Goal: Task Accomplishment & Management: Manage account settings

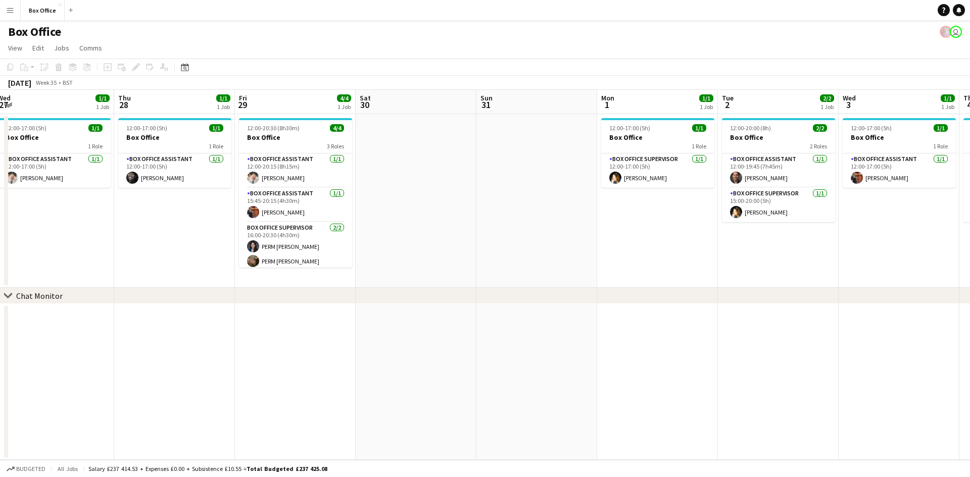
drag, startPoint x: 478, startPoint y: 337, endPoint x: 226, endPoint y: 339, distance: 252.0
click at [229, 345] on app-calendar-viewport "Sat 23 Sun 24 Mon 25 Tue 26 2/2 1 Job Wed 27 1/1 1 Job Thu 28 1/1 1 Job Fri 29 …" at bounding box center [485, 275] width 970 height 370
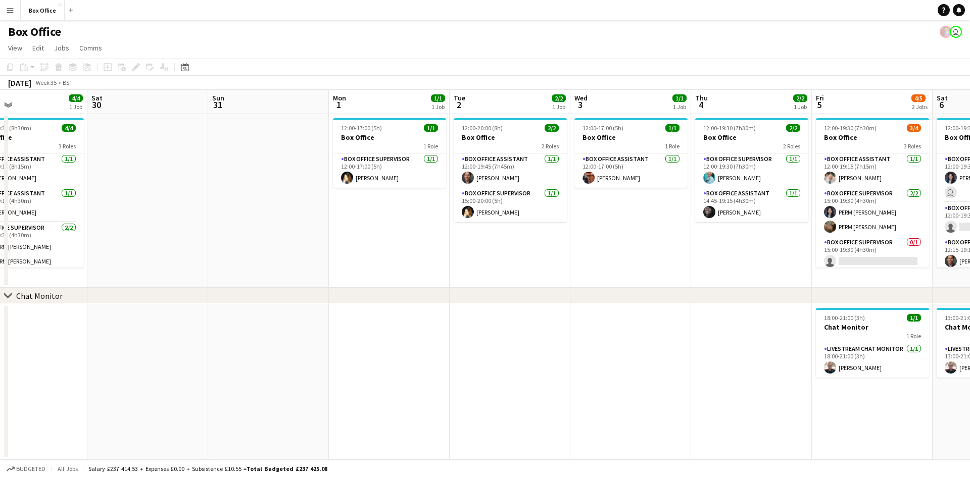
scroll to position [0, 460]
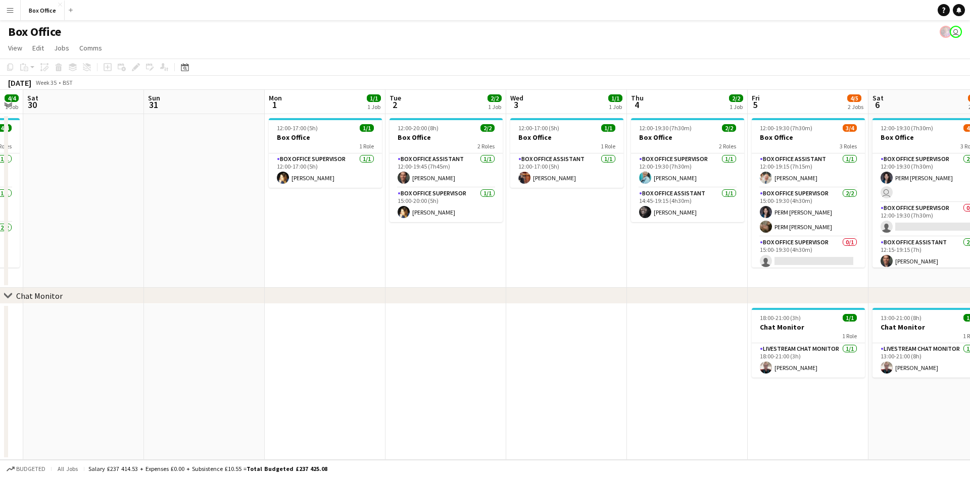
drag, startPoint x: 847, startPoint y: 267, endPoint x: 515, endPoint y: 270, distance: 331.8
click at [515, 270] on app-calendar-viewport "Tue 26 2/2 1 Job Wed 27 1/1 1 Job Thu 28 1/1 1 Job Fri 29 4/4 1 Job Sat 30 Sun …" at bounding box center [485, 275] width 970 height 370
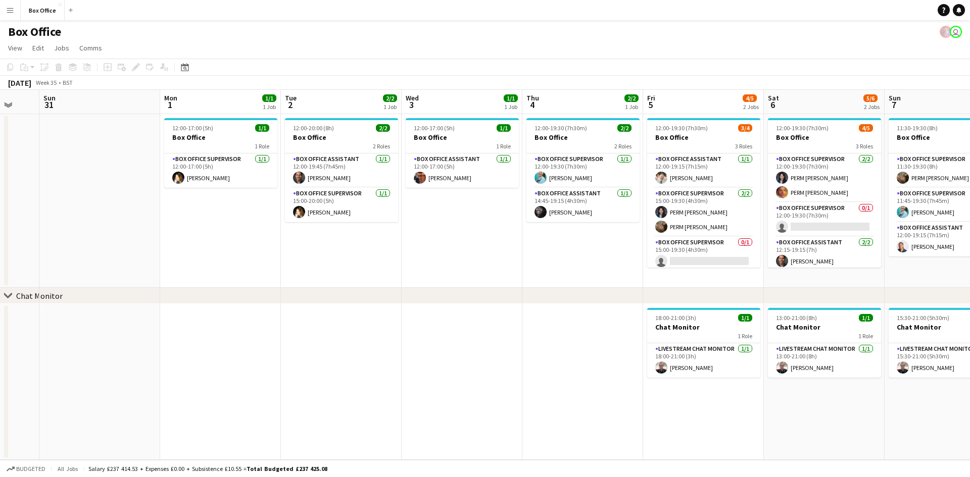
scroll to position [0, 333]
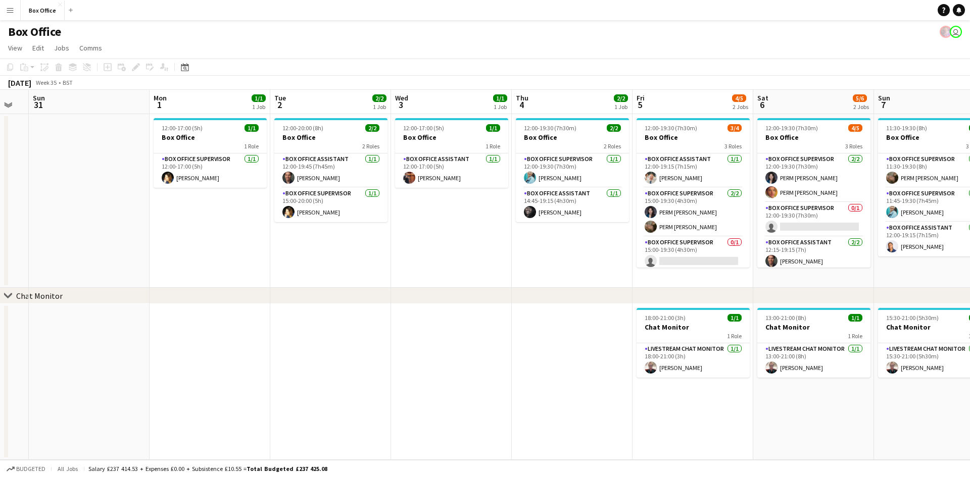
drag, startPoint x: 700, startPoint y: 256, endPoint x: 585, endPoint y: 256, distance: 115.2
click at [585, 256] on app-calendar-viewport "Thu 28 1/1 1 Job Fri 29 4/4 1 Job Sat 30 Sun 31 Mon 1 1/1 1 Job Tue 2 2/2 1 Job…" at bounding box center [485, 275] width 970 height 370
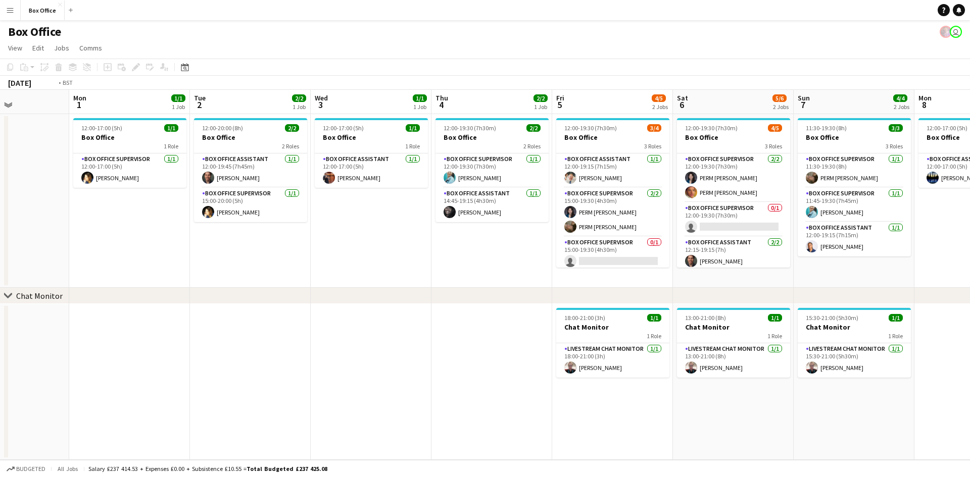
scroll to position [0, 282]
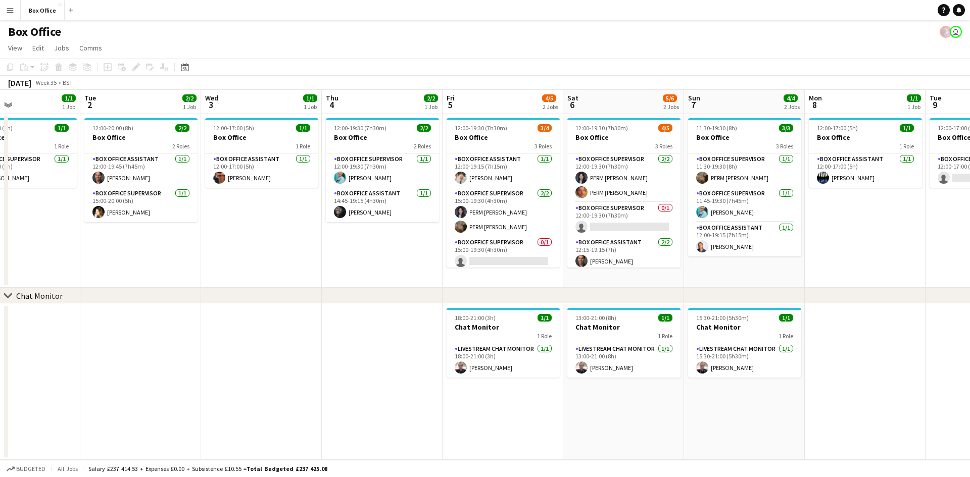
drag, startPoint x: 614, startPoint y: 248, endPoint x: 424, endPoint y: 254, distance: 190.0
click at [424, 254] on app-calendar-viewport "Sat 30 Sun 31 Mon 1 1/1 1 Job Tue 2 2/2 1 Job Wed 3 1/1 1 Job Thu 4 2/2 1 Job F…" at bounding box center [485, 275] width 970 height 370
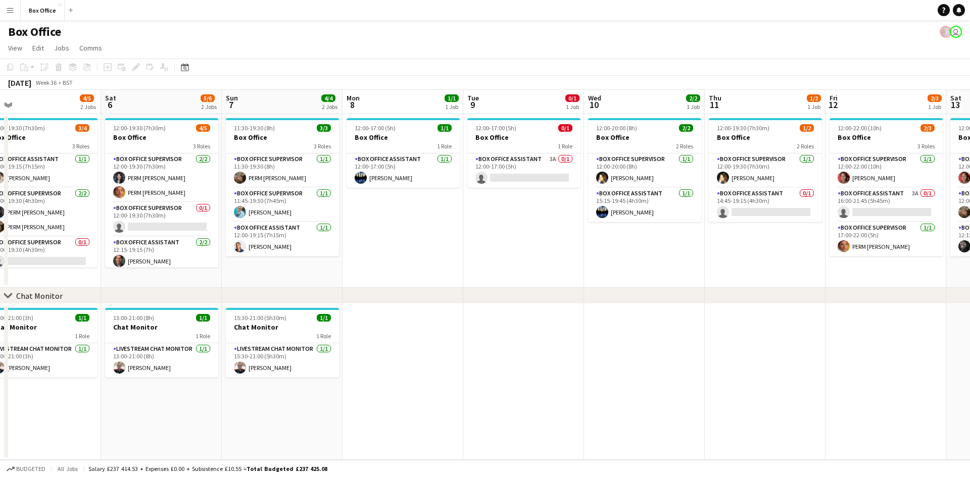
drag, startPoint x: 865, startPoint y: 225, endPoint x: 403, endPoint y: 256, distance: 463.2
click at [403, 256] on app-calendar-viewport "Mon 1 1/1 1 Job Tue 2 2/2 1 Job Wed 3 1/1 1 Job Thu 4 2/2 1 Job Fri 5 4/5 2 Job…" at bounding box center [485, 275] width 970 height 370
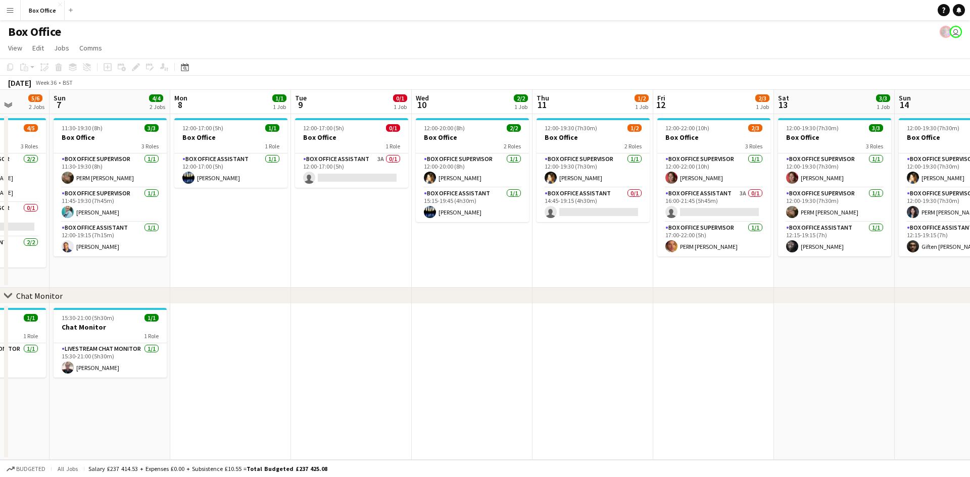
scroll to position [0, 434]
drag, startPoint x: 711, startPoint y: 265, endPoint x: 538, endPoint y: 275, distance: 173.0
click at [538, 275] on app-calendar-viewport "Wed 3 1/1 1 Job Thu 4 2/2 1 Job Fri 5 4/5 2 Jobs Sat 6 5/6 2 Jobs Sun 7 4/4 2 J…" at bounding box center [485, 275] width 970 height 370
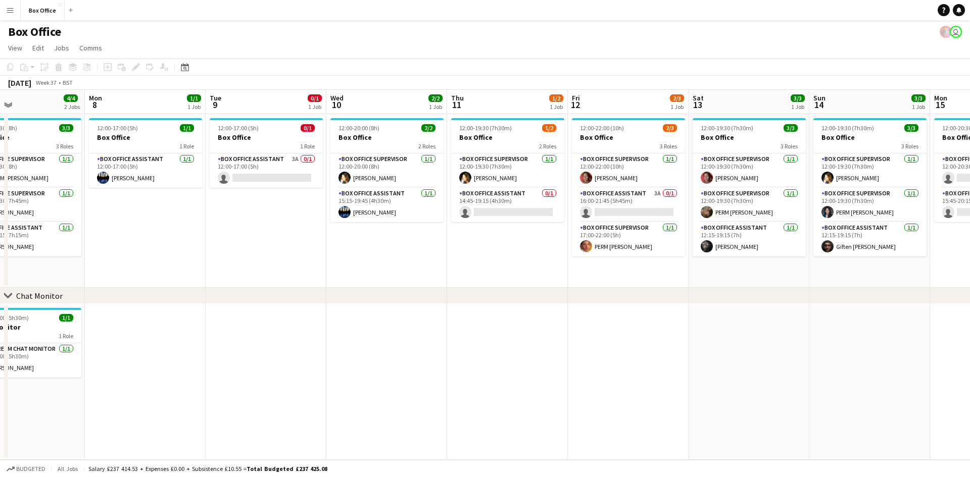
drag, startPoint x: 562, startPoint y: 268, endPoint x: 236, endPoint y: 276, distance: 326.4
click at [236, 276] on app-calendar-viewport "Fri 5 4/5 2 Jobs Sat 6 5/6 2 Jobs Sun 7 4/4 2 Jobs Mon 8 1/1 1 Job Tue 9 0/1 1 …" at bounding box center [485, 275] width 970 height 370
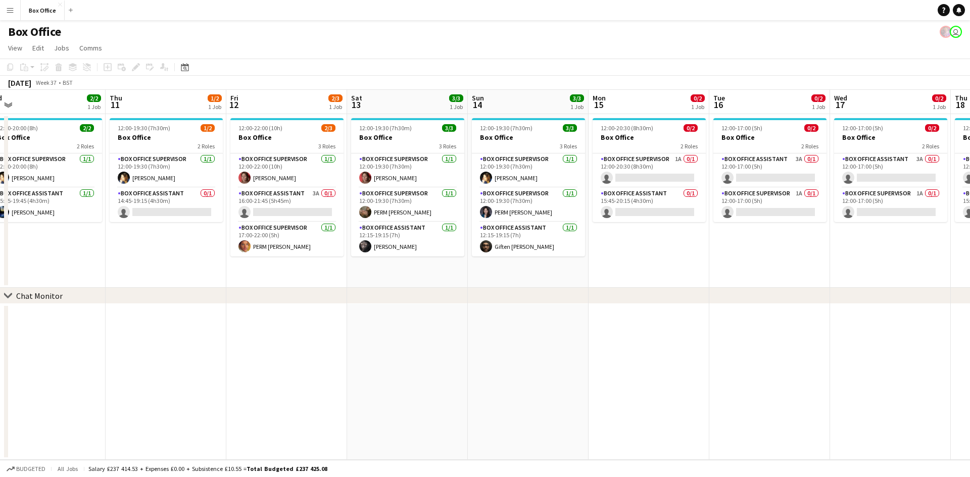
scroll to position [0, 330]
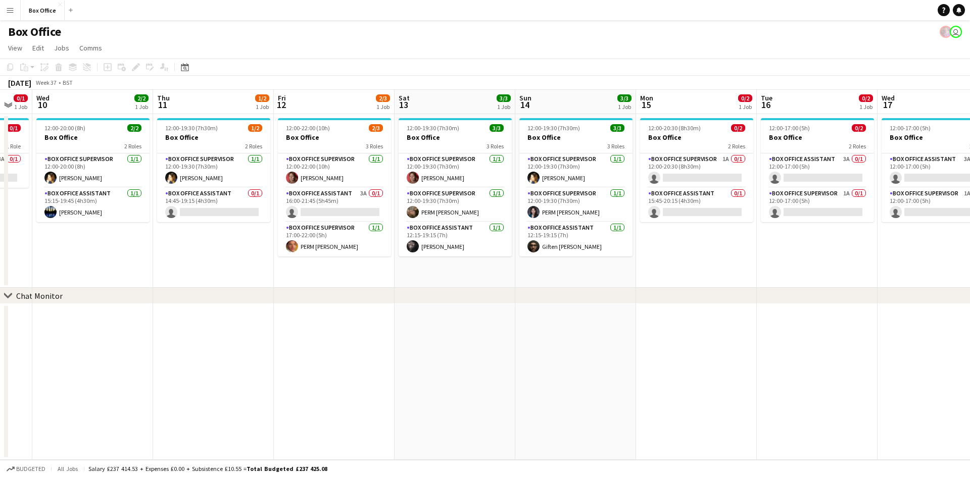
drag, startPoint x: 765, startPoint y: 250, endPoint x: 712, endPoint y: 246, distance: 52.6
click at [712, 246] on app-calendar-viewport "Sun 7 4/4 2 Jobs Mon 8 1/1 1 Job Tue 9 0/1 1 Job Wed 10 2/2 1 Job Thu 11 1/2 1 …" at bounding box center [485, 275] width 970 height 370
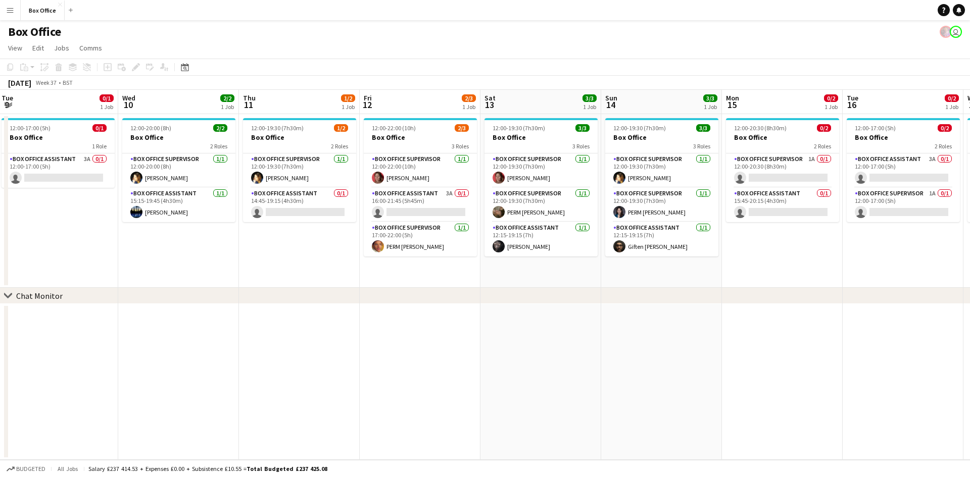
scroll to position [0, 241]
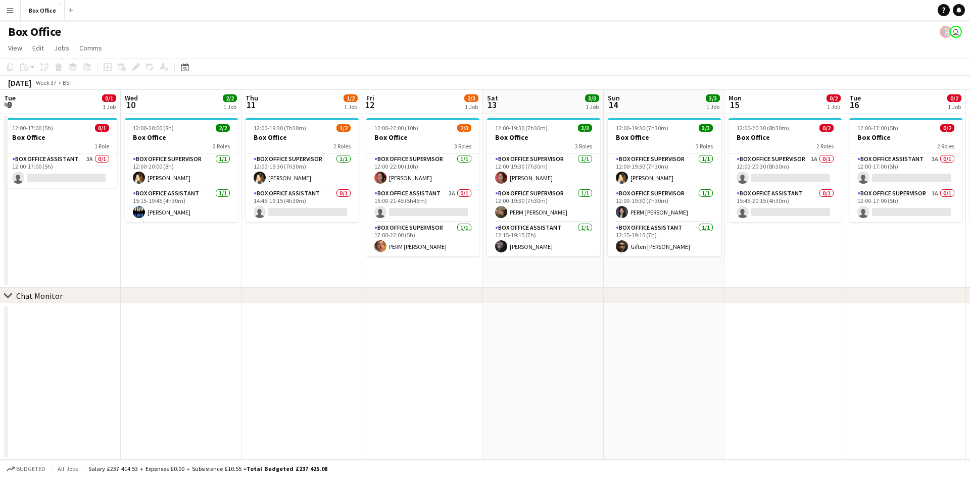
drag, startPoint x: 264, startPoint y: 257, endPoint x: 353, endPoint y: 264, distance: 88.7
click at [353, 264] on app-calendar-viewport "Sun 7 4/4 2 Jobs Mon 8 1/1 1 Job Tue 9 0/1 1 Job Wed 10 2/2 1 Job Thu 11 1/2 1 …" at bounding box center [485, 275] width 970 height 370
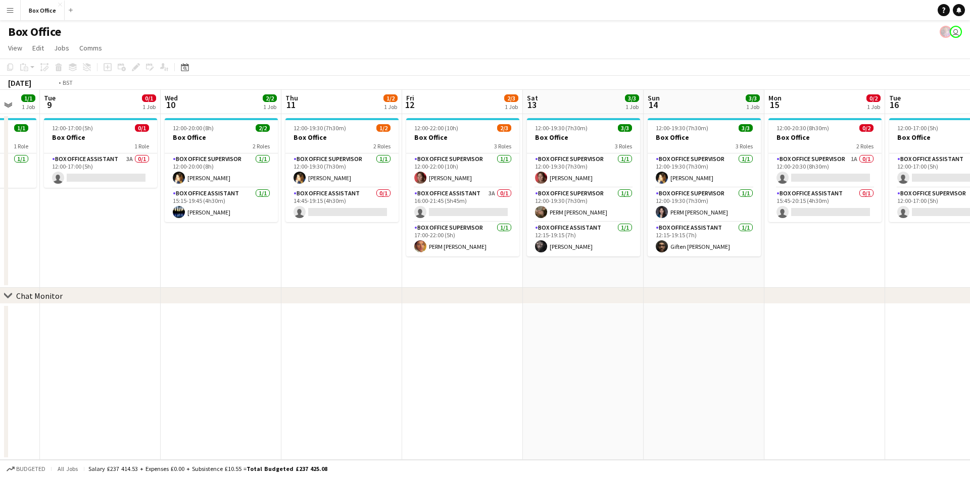
scroll to position [0, 238]
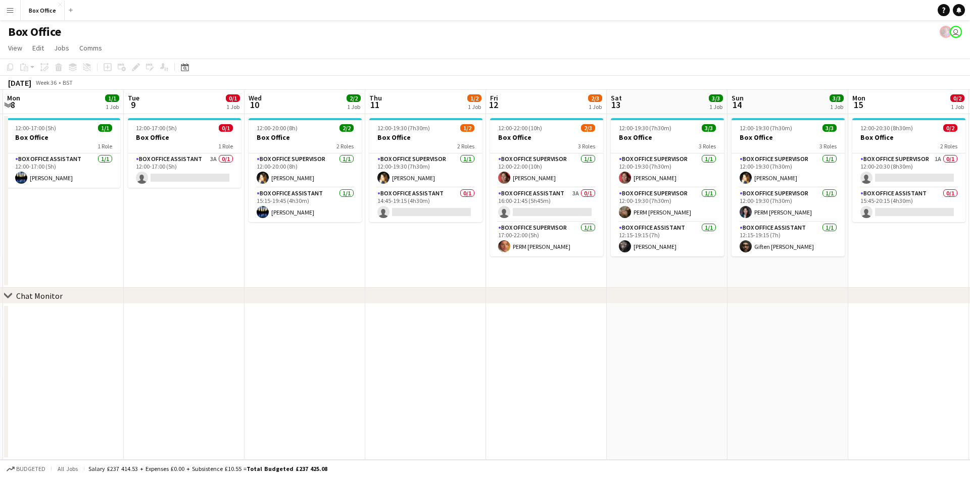
drag, startPoint x: 229, startPoint y: 255, endPoint x: 353, endPoint y: 259, distance: 123.8
click at [353, 259] on app-calendar-viewport "Sat 6 5/6 2 Jobs Sun 7 4/4 2 Jobs Mon 8 1/1 1 Job Tue 9 0/1 1 Job Wed 10 2/2 1 …" at bounding box center [485, 275] width 970 height 370
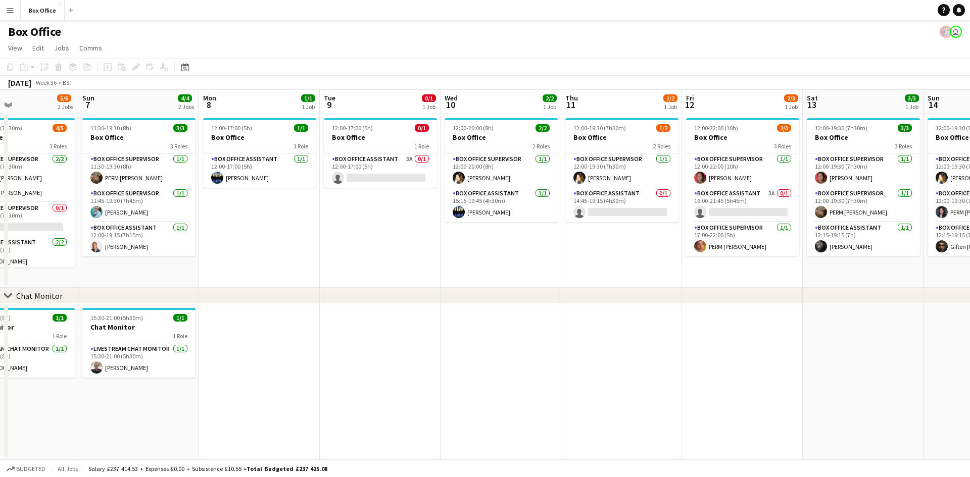
drag, startPoint x: 353, startPoint y: 259, endPoint x: 549, endPoint y: 263, distance: 196.0
click at [549, 263] on app-calendar-viewport "Thu 4 2/2 1 Job Fri 5 4/5 2 Jobs Sat 6 5/6 2 Jobs Sun 7 4/4 2 Jobs Mon 8 1/1 1 …" at bounding box center [485, 275] width 970 height 370
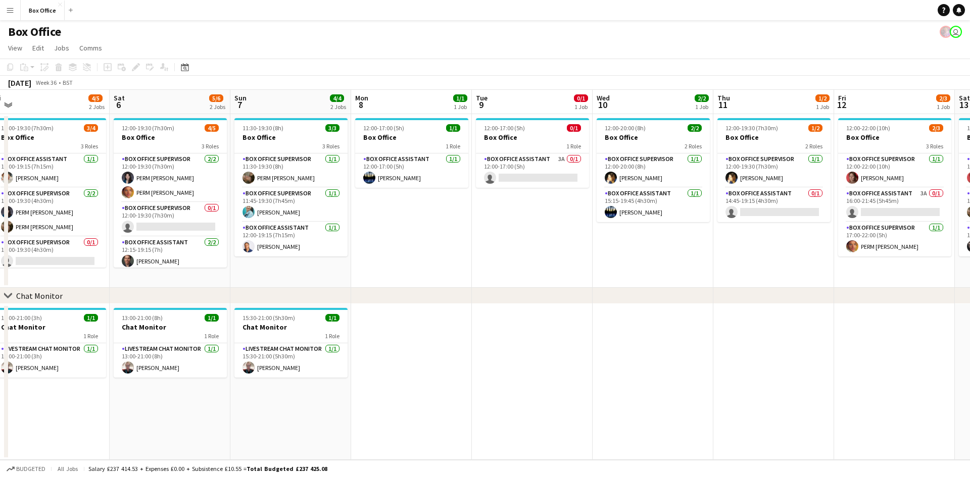
drag, startPoint x: 362, startPoint y: 260, endPoint x: 514, endPoint y: 255, distance: 152.1
click at [514, 255] on app-calendar-viewport "Wed 3 1/1 1 Job Thu 4 2/2 1 Job Fri 5 4/5 2 Jobs Sat 6 5/6 2 Jobs Sun 7 4/4 2 J…" at bounding box center [485, 275] width 970 height 370
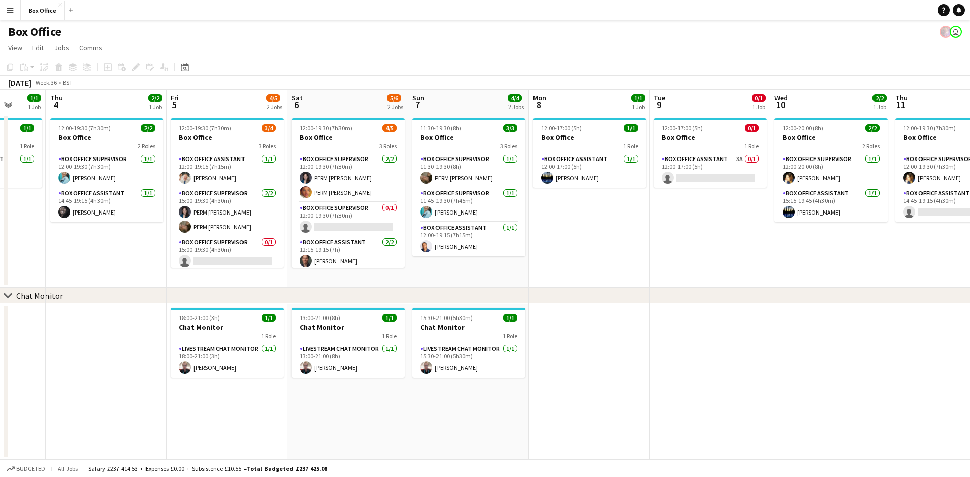
drag, startPoint x: 460, startPoint y: 244, endPoint x: 625, endPoint y: 246, distance: 165.2
click at [625, 246] on app-calendar-viewport "Mon 1 1/1 1 Job Tue 2 2/2 1 Job Wed 3 1/1 1 Job Thu 4 2/2 1 Job Fri 5 4/5 2 Job…" at bounding box center [485, 275] width 970 height 370
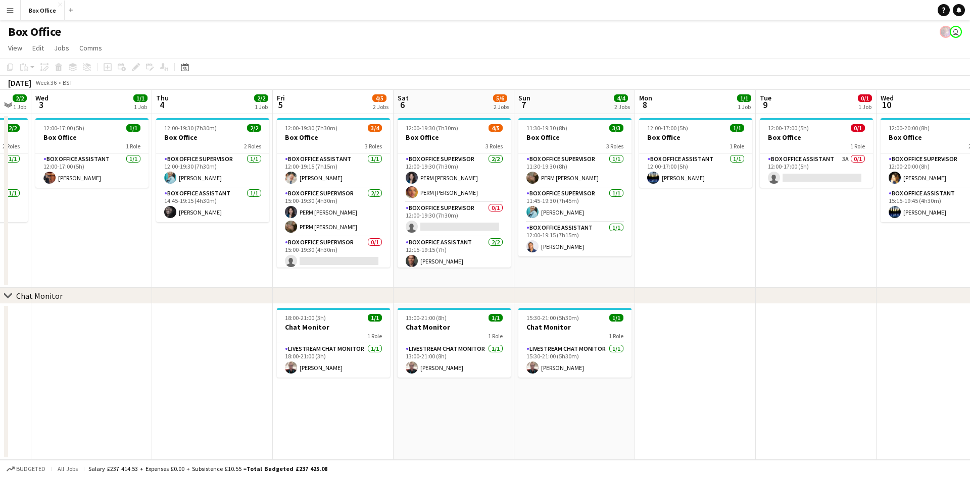
scroll to position [0, 207]
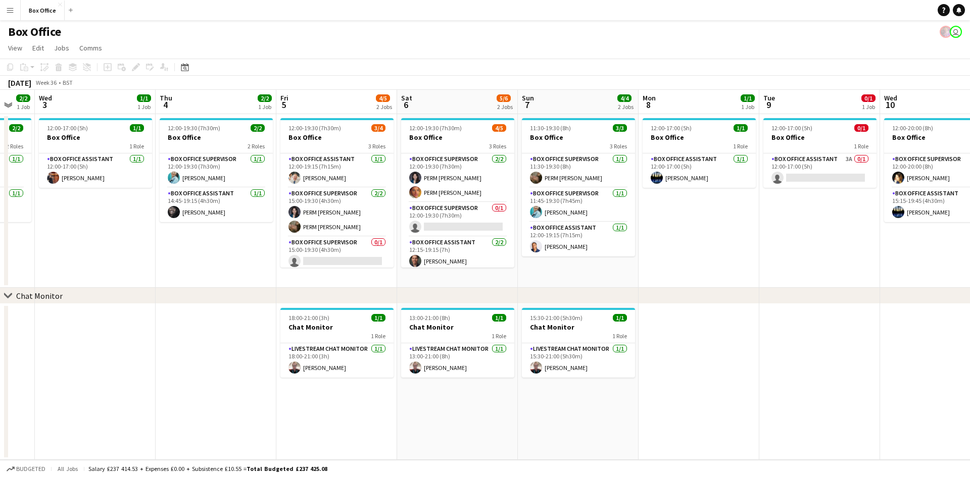
drag, startPoint x: 114, startPoint y: 284, endPoint x: 223, endPoint y: 281, distance: 109.6
click at [223, 281] on app-calendar-viewport "Mon 1 1/1 1 Job Tue 2 2/2 1 Job Wed 3 1/1 1 Job Thu 4 2/2 1 Job Fri 5 4/5 2 Job…" at bounding box center [485, 275] width 970 height 370
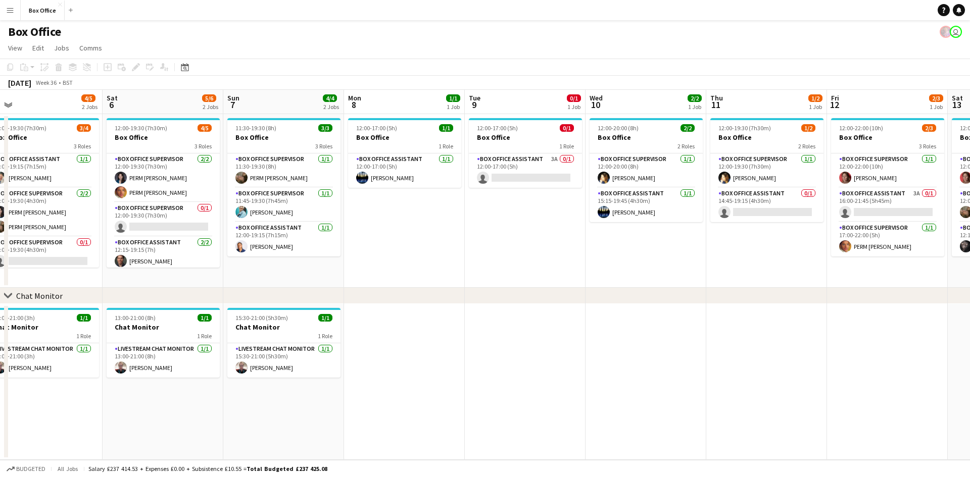
drag, startPoint x: 790, startPoint y: 247, endPoint x: 596, endPoint y: 279, distance: 196.5
click at [596, 279] on app-calendar-viewport "Mon 1 1/1 1 Job Tue 2 2/2 1 Job Wed 3 1/1 1 Job Thu 4 2/2 1 Job Fri 5 4/5 2 Job…" at bounding box center [485, 275] width 970 height 370
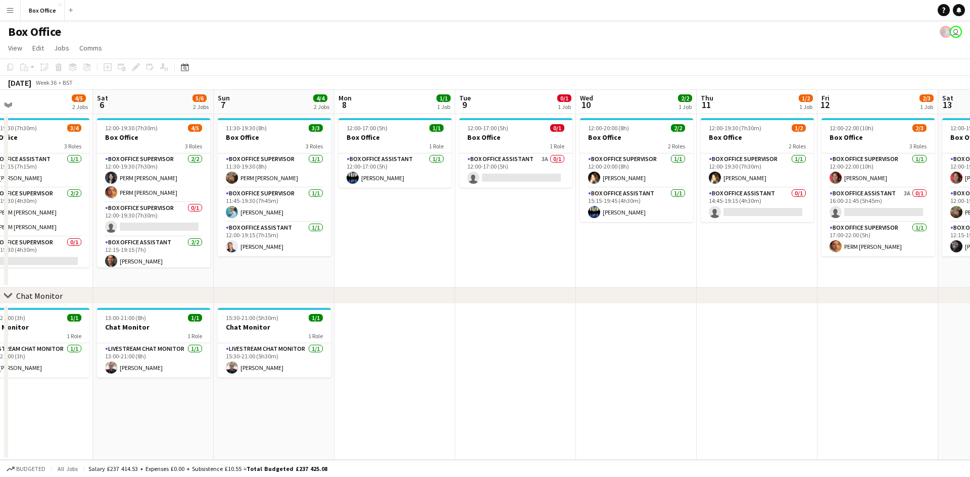
drag, startPoint x: 528, startPoint y: 285, endPoint x: 461, endPoint y: 294, distance: 67.7
click at [461, 294] on div "chevron-right Chat Monitor Mon 1 1/1 1 Job Tue 2 2/2 1 Job Wed 3 1/1 1 Job Thu …" at bounding box center [485, 275] width 970 height 370
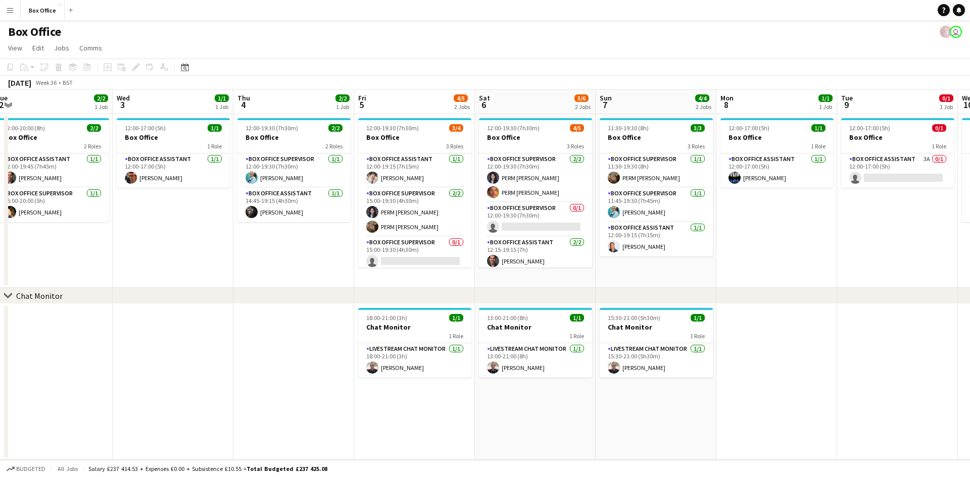
drag, startPoint x: 438, startPoint y: 285, endPoint x: 816, endPoint y: 236, distance: 380.5
click at [818, 236] on app-calendar-viewport "Sun 31 Mon 1 1/1 1 Job Tue 2 2/2 1 Job Wed 3 1/1 1 Job Thu 4 2/2 1 Job Fri 5 4/…" at bounding box center [485, 275] width 970 height 370
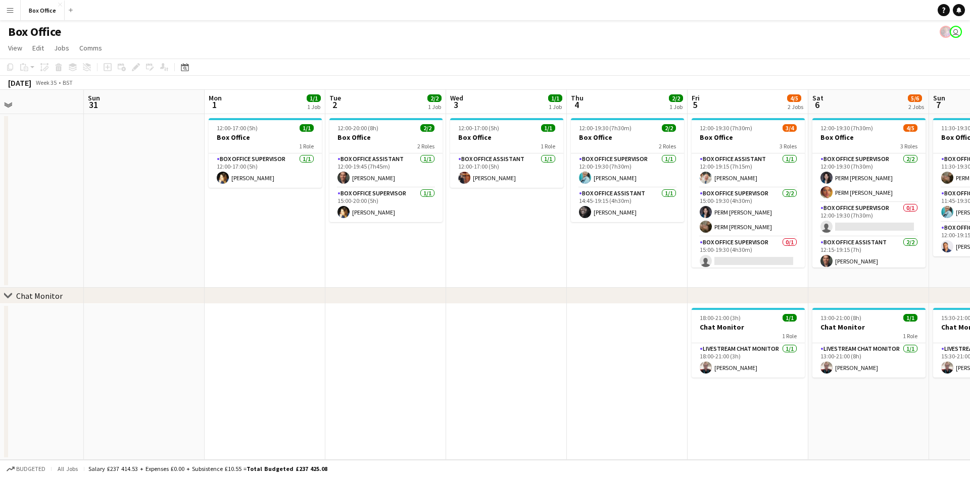
scroll to position [0, 277]
drag, startPoint x: 284, startPoint y: 252, endPoint x: 621, endPoint y: 206, distance: 339.9
click at [621, 206] on app-calendar-viewport "Thu 28 1/1 1 Job Fri 29 4/4 1 Job Sat 30 Sun 31 Mon 1 1/1 1 Job Tue 2 2/2 1 Job…" at bounding box center [485, 275] width 970 height 370
drag, startPoint x: 288, startPoint y: 288, endPoint x: 712, endPoint y: 242, distance: 426.7
click at [744, 240] on div "chevron-right Chat Monitor Thu 28 1/1 1 Job Fri 29 4/4 1 Job Sat 30 Sun 31 Mon …" at bounding box center [485, 275] width 970 height 370
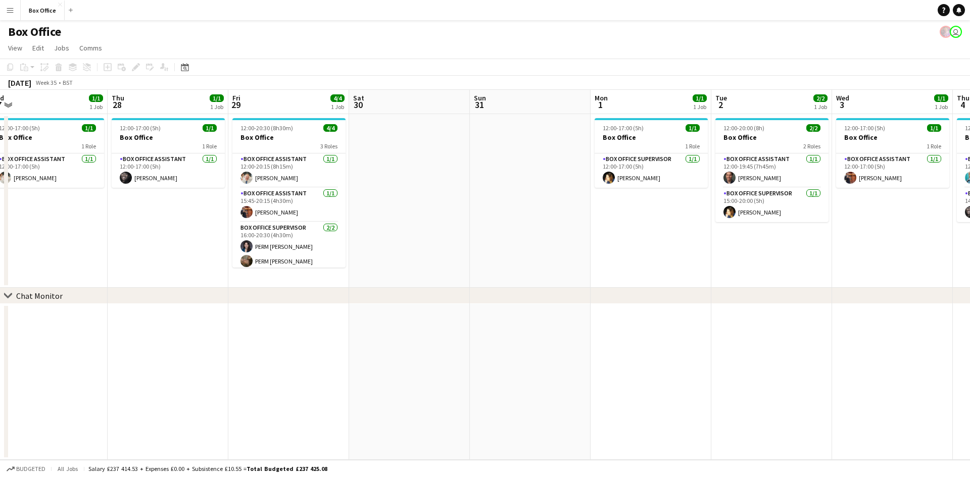
drag, startPoint x: 415, startPoint y: 245, endPoint x: 665, endPoint y: 224, distance: 250.4
click at [802, 186] on app-calendar-viewport "Mon 25 Tue 26 2/2 1 Job Wed 27 1/1 1 Job Thu 28 1/1 1 Job Fri 29 4/4 1 Job Sat …" at bounding box center [485, 275] width 970 height 370
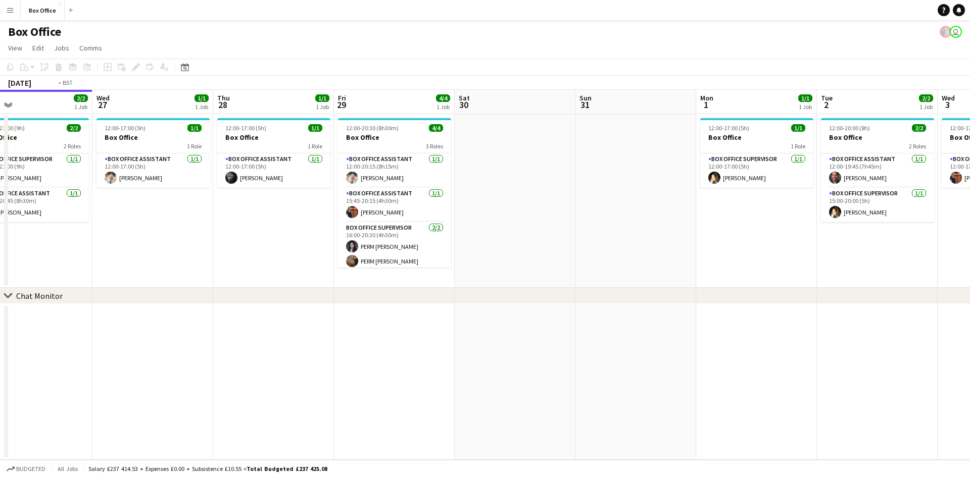
scroll to position [0, 234]
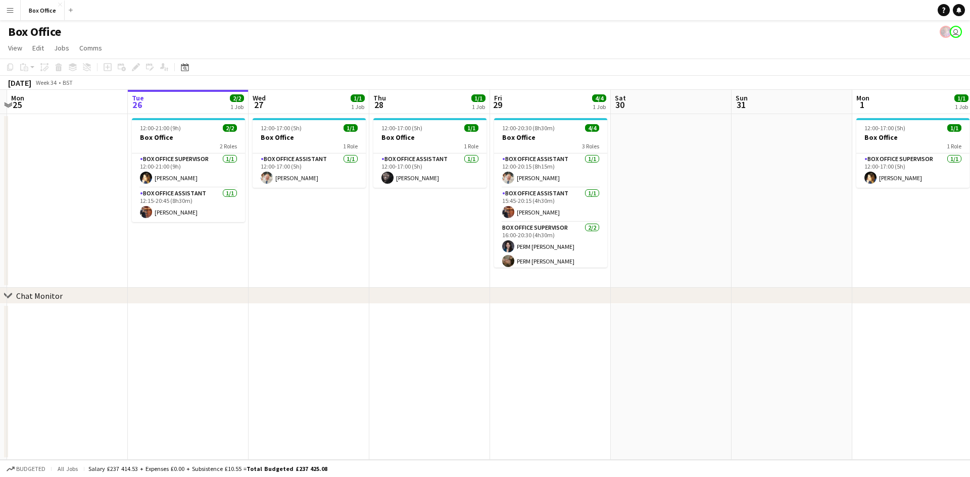
drag, startPoint x: 142, startPoint y: 270, endPoint x: 394, endPoint y: 228, distance: 255.5
click at [394, 228] on app-calendar-viewport "Sat 23 Sun 24 Mon 25 Tue 26 2/2 1 Job Wed 27 1/1 1 Job Thu 28 1/1 1 Job Fri 29 …" at bounding box center [485, 275] width 970 height 370
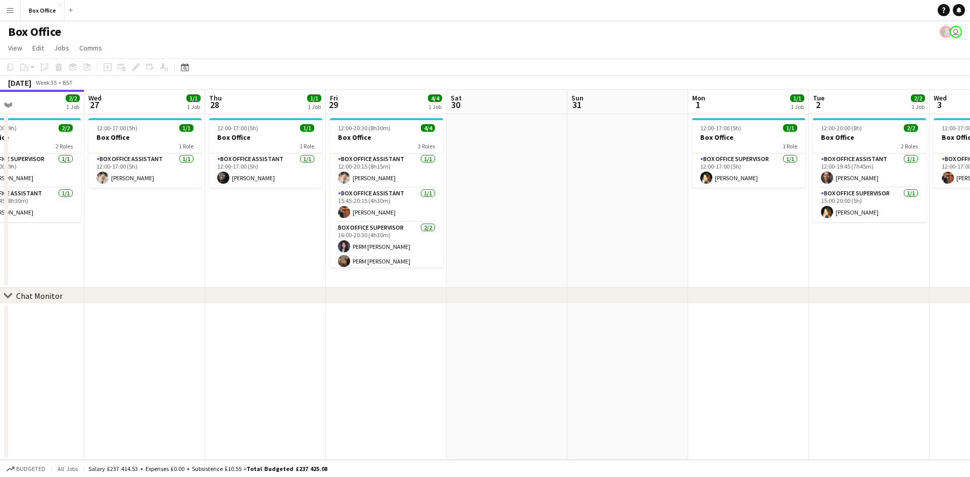
drag, startPoint x: 387, startPoint y: 228, endPoint x: 218, endPoint y: 230, distance: 169.2
click at [218, 230] on app-calendar-viewport "Sat 23 Sun 24 Mon 25 Tue 26 2/2 1 Job Wed 27 1/1 1 Job Thu 28 1/1 1 Job Fri 29 …" at bounding box center [485, 275] width 970 height 370
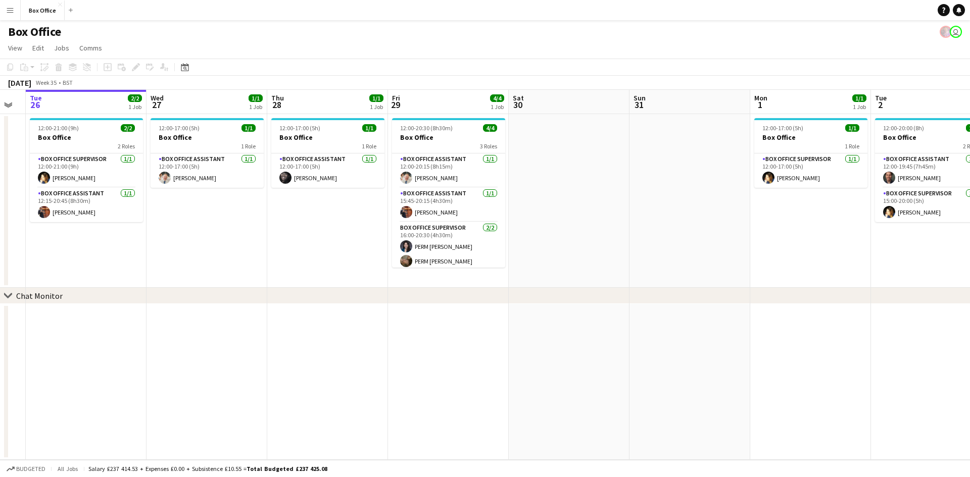
scroll to position [0, 405]
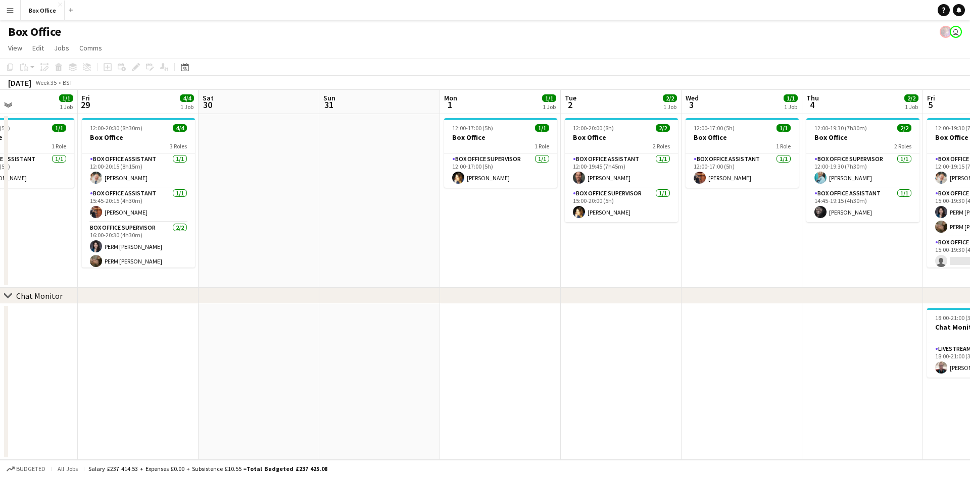
drag, startPoint x: 796, startPoint y: 231, endPoint x: 553, endPoint y: 264, distance: 245.1
click at [553, 264] on app-calendar-viewport "Mon 25 Tue 26 2/2 1 Job Wed 27 1/1 1 Job Thu 28 1/1 1 Job Fri 29 4/4 1 Job Sat …" at bounding box center [485, 275] width 970 height 370
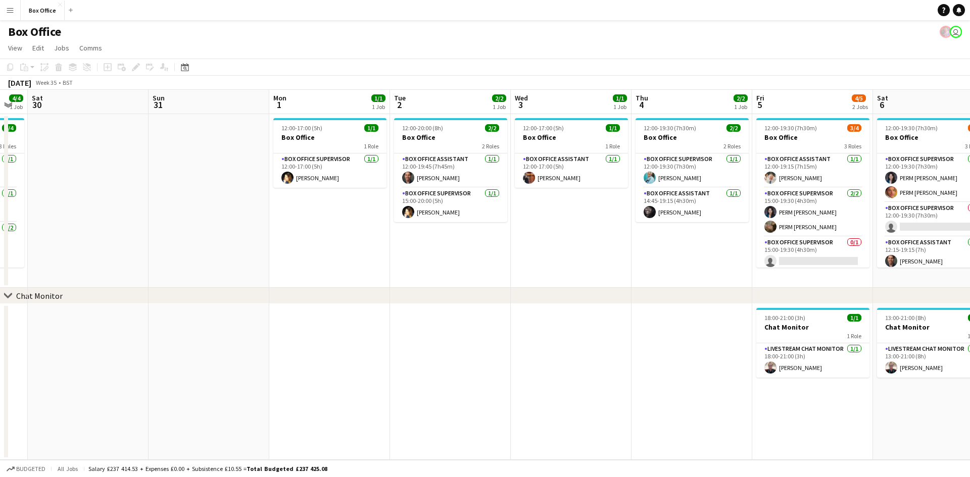
scroll to position [0, 354]
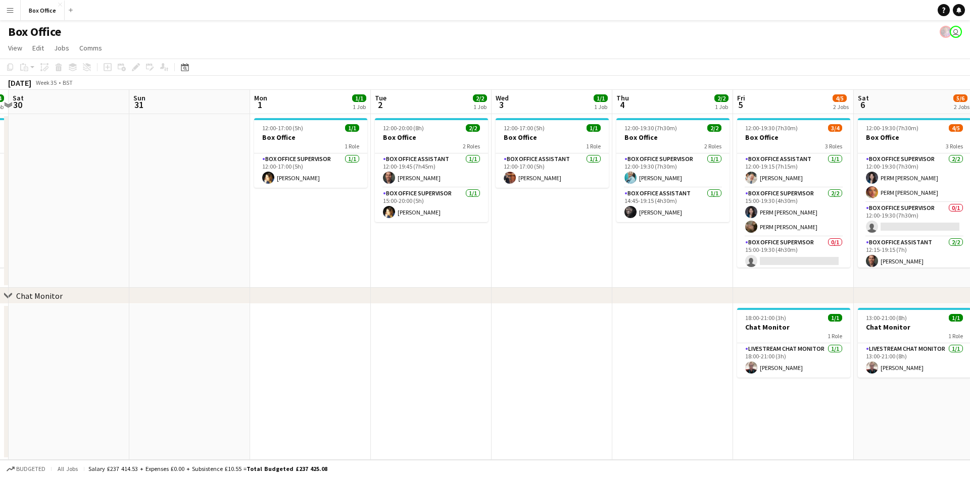
drag, startPoint x: 654, startPoint y: 259, endPoint x: 465, endPoint y: 279, distance: 190.0
click at [465, 279] on app-calendar-viewport "Wed 27 1/1 1 Job Thu 28 1/1 1 Job Fri 29 4/4 1 Job Sat 30 Sun 31 Mon 1 1/1 1 Jo…" at bounding box center [485, 275] width 970 height 370
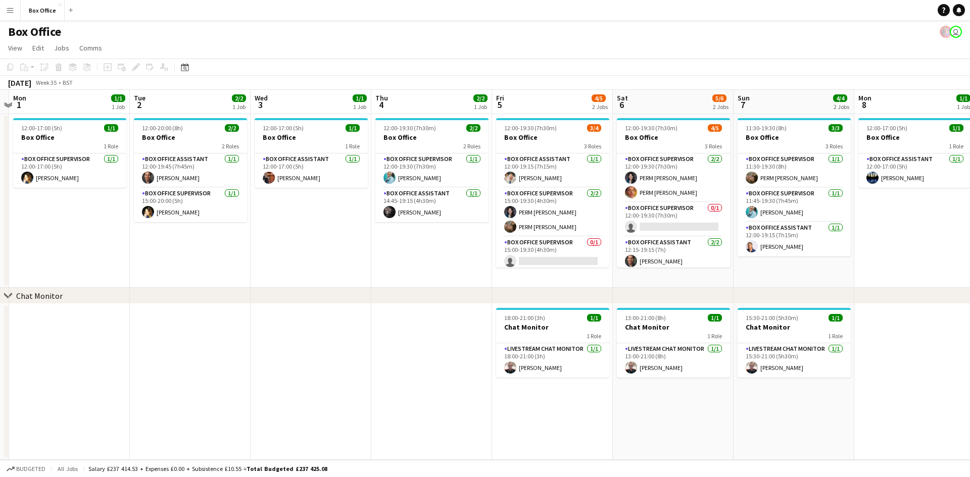
drag, startPoint x: 629, startPoint y: 363, endPoint x: 409, endPoint y: 386, distance: 221.5
click at [388, 373] on app-calendar-viewport "Fri 29 4/4 1 Job Sat 30 Sun 31 Mon 1 1/1 1 Job Tue 2 2/2 1 Job Wed 3 1/1 1 Job …" at bounding box center [485, 275] width 970 height 370
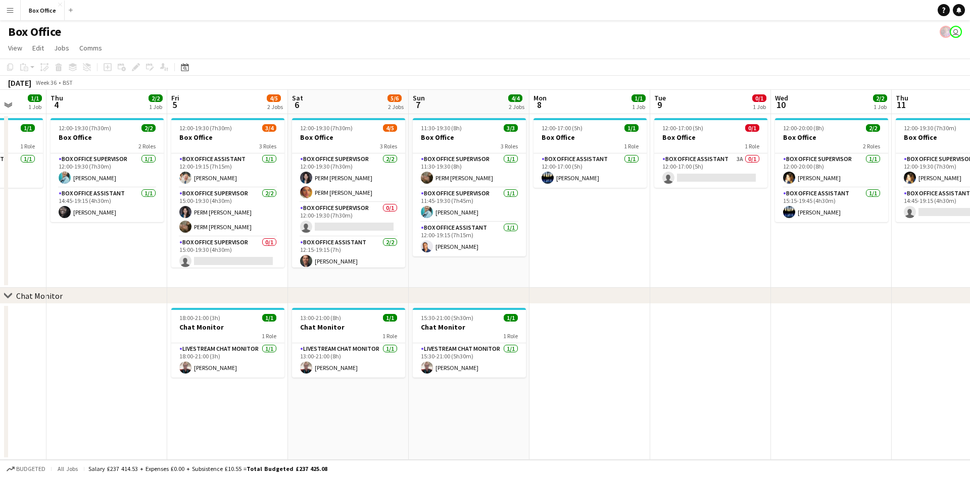
drag, startPoint x: 909, startPoint y: 233, endPoint x: 584, endPoint y: 248, distance: 325.6
click at [584, 249] on app-calendar-viewport "Sun 31 Mon 1 1/1 1 Job Tue 2 2/2 1 Job Wed 3 1/1 1 Job Thu 4 2/2 1 Job Fri 5 4/…" at bounding box center [485, 275] width 970 height 370
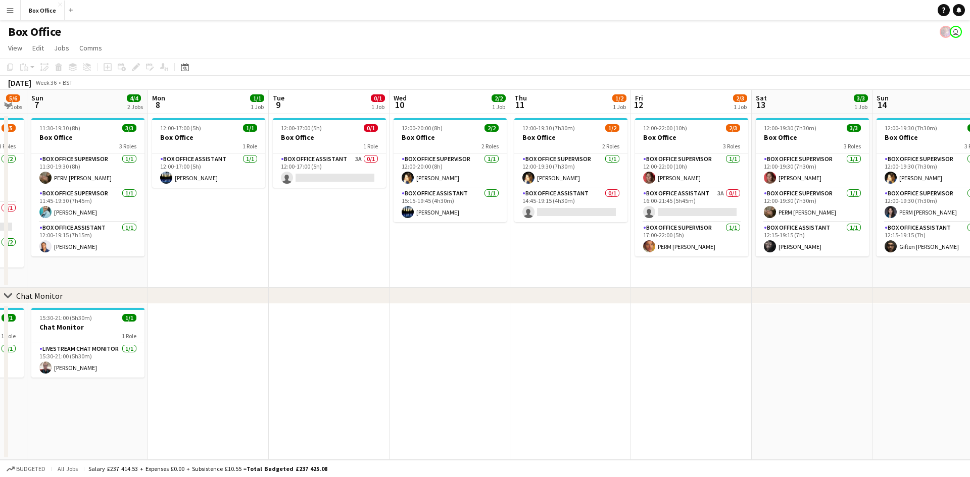
scroll to position [0, 337]
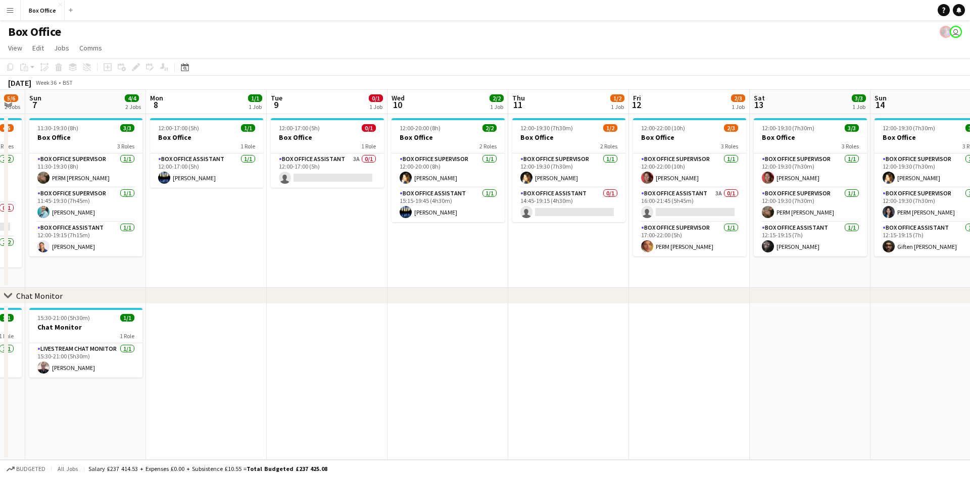
drag, startPoint x: 762, startPoint y: 229, endPoint x: 389, endPoint y: 248, distance: 372.8
click at [389, 248] on app-calendar-viewport "Thu 4 2/2 1 Job Fri 5 4/5 2 Jobs Sat 6 5/6 2 Jobs Sun 7 4/4 2 Jobs Mon 8 1/1 1 …" at bounding box center [485, 275] width 970 height 370
click at [562, 195] on app-card-role "Box Office Assistant 0/1 14:45-19:15 (4h30m) single-neutral-actions" at bounding box center [568, 205] width 113 height 34
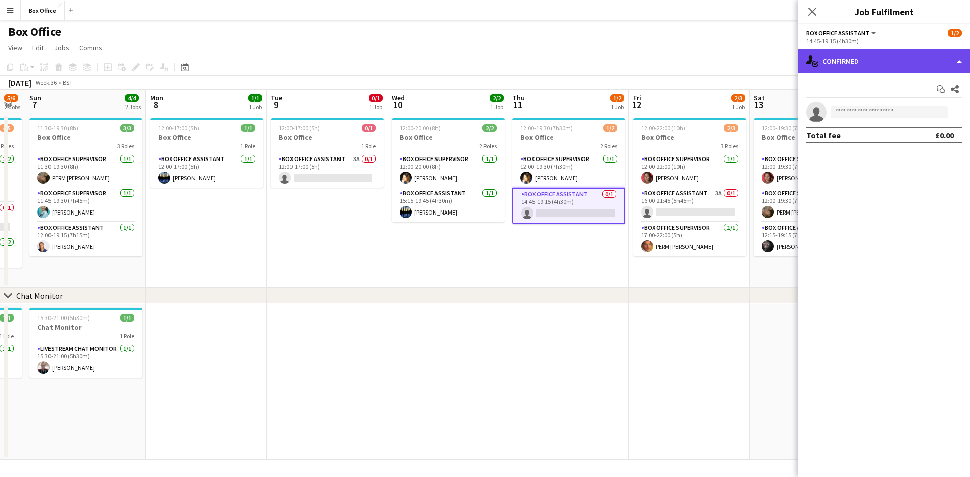
click at [951, 62] on div "single-neutral-actions-check-2 Confirmed" at bounding box center [884, 61] width 172 height 24
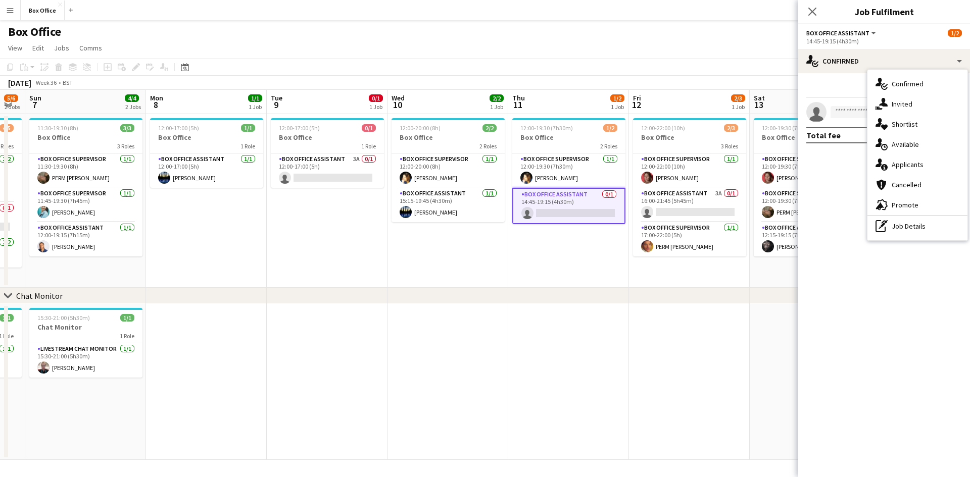
click at [911, 166] on div "single-neutral-actions-information Applicants" at bounding box center [917, 165] width 100 height 20
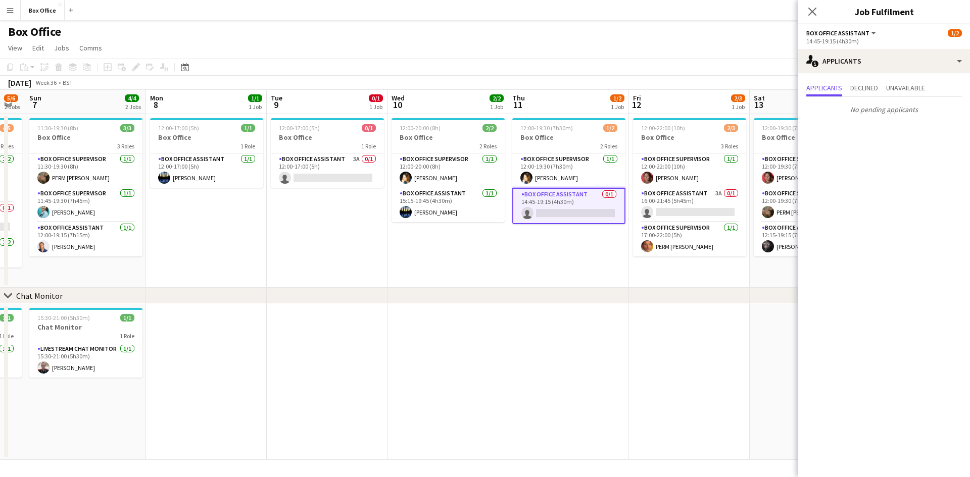
click at [591, 261] on app-date-cell "12:00-19:30 (7h30m) 1/2 Box Office 2 Roles Box Office Supervisor [DATE] 12:00-1…" at bounding box center [568, 201] width 121 height 174
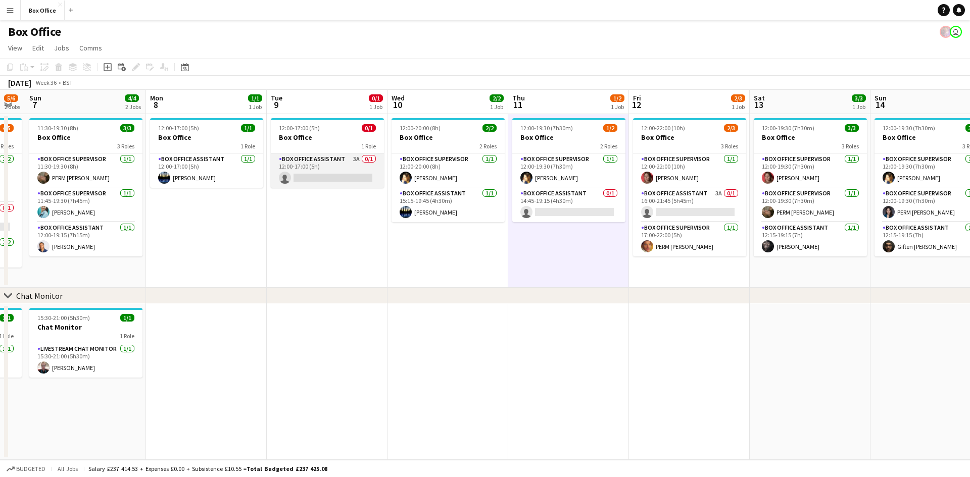
click at [329, 156] on app-card-role "Box Office Assistant 3A 0/1 12:00-17:00 (5h) single-neutral-actions" at bounding box center [327, 171] width 113 height 34
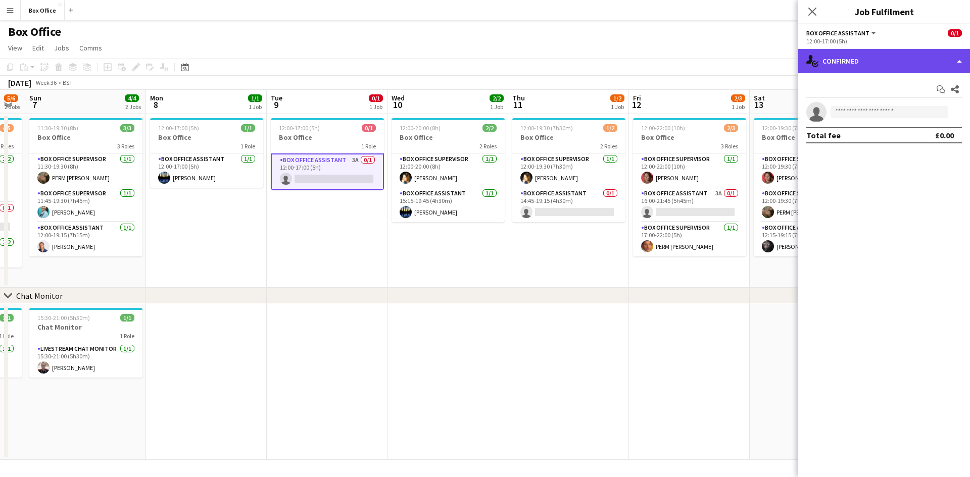
click at [916, 59] on div "single-neutral-actions-check-2 Confirmed" at bounding box center [884, 61] width 172 height 24
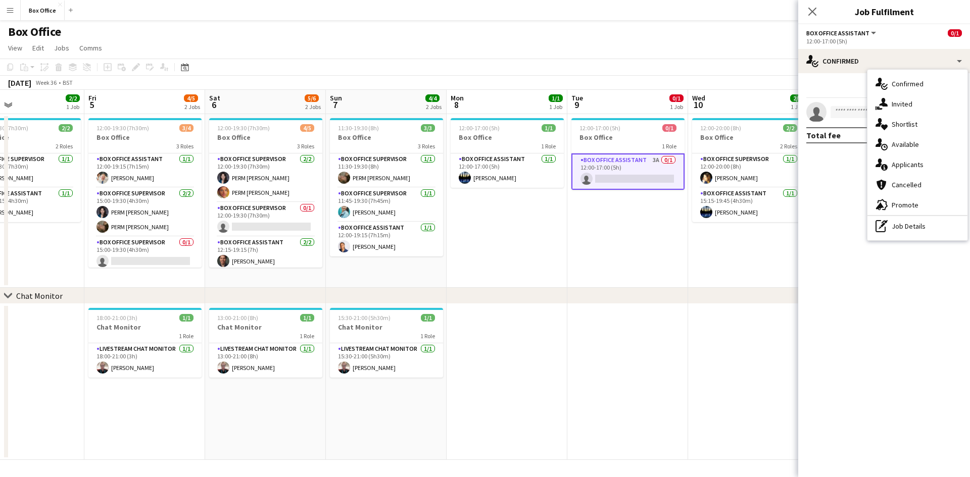
scroll to position [0, 277]
drag, startPoint x: 438, startPoint y: 252, endPoint x: 739, endPoint y: 262, distance: 301.7
click at [739, 262] on app-calendar-viewport "Tue 2 2/2 1 Job Wed 3 1/1 1 Job Thu 4 2/2 1 Job Fri 5 4/5 2 Jobs Sat 6 5/6 2 Jo…" at bounding box center [485, 275] width 970 height 370
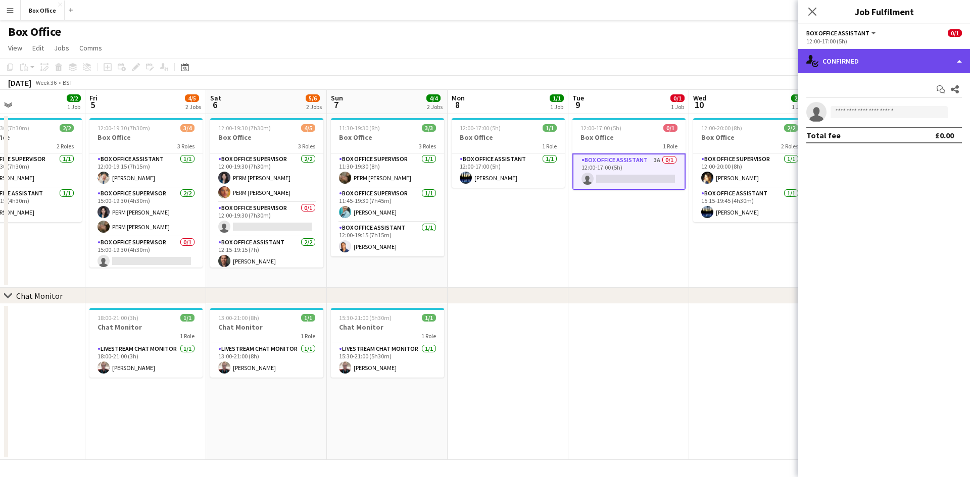
click at [958, 62] on div "single-neutral-actions-check-2 Confirmed" at bounding box center [884, 61] width 172 height 24
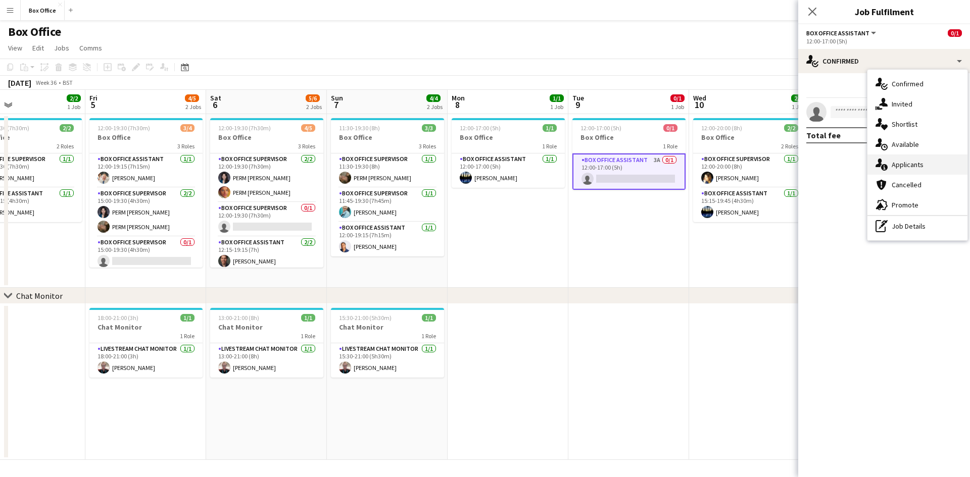
click at [893, 167] on div "single-neutral-actions-information Applicants" at bounding box center [917, 165] width 100 height 20
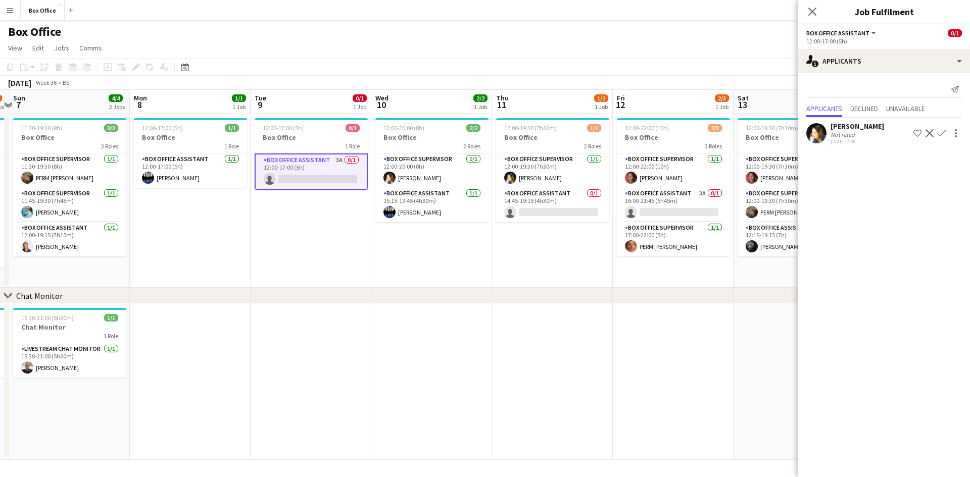
drag, startPoint x: 703, startPoint y: 255, endPoint x: 383, endPoint y: 248, distance: 319.8
click at [383, 248] on app-calendar-viewport "Thu 4 2/2 1 Job Fri 5 4/5 2 Jobs Sat 6 5/6 2 Jobs Sun 7 4/4 2 Jobs Mon 8 1/1 1 …" at bounding box center [485, 275] width 970 height 370
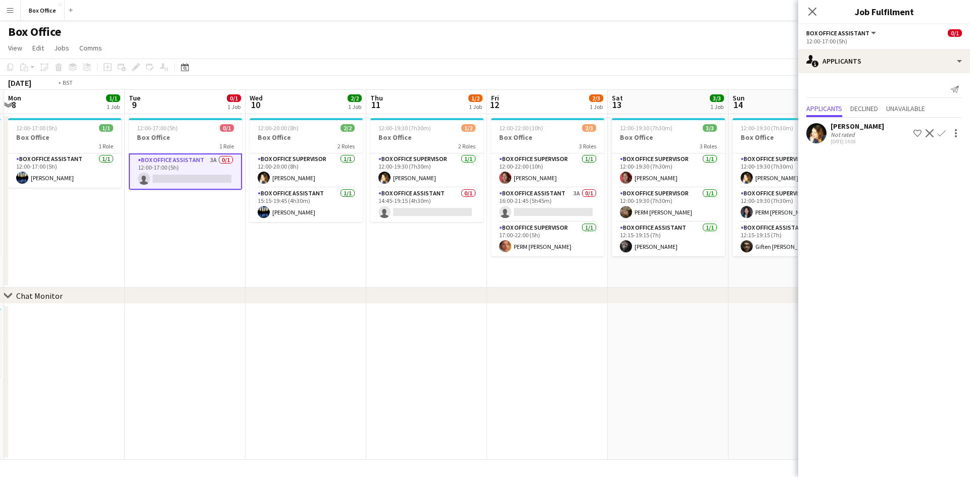
scroll to position [0, 514]
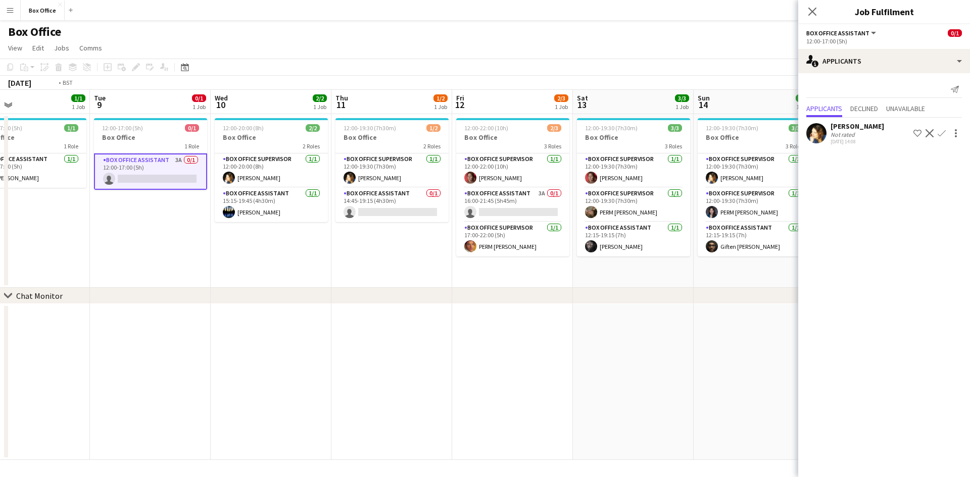
drag, startPoint x: 655, startPoint y: 258, endPoint x: 496, endPoint y: 259, distance: 158.6
click at [496, 259] on app-calendar-viewport "Thu 4 2/2 1 Job Fri 5 4/5 2 Jobs Sat 6 5/6 2 Jobs Sun 7 4/4 2 Jobs Mon 8 1/1 1 …" at bounding box center [485, 275] width 970 height 370
click at [405, 191] on app-card-role "Box Office Assistant 0/1 14:45-19:15 (4h30m) single-neutral-actions" at bounding box center [391, 205] width 113 height 34
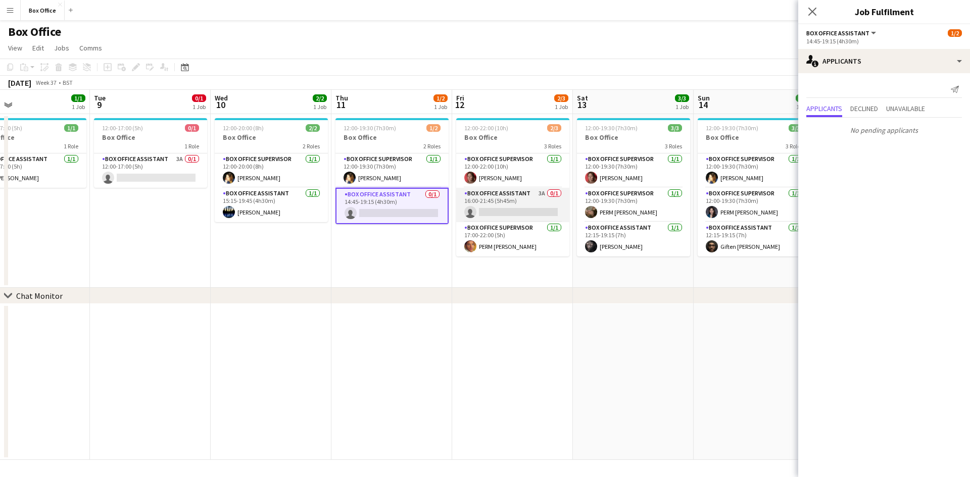
click at [503, 192] on app-card-role "Box Office Assistant 3A 0/1 16:00-21:45 (5h45m) single-neutral-actions" at bounding box center [512, 205] width 113 height 34
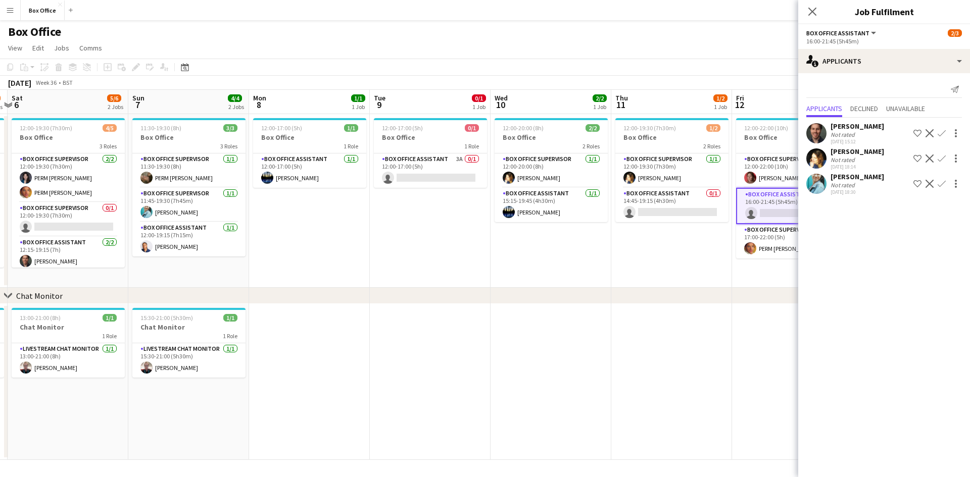
drag, startPoint x: 291, startPoint y: 266, endPoint x: 571, endPoint y: 238, distance: 281.1
click at [571, 238] on app-calendar-viewport "Thu 4 2/2 1 Job Fri 5 4/5 2 Jobs Sat 6 5/6 2 Jobs Sun 7 4/4 2 Jobs Mon 8 1/1 1 …" at bounding box center [485, 275] width 970 height 370
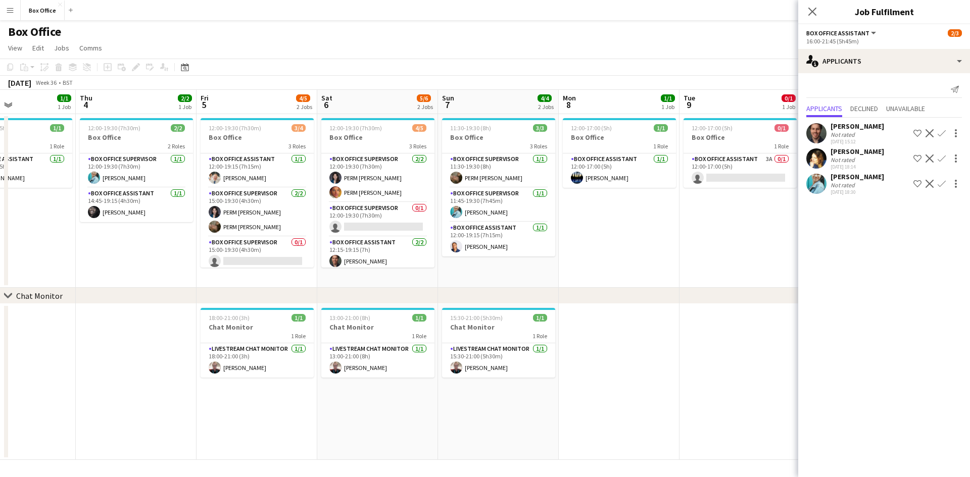
drag, startPoint x: 407, startPoint y: 256, endPoint x: 704, endPoint y: 240, distance: 297.4
click at [704, 240] on app-calendar-viewport "Mon 1 1/1 1 Job Tue 2 2/2 1 Job Wed 3 1/1 1 Job Thu 4 2/2 1 Job Fri 5 4/5 2 Job…" at bounding box center [485, 275] width 970 height 370
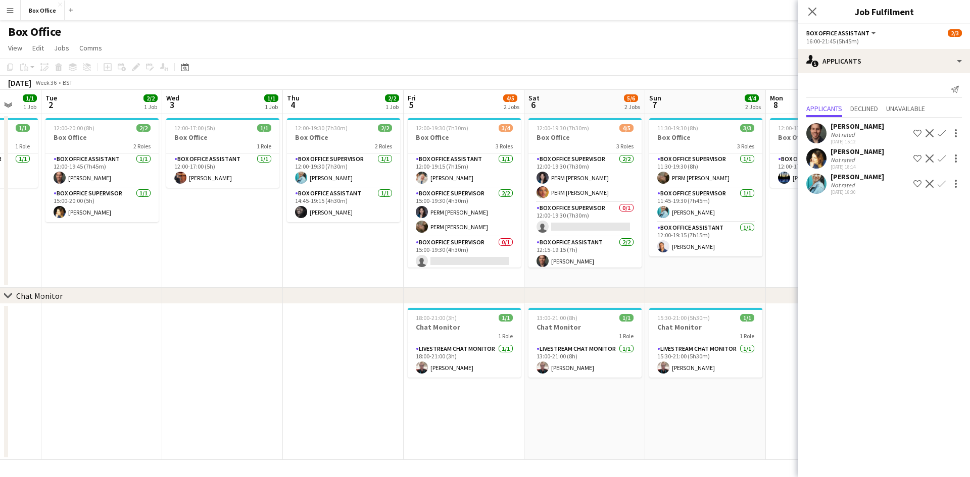
scroll to position [0, 296]
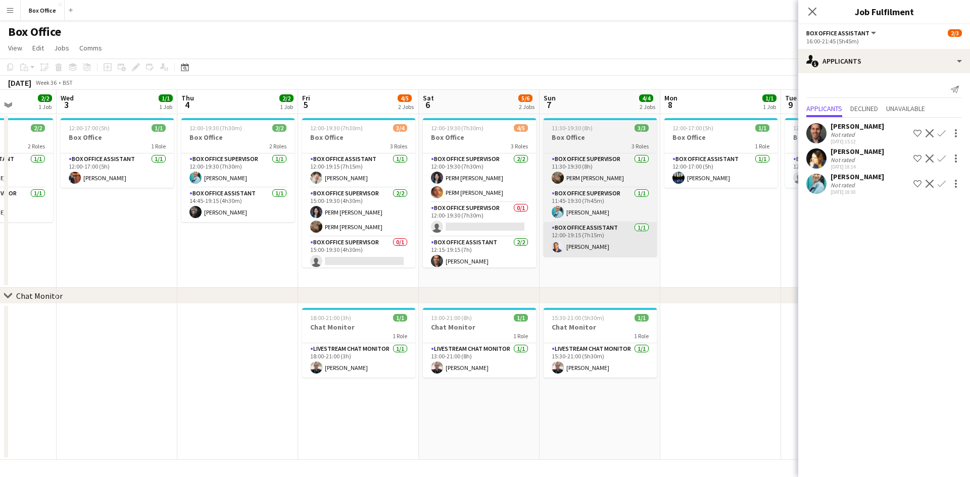
drag, startPoint x: 638, startPoint y: 242, endPoint x: 621, endPoint y: 247, distance: 18.5
click at [738, 236] on app-calendar-viewport "Sun 31 Mon 1 1/1 1 Job Tue 2 2/2 1 Job Wed 3 1/1 1 Job Thu 4 2/2 1 Job Fri 5 4/…" at bounding box center [485, 275] width 970 height 370
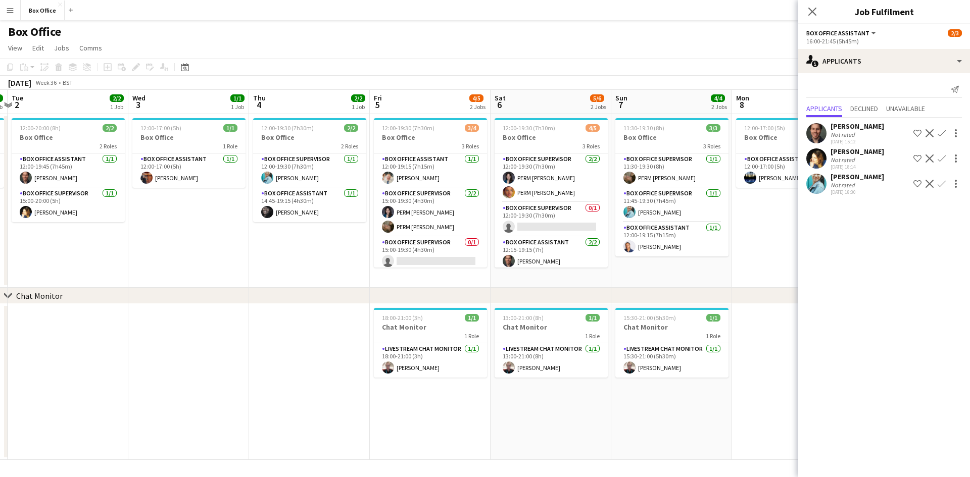
scroll to position [0, 505]
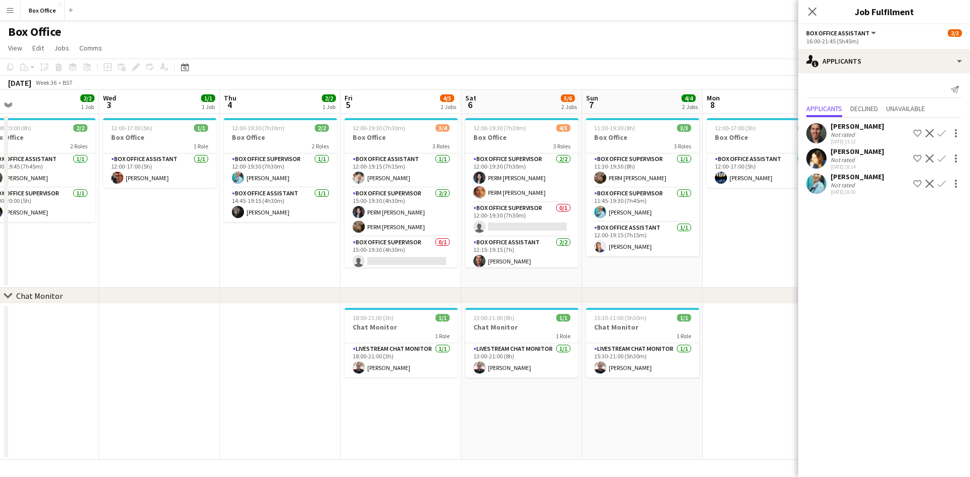
drag, startPoint x: 227, startPoint y: 269, endPoint x: 271, endPoint y: 253, distance: 46.8
click at [271, 253] on app-calendar-viewport "Fri 29 4/4 1 Job Sat 30 Sun 31 Mon 1 1/1 1 Job Tue 2 2/2 1 Job Wed 3 1/1 1 Job …" at bounding box center [485, 275] width 970 height 370
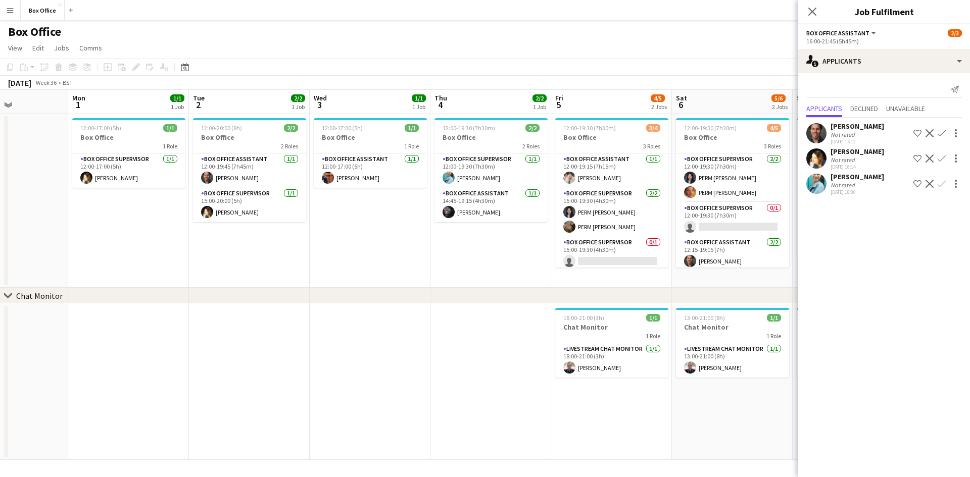
scroll to position [0, 340]
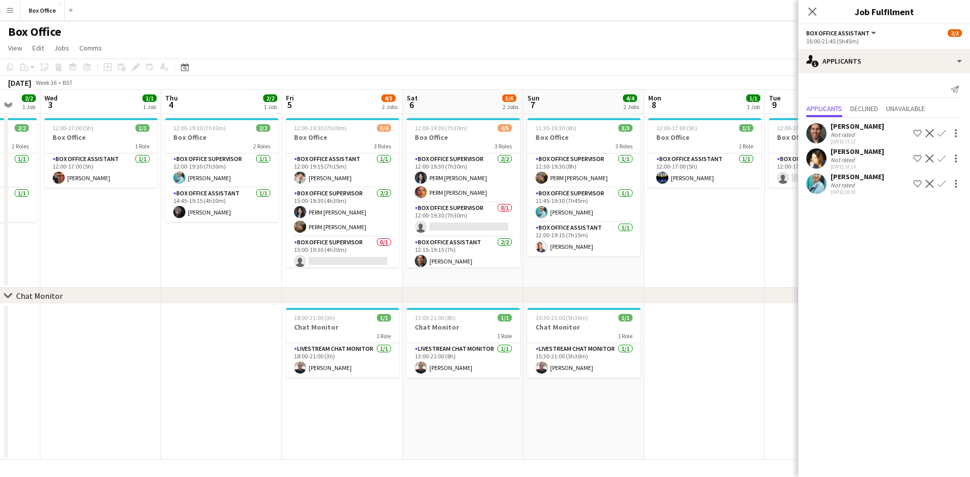
drag, startPoint x: 760, startPoint y: 248, endPoint x: 456, endPoint y: 249, distance: 304.1
click at [456, 249] on app-calendar-viewport "Sun 31 Mon 1 1/1 1 Job Tue 2 2/2 1 Job Wed 3 1/1 1 Job Thu 4 2/2 1 Job Fri 5 4/…" at bounding box center [485, 275] width 970 height 370
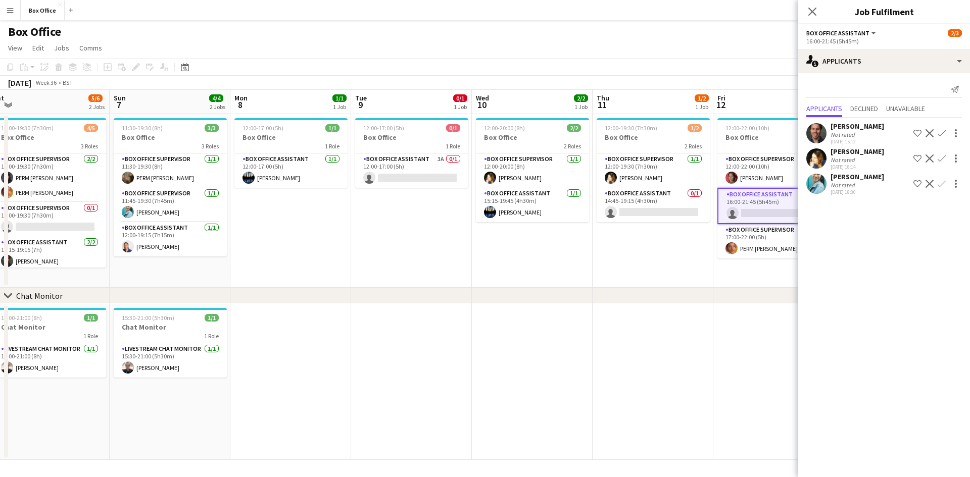
drag, startPoint x: 706, startPoint y: 249, endPoint x: 553, endPoint y: 254, distance: 152.6
click at [553, 254] on app-calendar-viewport "Tue 2 2/2 1 Job Wed 3 1/1 1 Job Thu 4 2/2 1 Job Fri 5 4/5 2 Jobs Sat 6 5/6 2 Jo…" at bounding box center [485, 275] width 970 height 370
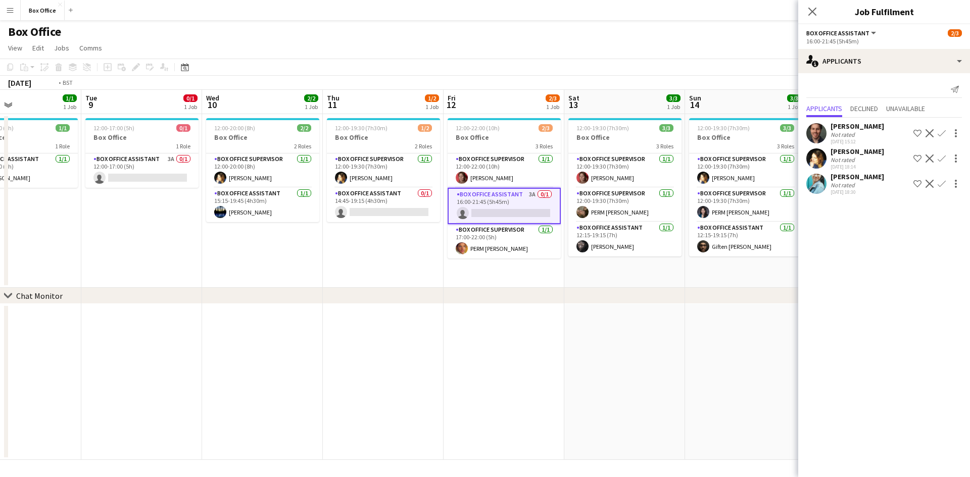
scroll to position [0, 292]
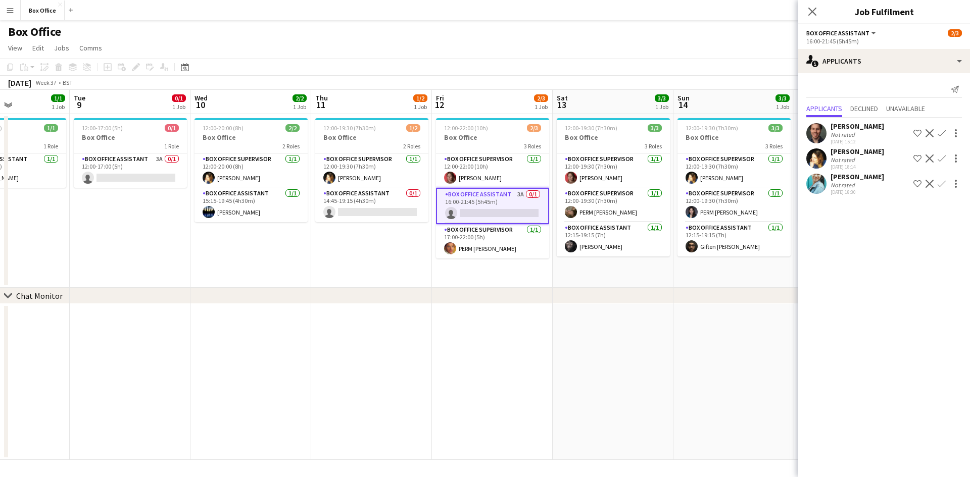
drag, startPoint x: 725, startPoint y: 250, endPoint x: 443, endPoint y: 270, distance: 282.5
click at [443, 270] on app-calendar-viewport "Sat 6 5/6 2 Jobs Sun 7 4/4 2 Jobs Mon 8 1/1 1 Job Tue 9 0/1 1 Job Wed 10 2/2 1 …" at bounding box center [485, 275] width 970 height 370
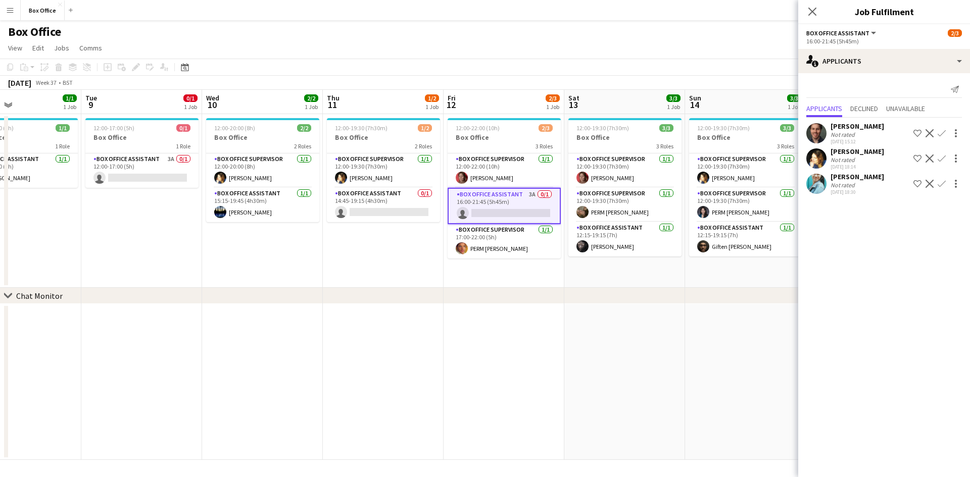
drag, startPoint x: 609, startPoint y: 270, endPoint x: 379, endPoint y: 277, distance: 229.9
click at [379, 277] on app-calendar-viewport "Sat 6 5/6 2 Jobs Sun 7 4/4 2 Jobs Mon 8 1/1 1 Job Tue 9 0/1 1 Job Wed 10 2/2 1 …" at bounding box center [485, 275] width 970 height 370
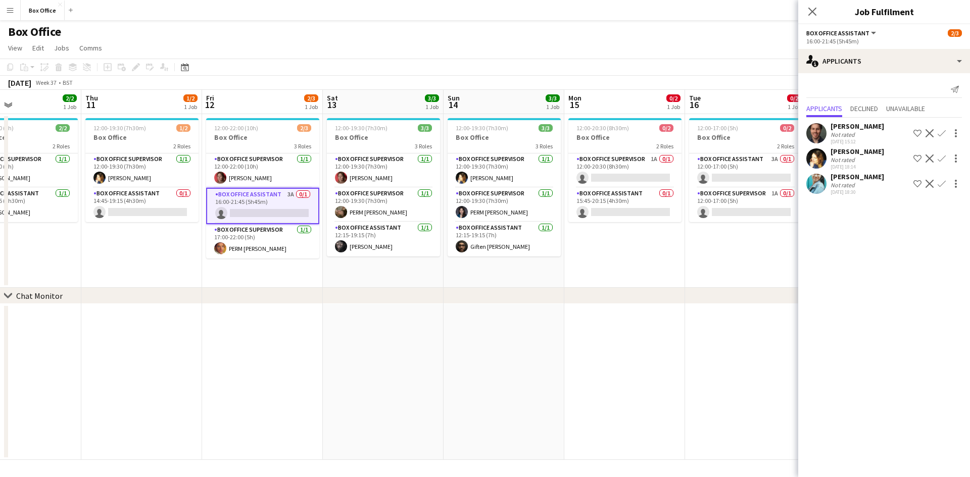
scroll to position [0, 287]
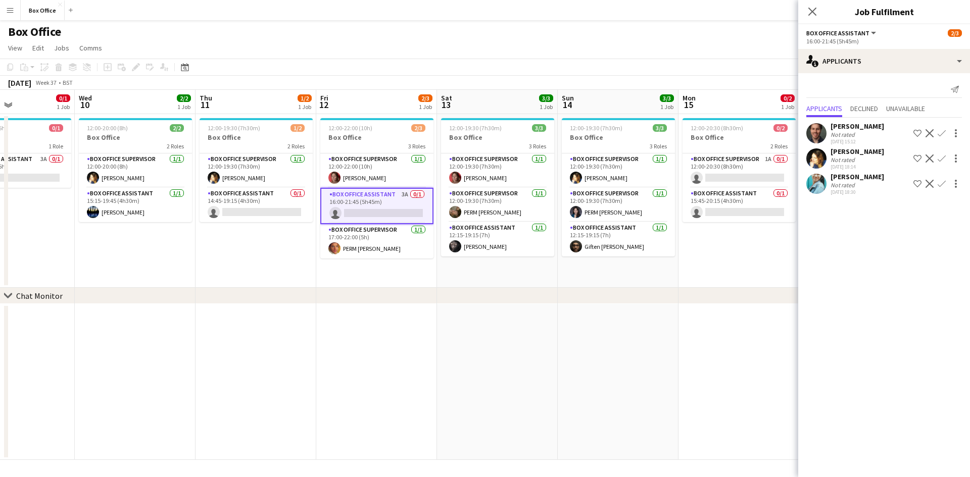
drag, startPoint x: 651, startPoint y: 274, endPoint x: 860, endPoint y: 267, distance: 208.7
click at [860, 267] on body "Menu Boards Boards Boards All jobs Status Workforce Workforce My Workforce Recr…" at bounding box center [485, 238] width 970 height 477
click at [749, 368] on app-date-cell at bounding box center [738, 382] width 121 height 156
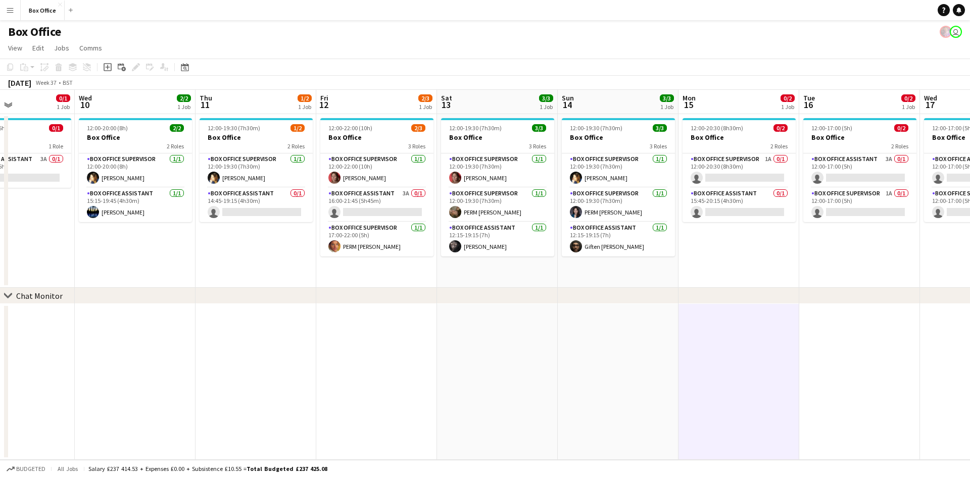
scroll to position [0, 287]
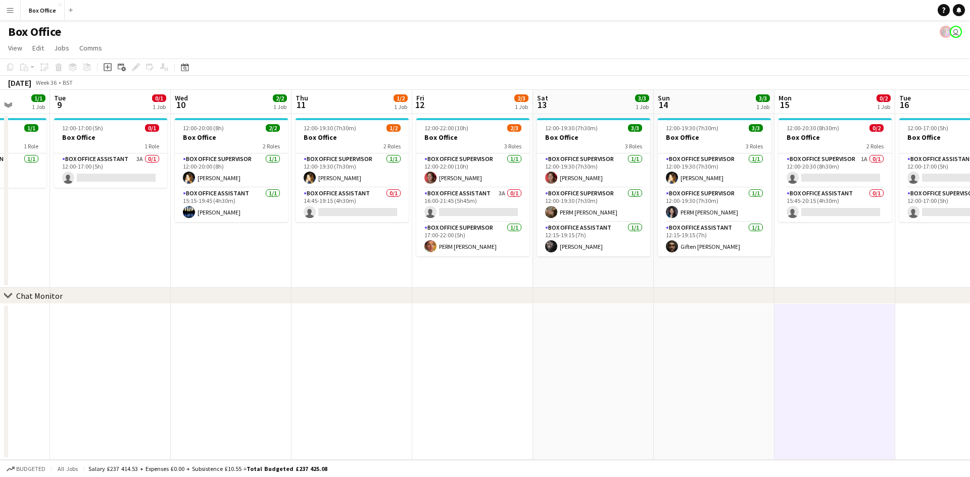
drag, startPoint x: 374, startPoint y: 347, endPoint x: 590, endPoint y: 321, distance: 217.8
click at [590, 321] on app-calendar-viewport "Sat 6 5/6 2 Jobs Sun 7 4/4 2 Jobs Mon 8 1/1 1 Job Tue 9 0/1 1 Job Wed 10 2/2 1 …" at bounding box center [485, 275] width 970 height 370
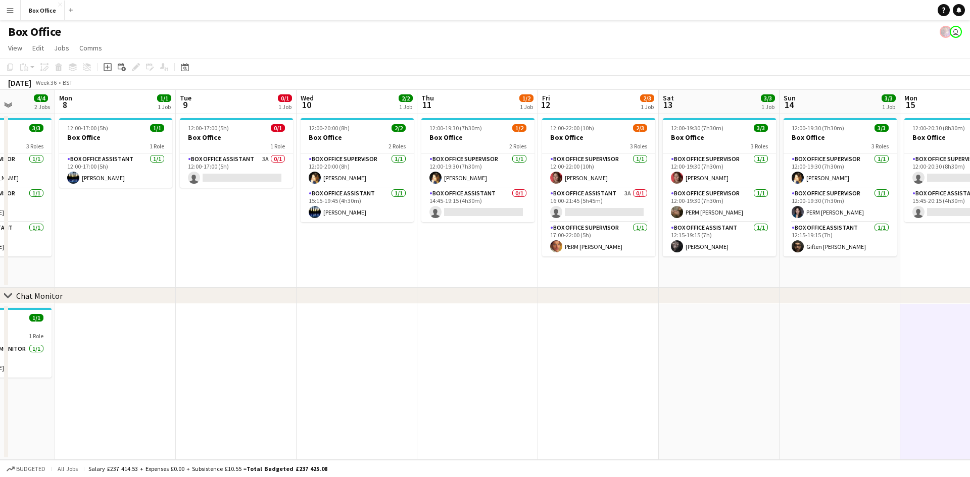
drag, startPoint x: 428, startPoint y: 315, endPoint x: 566, endPoint y: 282, distance: 141.9
click at [566, 282] on app-calendar-viewport "Fri 5 4/5 2 Jobs Sat 6 5/6 2 Jobs Sun 7 4/4 2 Jobs Mon 8 1/1 1 Job Tue 9 0/1 1 …" at bounding box center [485, 275] width 970 height 370
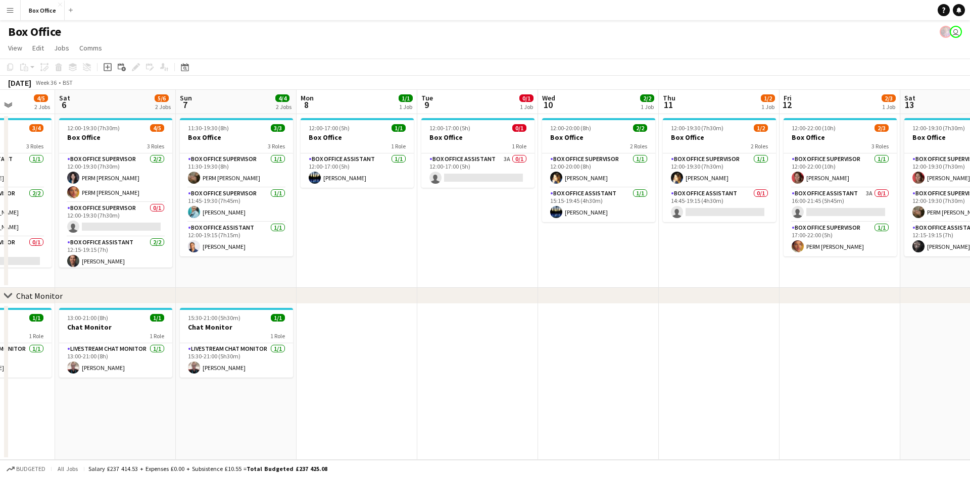
drag, startPoint x: 511, startPoint y: 289, endPoint x: 644, endPoint y: 287, distance: 133.4
click at [644, 287] on div "chevron-right Chat Monitor Wed 3 1/1 1 Job Thu 4 2/2 1 Job Fri 5 4/5 2 Jobs Sat…" at bounding box center [485, 275] width 970 height 370
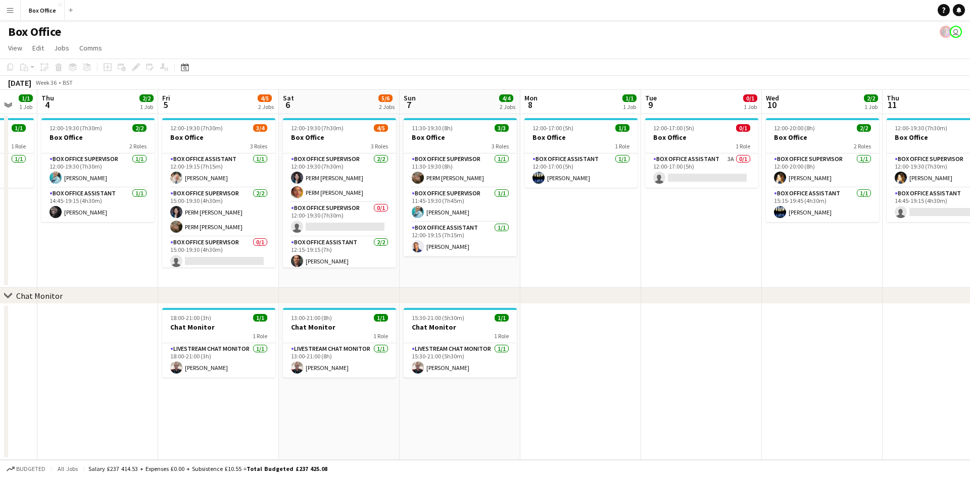
drag, startPoint x: 505, startPoint y: 244, endPoint x: 613, endPoint y: 259, distance: 109.1
click at [613, 259] on app-calendar-viewport "Tue 2 2/2 1 Job Wed 3 1/1 1 Job Thu 4 2/2 1 Job Fri 5 4/5 2 Jobs Sat 6 5/6 2 Jo…" at bounding box center [485, 275] width 970 height 370
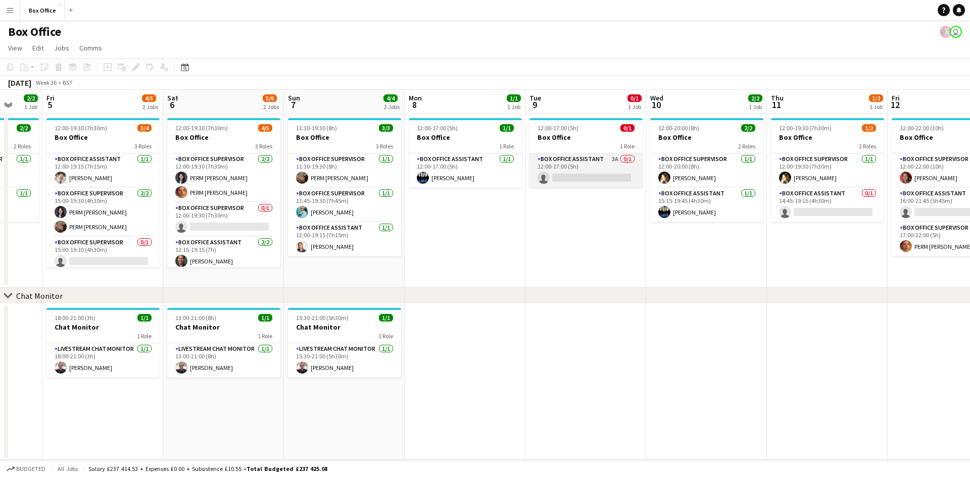
click at [559, 158] on app-card-role "Box Office Assistant 3A 0/1 12:00-17:00 (5h) single-neutral-actions" at bounding box center [585, 171] width 113 height 34
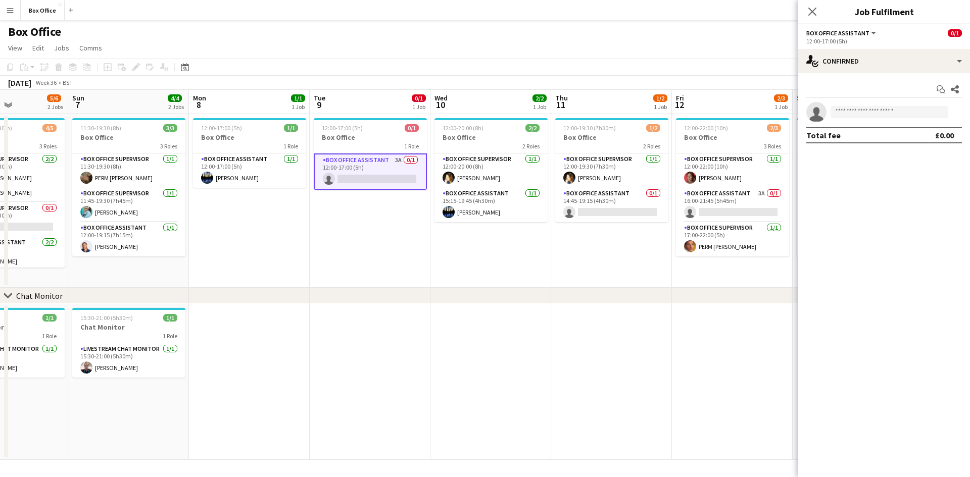
scroll to position [0, 431]
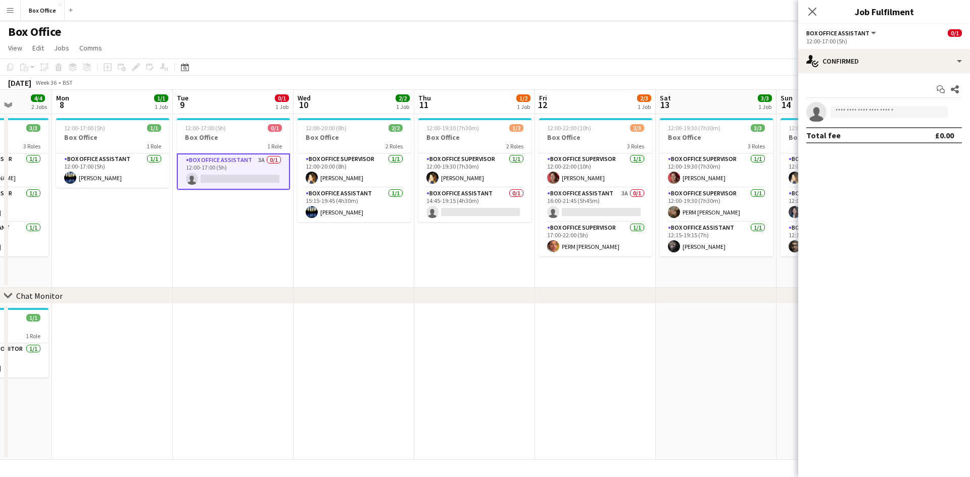
drag, startPoint x: 702, startPoint y: 258, endPoint x: 349, endPoint y: 234, distance: 353.3
click at [349, 234] on app-calendar-viewport "Thu 4 2/2 1 Job Fri 5 4/5 2 Jobs Sat 6 5/6 2 Jobs Sun 7 4/4 2 Jobs Mon 8 1/1 1 …" at bounding box center [485, 275] width 970 height 370
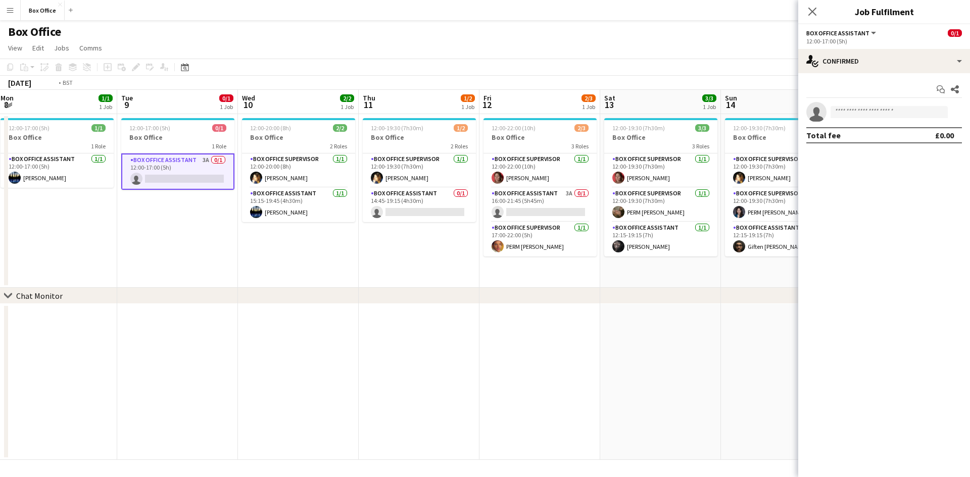
scroll to position [0, 283]
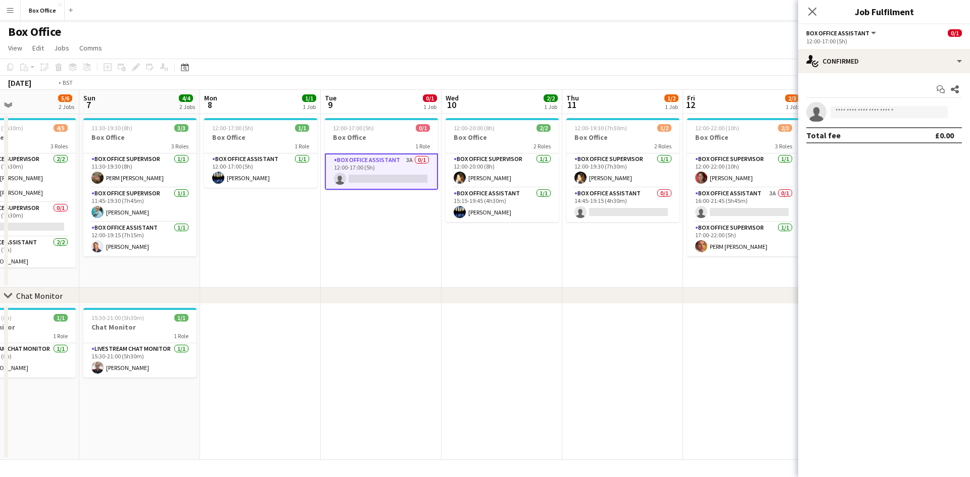
drag, startPoint x: 493, startPoint y: 236, endPoint x: 400, endPoint y: 236, distance: 93.4
click at [400, 236] on app-calendar-viewport "Thu 4 2/2 1 Job Fri 5 4/5 2 Jobs Sat 6 5/6 2 Jobs Sun 7 4/4 2 Jobs Mon 8 1/1 1 …" at bounding box center [485, 275] width 970 height 370
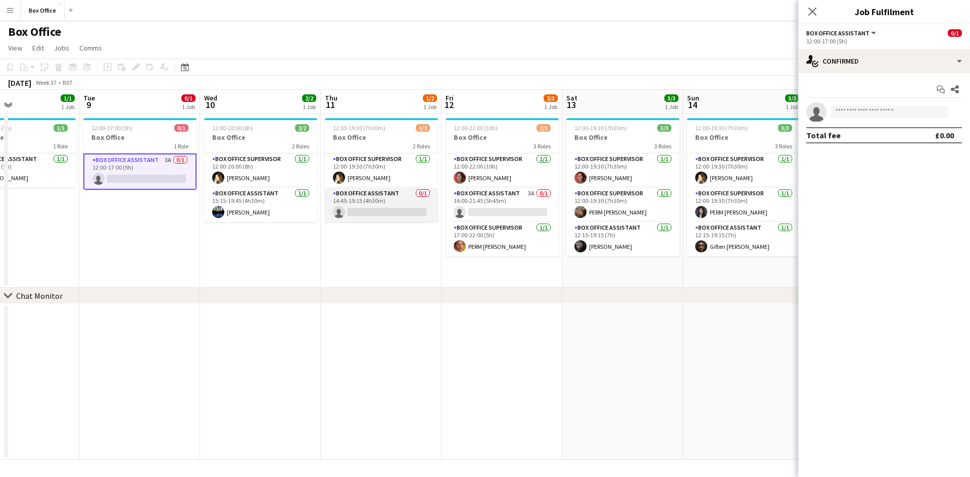
click at [382, 192] on app-card-role "Box Office Assistant 0/1 14:45-19:15 (4h30m) single-neutral-actions" at bounding box center [381, 205] width 113 height 34
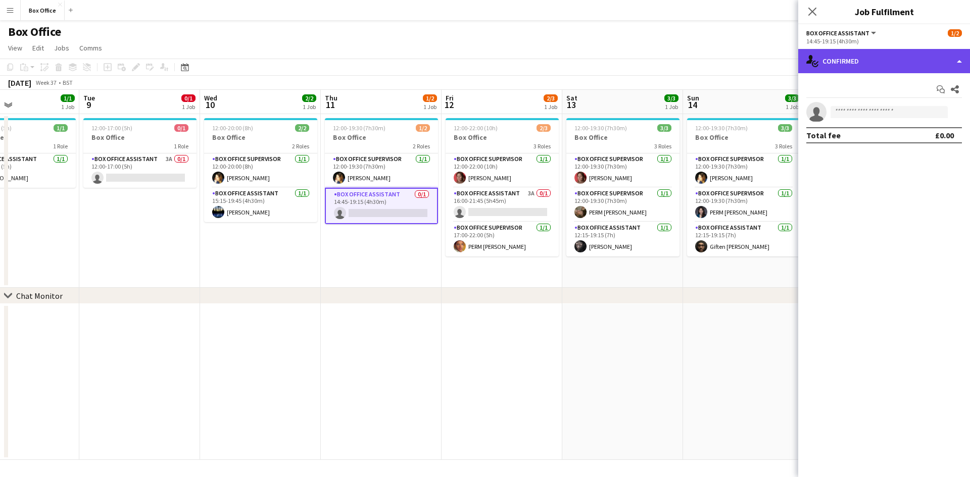
click at [899, 57] on div "single-neutral-actions-check-2 Confirmed" at bounding box center [884, 61] width 172 height 24
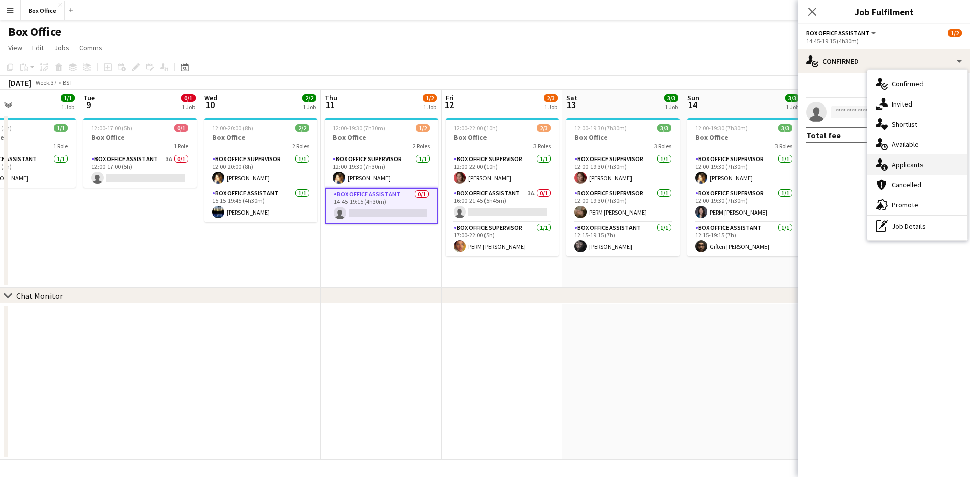
click at [910, 169] on div "single-neutral-actions-information Applicants" at bounding box center [917, 165] width 100 height 20
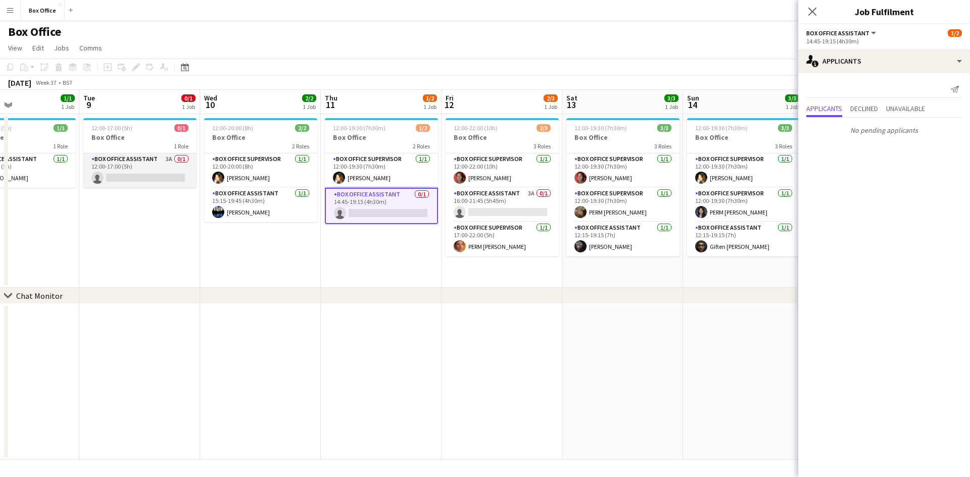
click at [136, 161] on app-card-role "Box Office Assistant 3A 0/1 12:00-17:00 (5h) single-neutral-actions" at bounding box center [139, 171] width 113 height 34
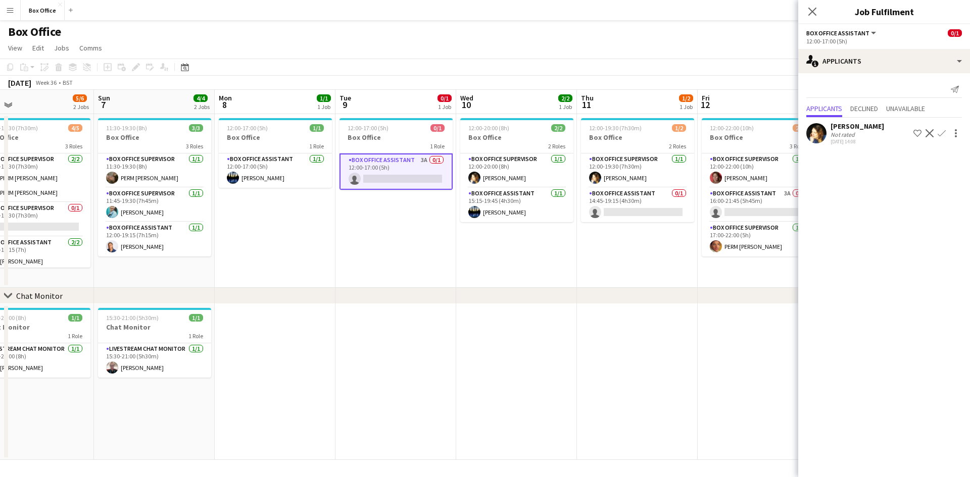
scroll to position [0, 315]
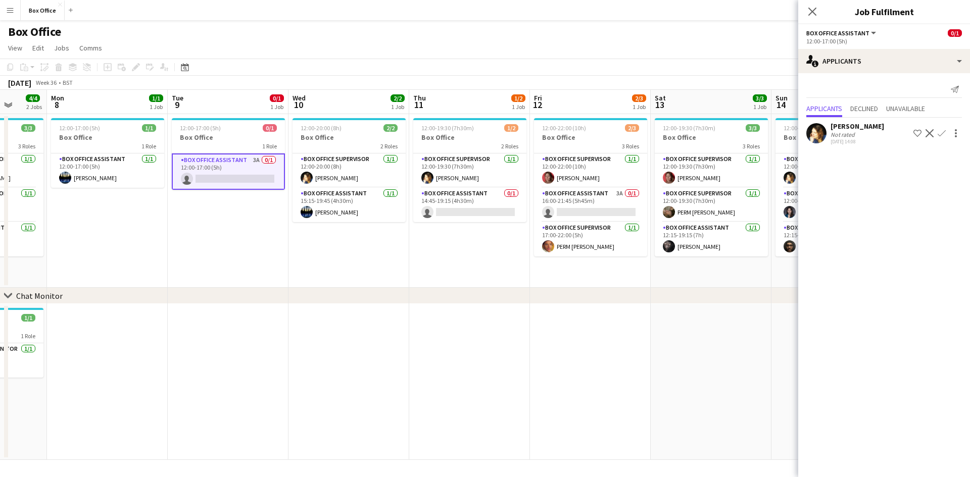
drag, startPoint x: 296, startPoint y: 273, endPoint x: 499, endPoint y: 275, distance: 202.5
click at [499, 275] on app-calendar-viewport "Fri 5 4/5 2 Jobs Sat 6 5/6 2 Jobs Sun 7 4/4 2 Jobs Mon 8 1/1 1 Job Tue 9 0/1 1 …" at bounding box center [485, 275] width 970 height 370
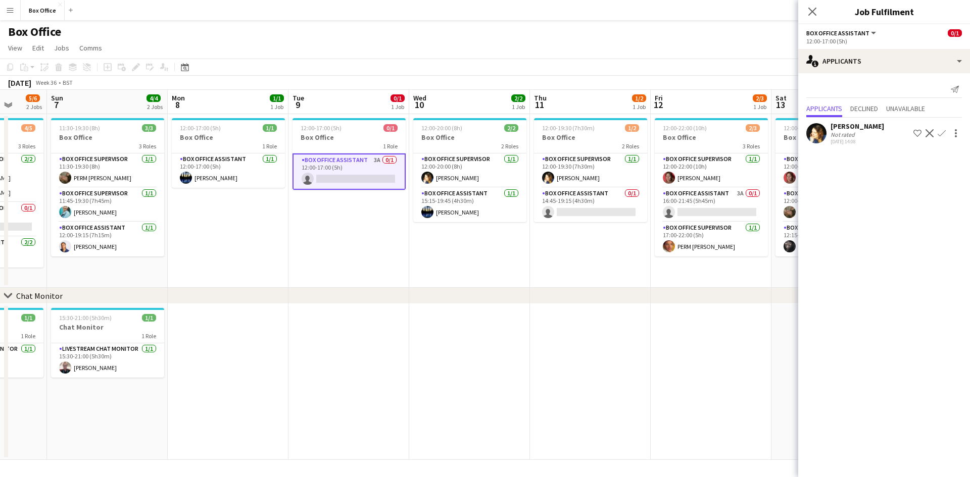
click at [559, 418] on app-date-cell at bounding box center [590, 382] width 121 height 156
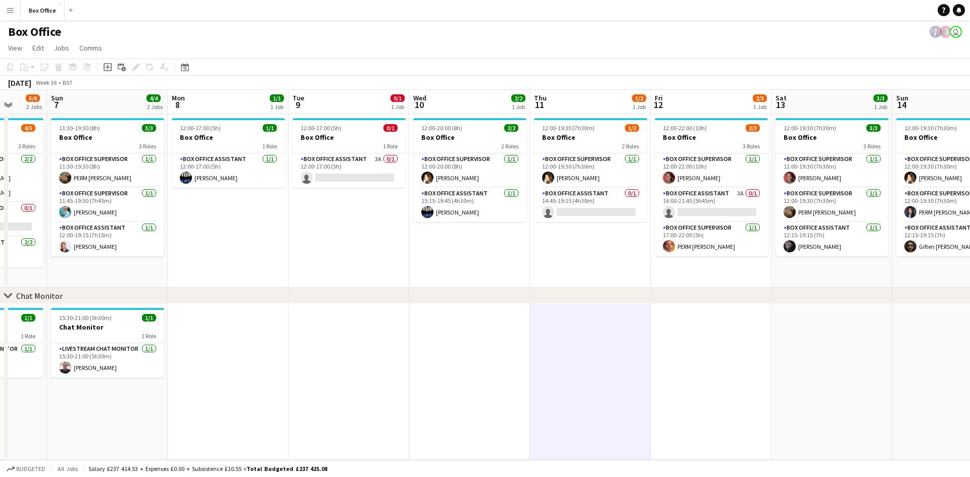
click at [786, 335] on app-date-cell at bounding box center [831, 382] width 121 height 156
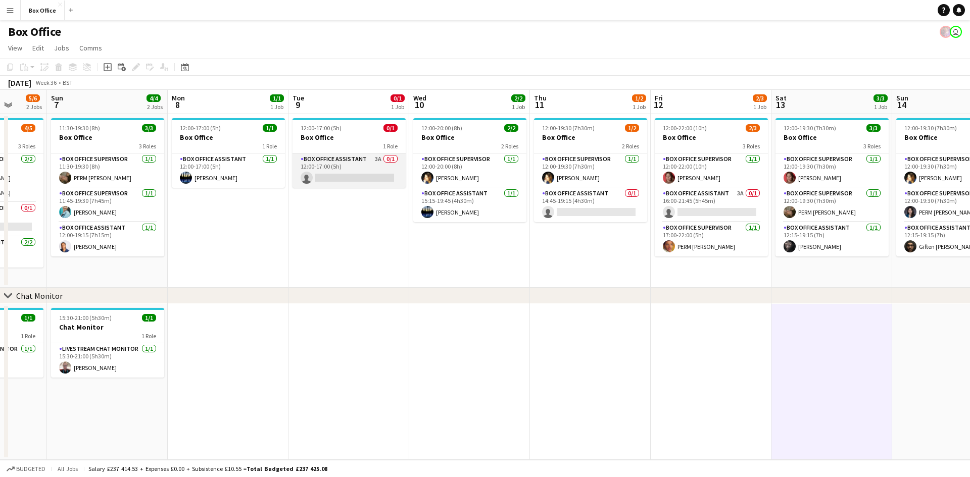
click at [339, 157] on app-card-role "Box Office Assistant 3A 0/1 12:00-17:00 (5h) single-neutral-actions" at bounding box center [348, 171] width 113 height 34
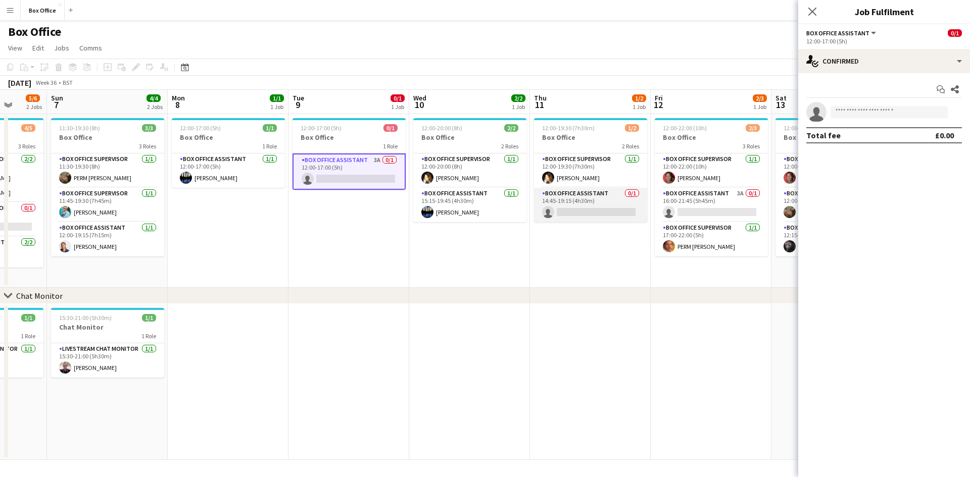
click at [571, 193] on app-card-role "Box Office Assistant 0/1 14:45-19:15 (4h30m) single-neutral-actions" at bounding box center [590, 205] width 113 height 34
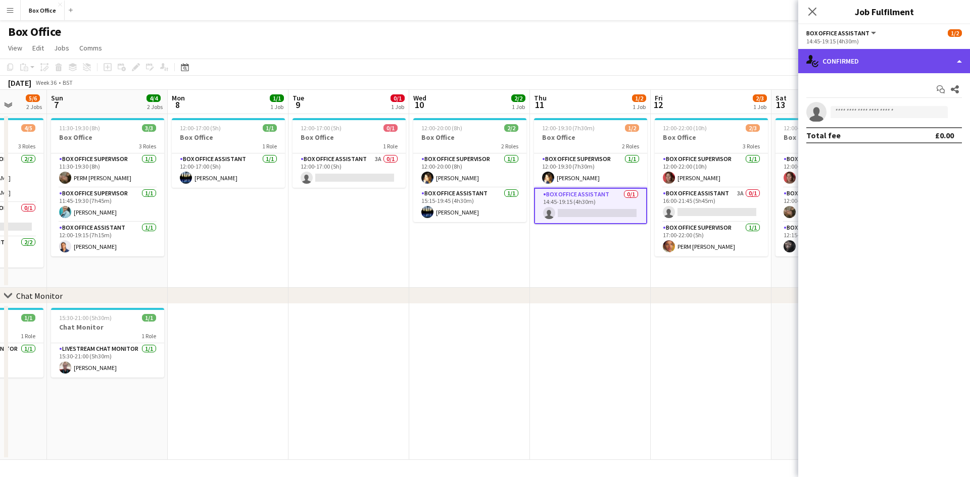
click at [861, 53] on div "single-neutral-actions-check-2 Confirmed" at bounding box center [884, 61] width 172 height 24
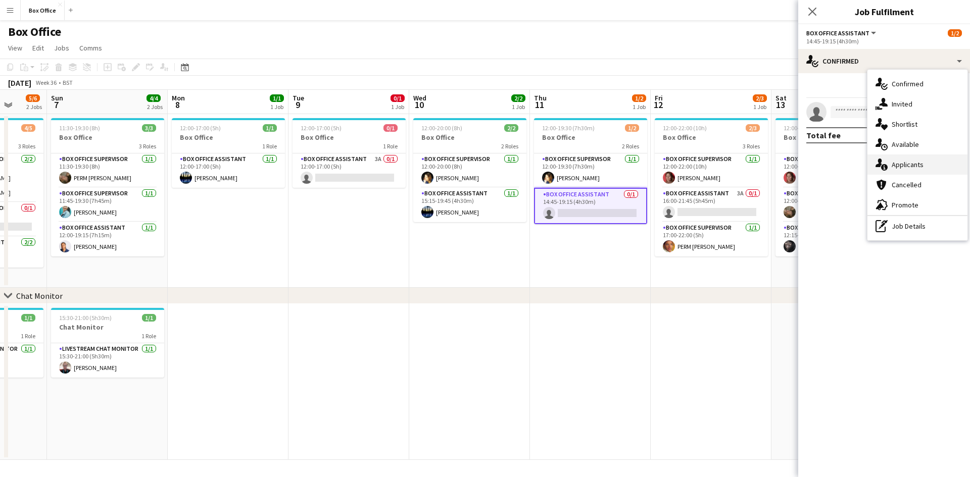
click at [890, 166] on div "single-neutral-actions-information Applicants" at bounding box center [917, 165] width 100 height 20
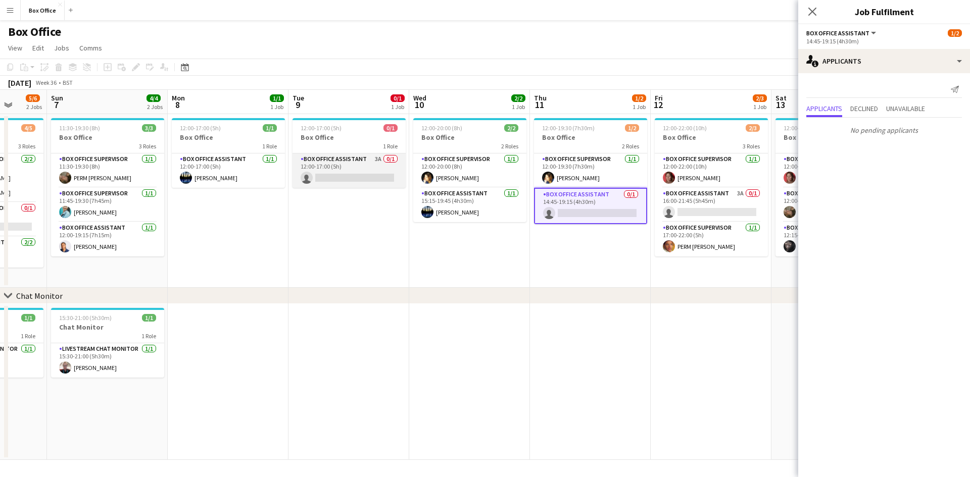
click at [355, 160] on app-card-role "Box Office Assistant 3A 0/1 12:00-17:00 (5h) single-neutral-actions" at bounding box center [348, 171] width 113 height 34
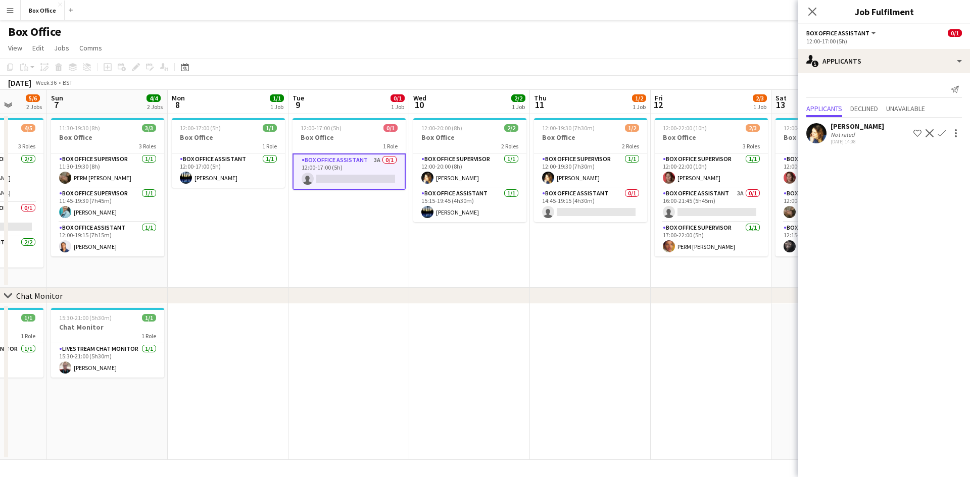
click at [942, 133] on app-icon "Confirm" at bounding box center [941, 133] width 8 height 8
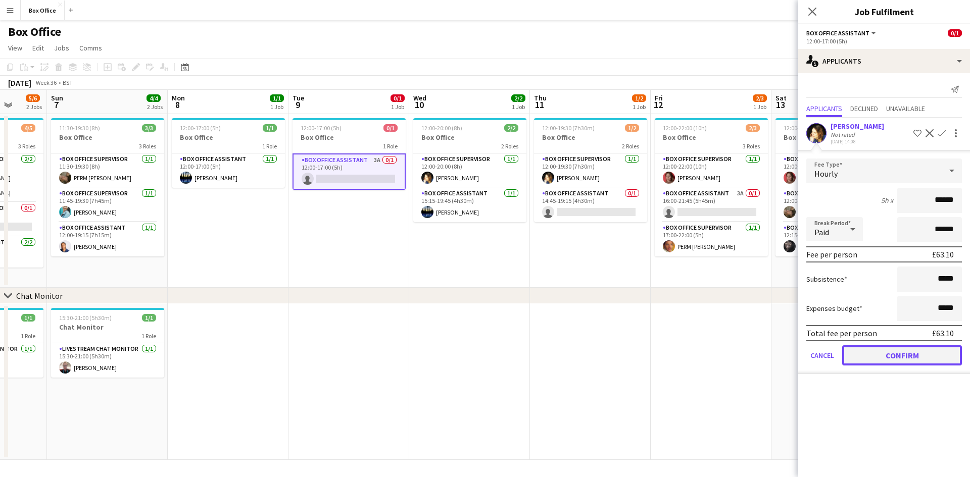
click at [928, 356] on button "Confirm" at bounding box center [902, 355] width 120 height 20
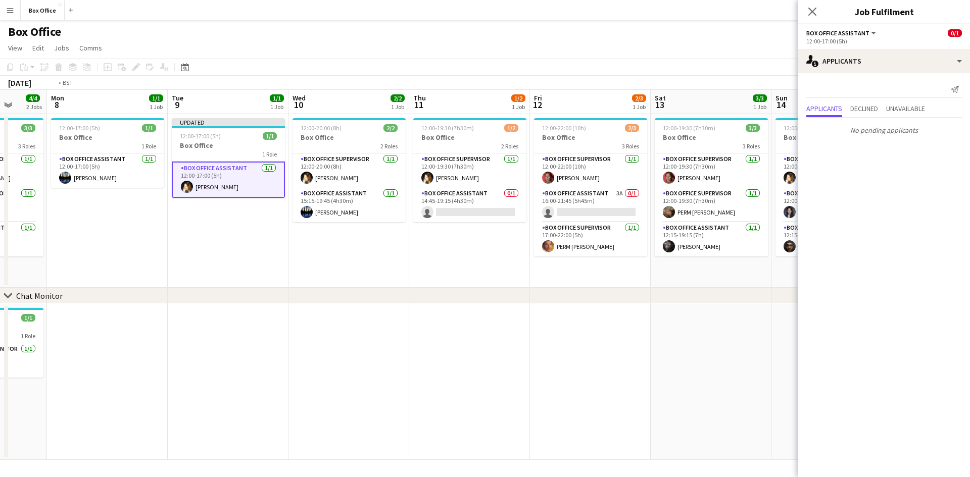
scroll to position [0, 329]
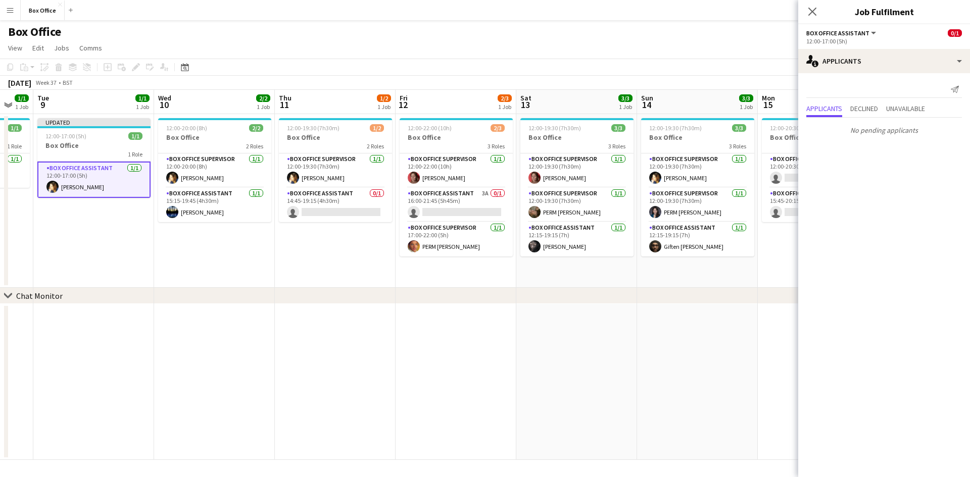
drag, startPoint x: 615, startPoint y: 251, endPoint x: 360, endPoint y: 255, distance: 255.1
click at [360, 255] on app-calendar-viewport "Sat 6 5/6 2 Jobs Sun 7 4/4 2 Jobs Mon 8 1/1 1 Job Tue 9 1/1 1 Job Wed 10 2/2 1 …" at bounding box center [485, 275] width 970 height 370
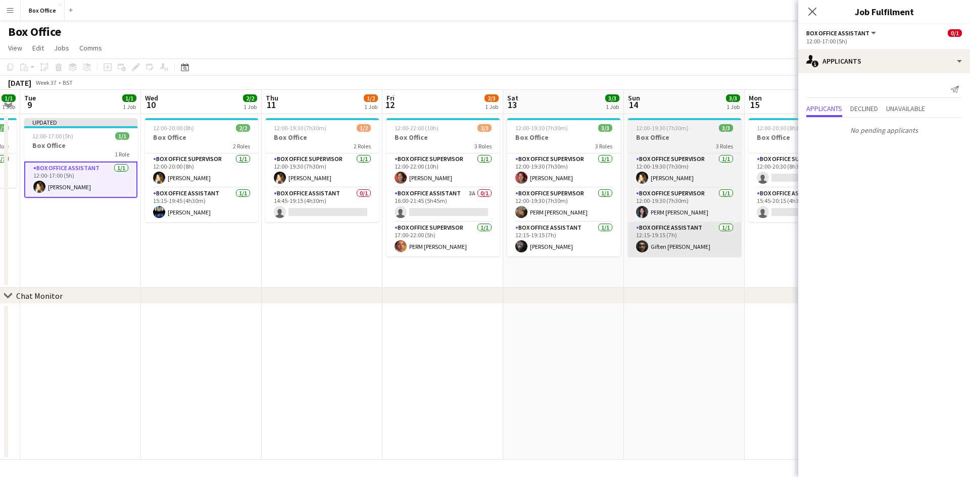
drag, startPoint x: 776, startPoint y: 235, endPoint x: 711, endPoint y: 234, distance: 64.7
click at [762, 237] on app-calendar-viewport "Sat 6 5/6 2 Jobs Sun 7 4/4 2 Jobs Mon 8 1/1 1 Job Tue 9 1/1 1 Job Wed 10 2/2 1 …" at bounding box center [485, 275] width 970 height 370
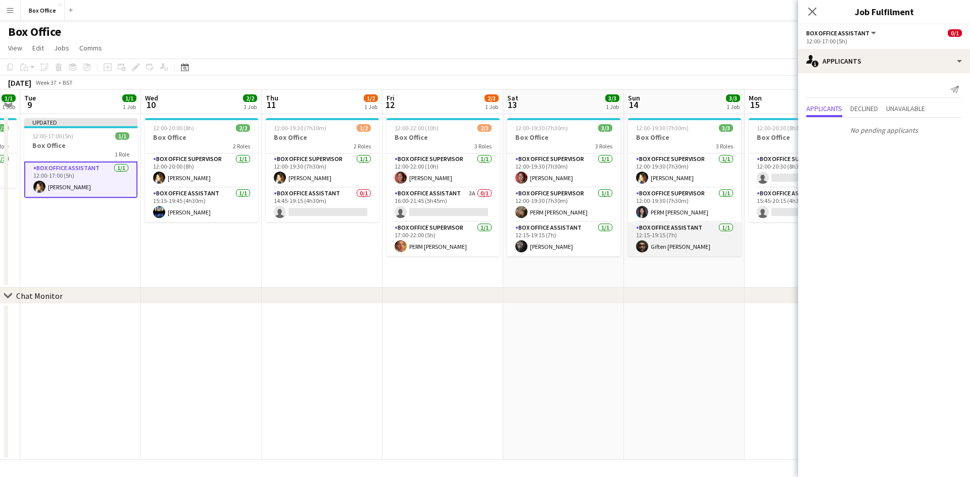
scroll to position [0, 343]
click at [437, 193] on app-card-role "Box Office Assistant 3A 0/1 16:00-21:45 (5h45m) single-neutral-actions" at bounding box center [441, 205] width 113 height 34
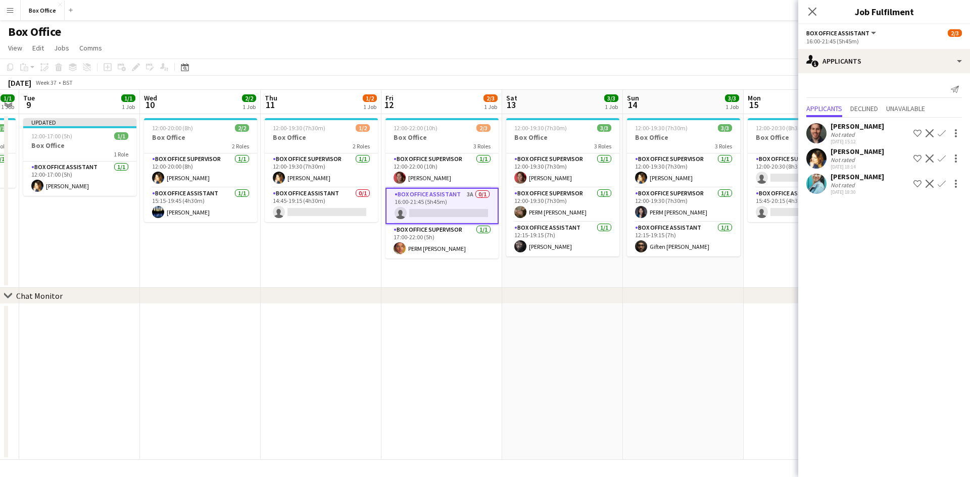
click at [942, 184] on app-icon "Confirm" at bounding box center [941, 184] width 8 height 8
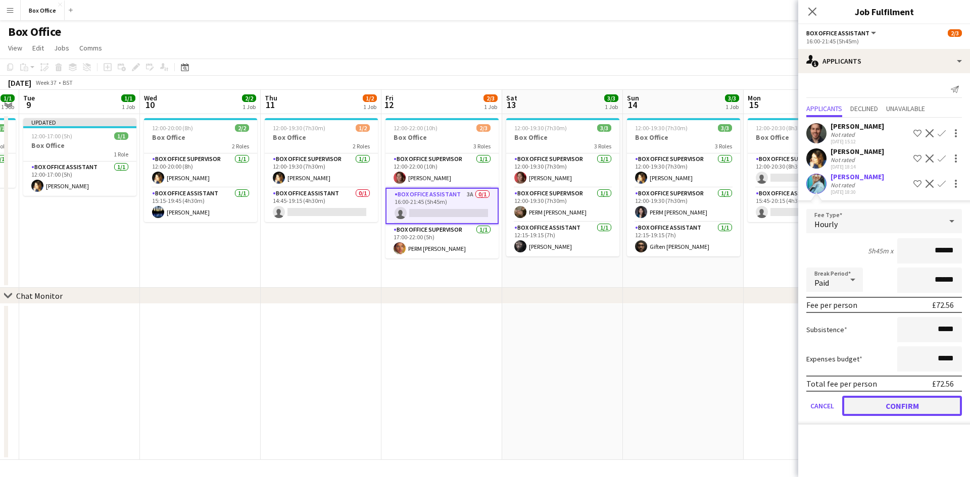
click at [899, 405] on button "Confirm" at bounding box center [902, 406] width 120 height 20
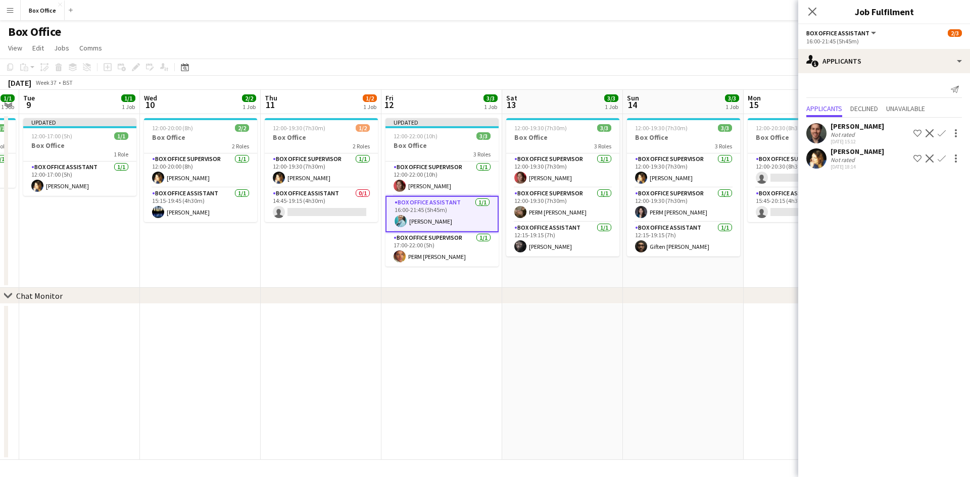
click at [322, 319] on app-date-cell at bounding box center [321, 382] width 121 height 156
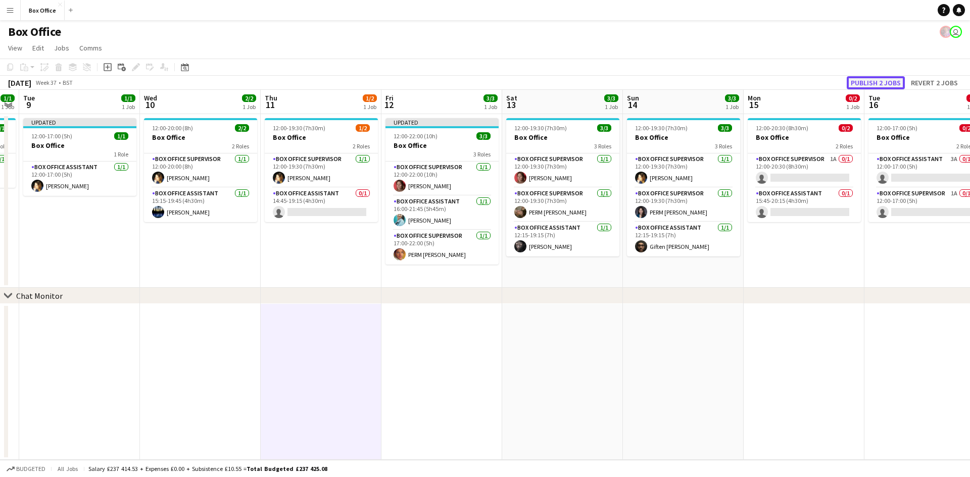
click at [868, 82] on button "Publish 2 jobs" at bounding box center [876, 82] width 58 height 13
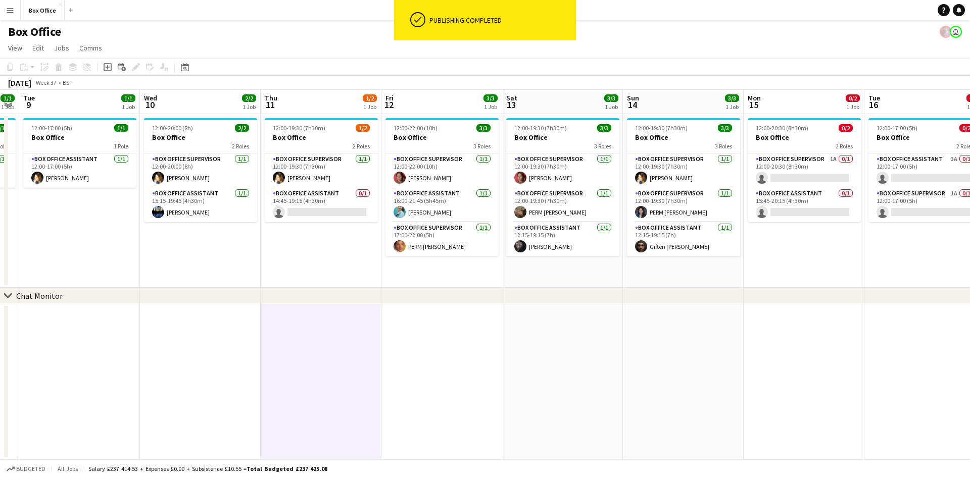
scroll to position [0, 305]
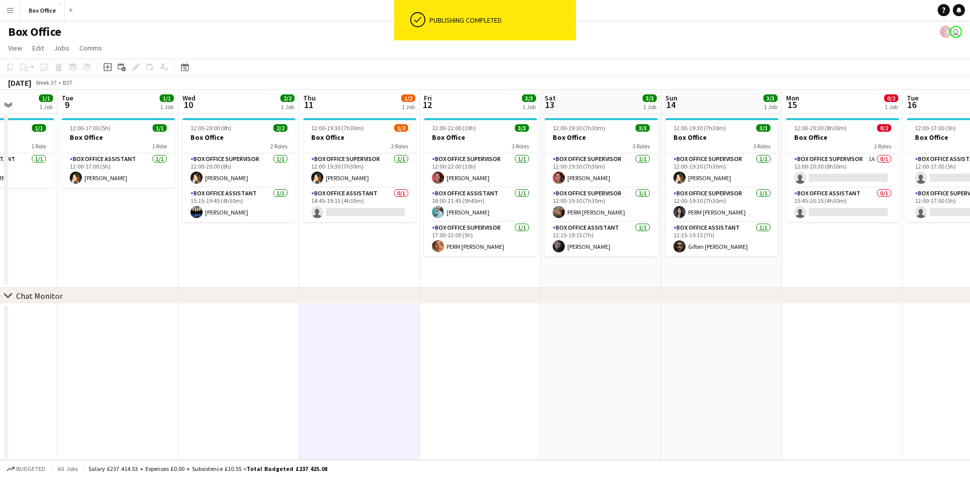
drag, startPoint x: 179, startPoint y: 262, endPoint x: 218, endPoint y: 266, distance: 38.5
click at [218, 266] on app-calendar-viewport "Sat 6 5/6 2 Jobs Sun 7 4/4 2 Jobs Mon 8 1/1 1 Job Tue 9 1/1 1 Job Wed 10 2/2 1 …" at bounding box center [485, 275] width 970 height 370
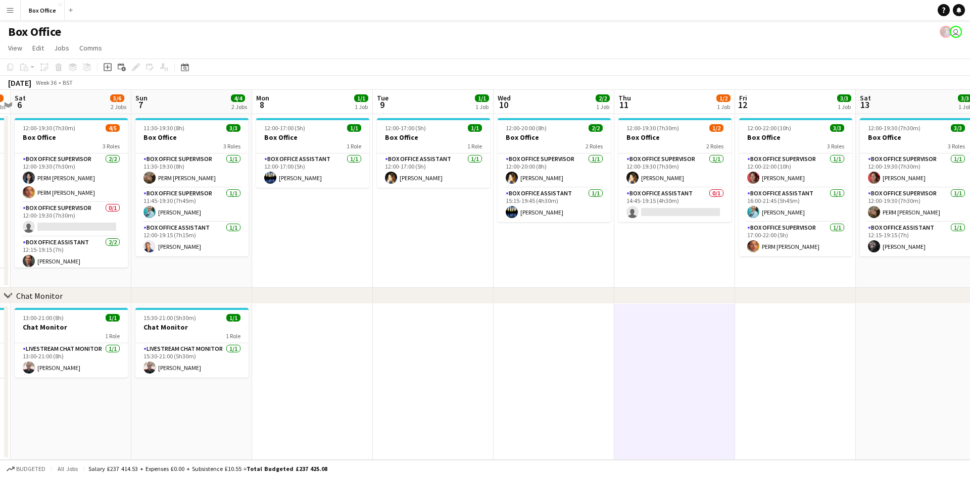
drag, startPoint x: 148, startPoint y: 250, endPoint x: 463, endPoint y: 198, distance: 319.3
click at [463, 198] on app-calendar-viewport "Thu 4 2/2 1 Job Fri 5 4/5 2 Jobs Sat 6 5/6 2 Jobs Sun 7 4/4 2 Jobs Mon 8 1/1 1 …" at bounding box center [485, 275] width 970 height 370
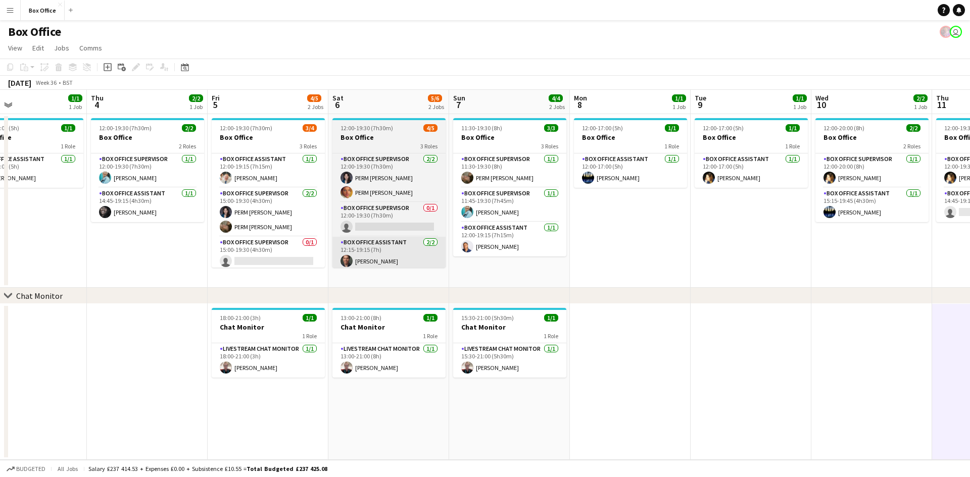
drag, startPoint x: 354, startPoint y: 235, endPoint x: 439, endPoint y: 238, distance: 85.9
click at [673, 179] on app-calendar-viewport "Mon 1 1/1 1 Job Tue 2 2/2 1 Job Wed 3 1/1 1 Job Thu 4 2/2 1 Job Fri 5 4/5 2 Job…" at bounding box center [485, 275] width 970 height 370
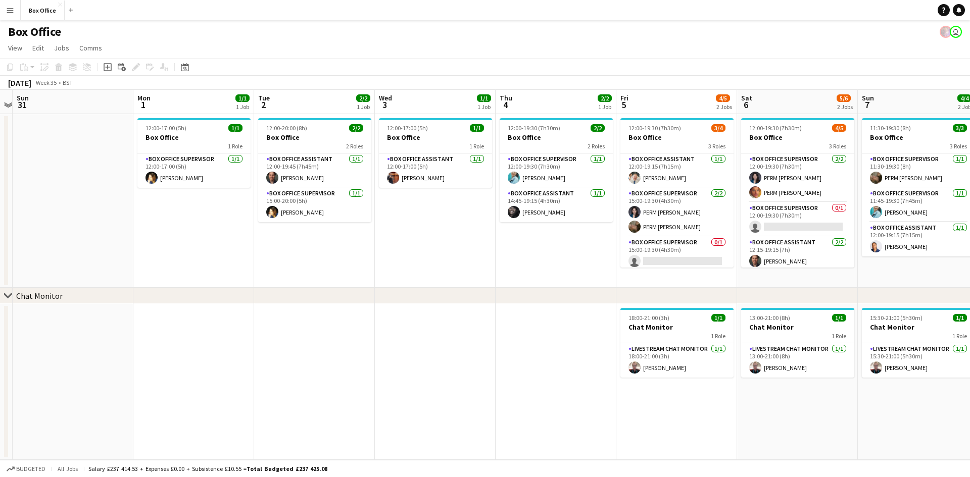
drag, startPoint x: 138, startPoint y: 269, endPoint x: 544, endPoint y: 215, distance: 410.1
click at [544, 215] on app-calendar-viewport "Fri 29 4/4 1 Job Sat 30 Sun 31 Mon 1 1/1 1 Job Tue 2 2/2 1 Job Wed 3 1/1 1 Job …" at bounding box center [485, 275] width 970 height 370
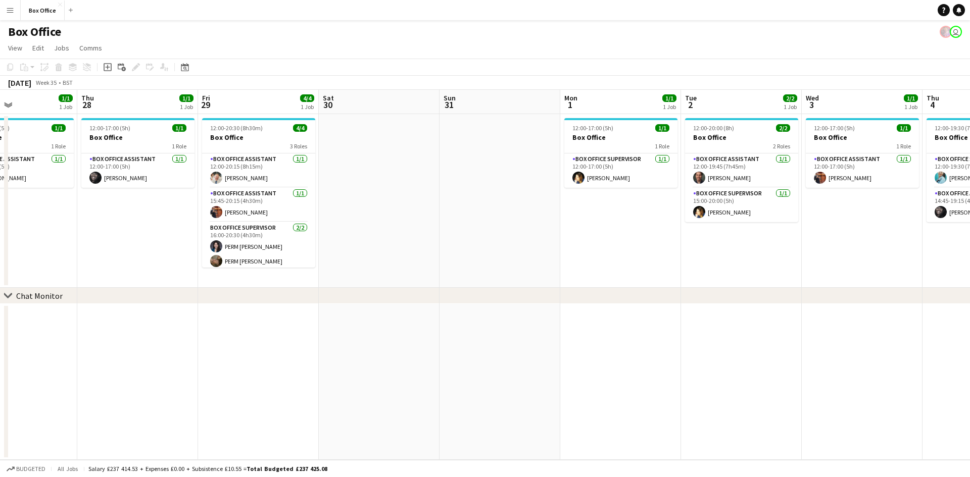
drag, startPoint x: 329, startPoint y: 247, endPoint x: 756, endPoint y: 204, distance: 429.0
click at [756, 204] on app-calendar-viewport "Mon 25 Tue 26 2/2 1 Job Wed 27 1/1 1 Job Thu 28 1/1 1 Job Fri 29 4/4 1 Job Sat …" at bounding box center [485, 275] width 970 height 370
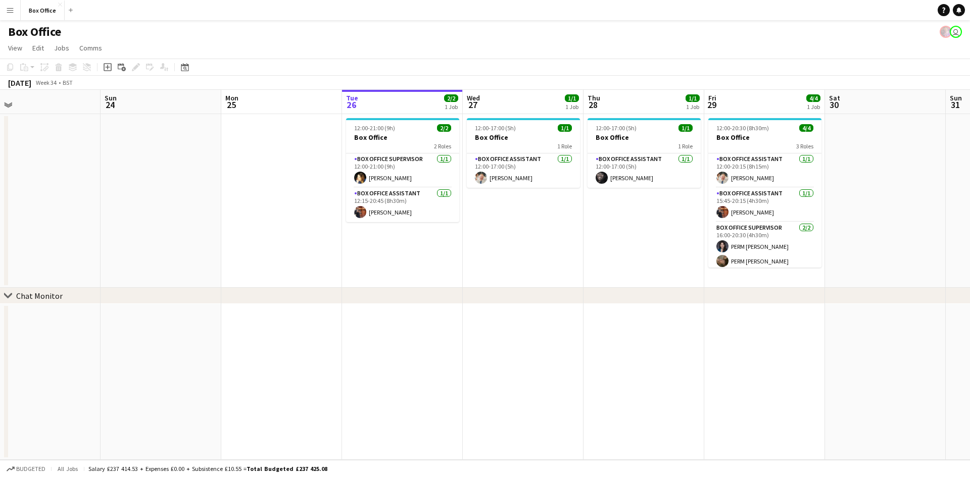
scroll to position [0, 294]
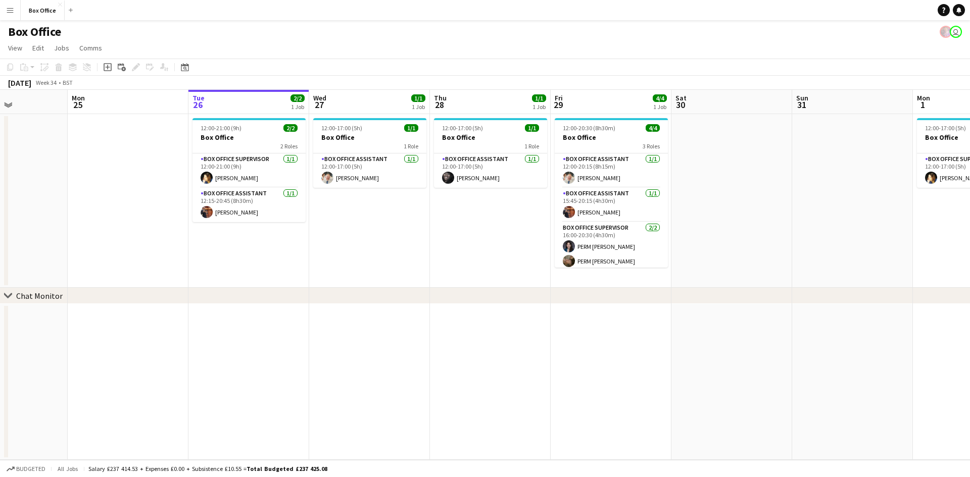
drag, startPoint x: 203, startPoint y: 265, endPoint x: 485, endPoint y: 226, distance: 284.9
click at [485, 226] on app-calendar-viewport "Fri 22 1/1 1 Job Sat 23 Sun 24 Mon 25 Tue 26 2/2 1 Job Wed 27 1/1 1 Job Thu 28 …" at bounding box center [485, 275] width 970 height 370
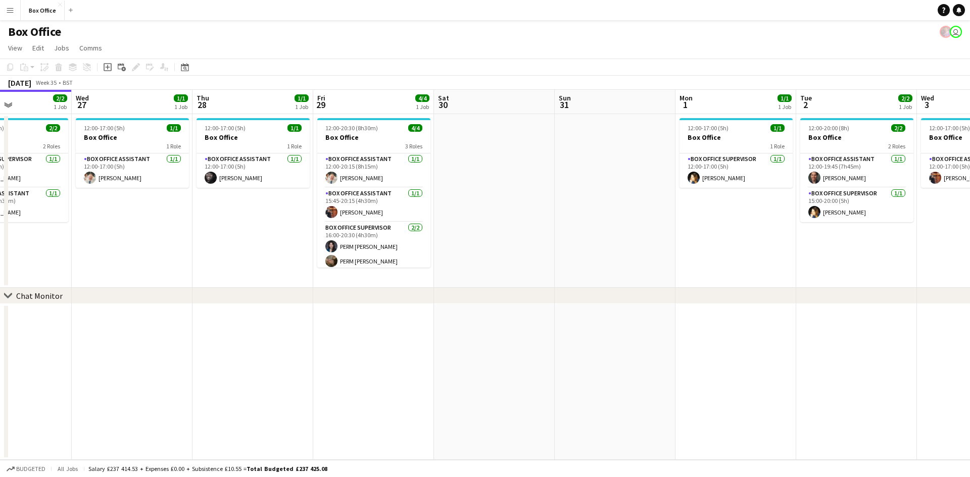
drag, startPoint x: 518, startPoint y: 219, endPoint x: 280, endPoint y: 247, distance: 239.5
click at [280, 247] on app-calendar-viewport "Sun 24 Mon 25 Tue 26 2/2 1 Job Wed 27 1/1 1 Job Thu 28 1/1 1 Job Fri 29 4/4 1 J…" at bounding box center [485, 275] width 970 height 370
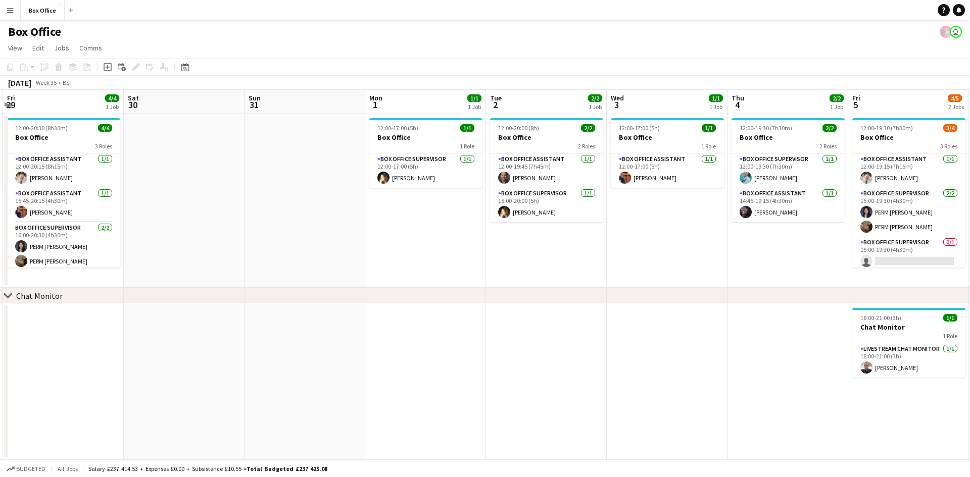
drag, startPoint x: 709, startPoint y: 237, endPoint x: 399, endPoint y: 258, distance: 310.3
click at [399, 258] on app-calendar-viewport "Tue 26 2/2 1 Job Wed 27 1/1 1 Job Thu 28 1/1 1 Job Fri 29 4/4 1 Job Sat 30 Sun …" at bounding box center [485, 275] width 970 height 370
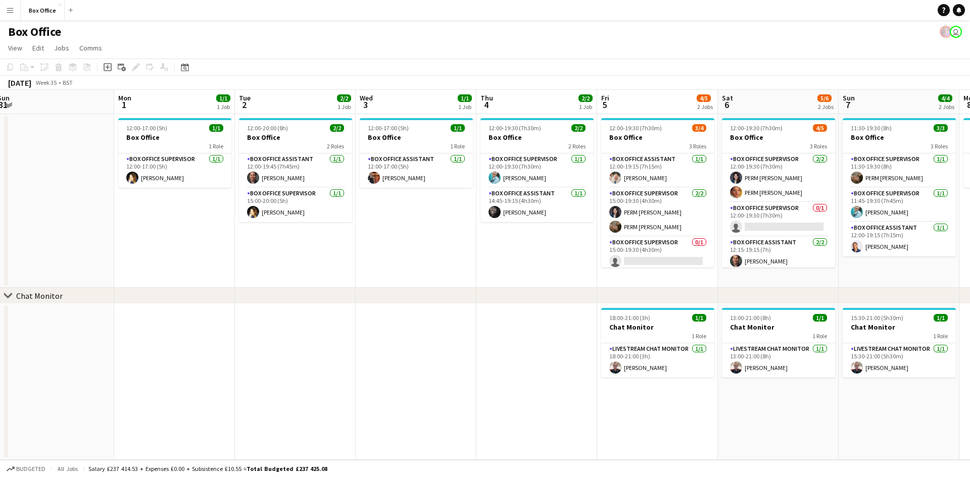
drag, startPoint x: 604, startPoint y: 236, endPoint x: 356, endPoint y: 245, distance: 248.2
click at [356, 247] on app-calendar-viewport "Thu 28 1/1 1 Job Fri 29 4/4 1 Job Sat 30 Sun 31 Mon 1 1/1 1 Job Tue 2 2/2 1 Job…" at bounding box center [485, 275] width 970 height 370
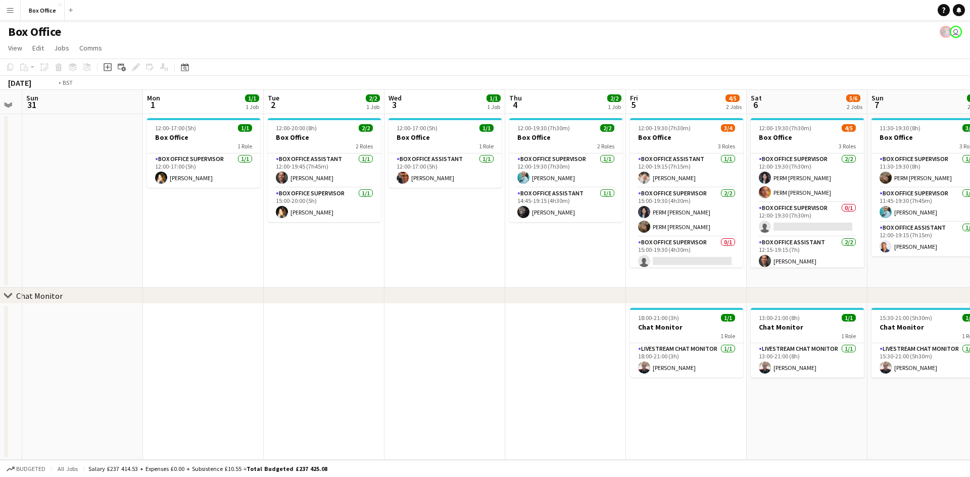
drag, startPoint x: 360, startPoint y: 241, endPoint x: 90, endPoint y: 265, distance: 270.8
click at [90, 267] on app-calendar-viewport "Thu 28 1/1 1 Job Fri 29 4/4 1 Job Sat 30 Sun 31 Mon 1 1/1 1 Job Tue 2 2/2 1 Job…" at bounding box center [485, 275] width 970 height 370
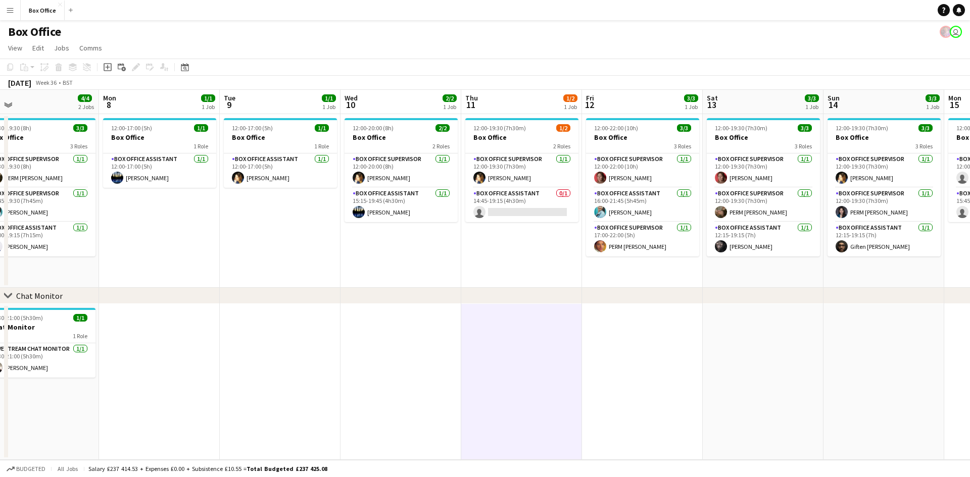
drag, startPoint x: 794, startPoint y: 240, endPoint x: 266, endPoint y: 248, distance: 527.9
click at [214, 261] on app-calendar-viewport "Thu 4 2/2 1 Job Fri 5 4/5 2 Jobs Sat 6 5/6 2 Jobs Sun 7 4/4 2 Jobs Mon 8 1/1 1 …" at bounding box center [485, 275] width 970 height 370
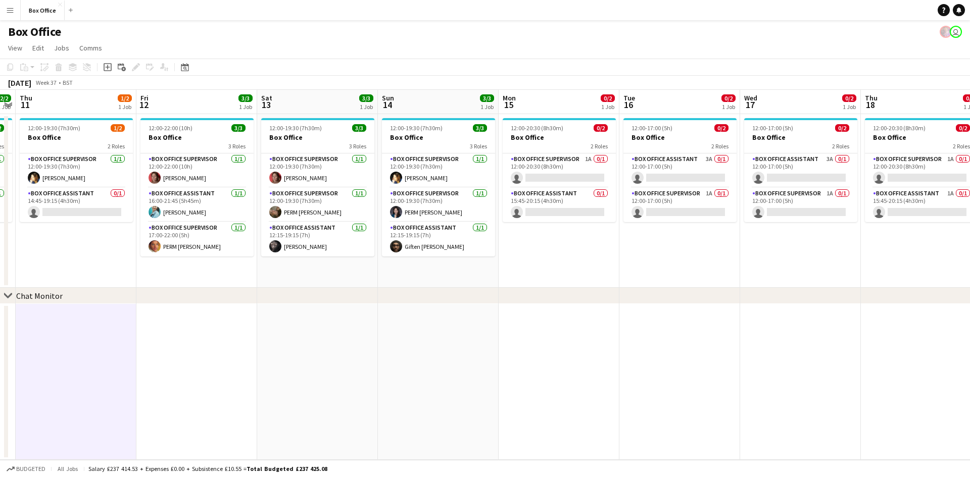
drag, startPoint x: 698, startPoint y: 261, endPoint x: 288, endPoint y: 279, distance: 410.0
click at [271, 284] on app-calendar-viewport "Mon 8 1/1 1 Job Tue 9 1/1 1 Job Wed 10 2/2 1 Job Thu 11 1/2 1 Job Fri 12 3/3 1 …" at bounding box center [485, 275] width 970 height 370
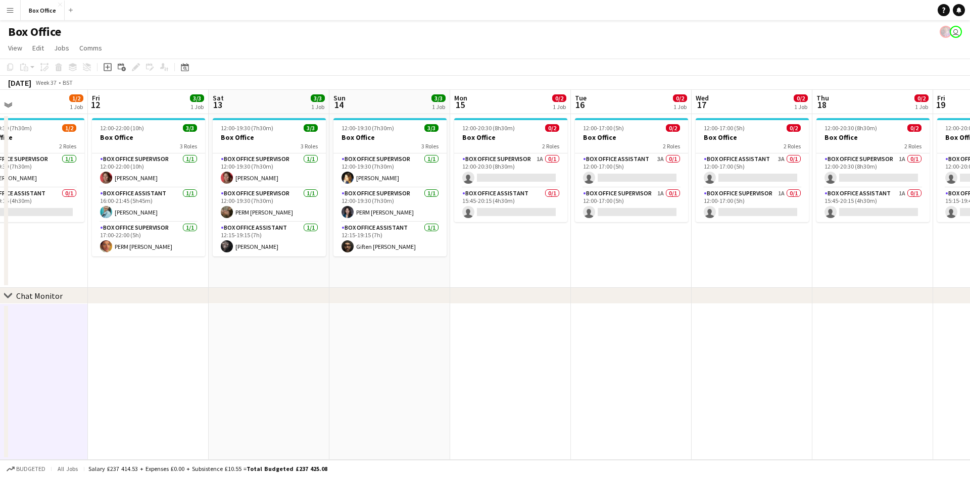
scroll to position [0, 402]
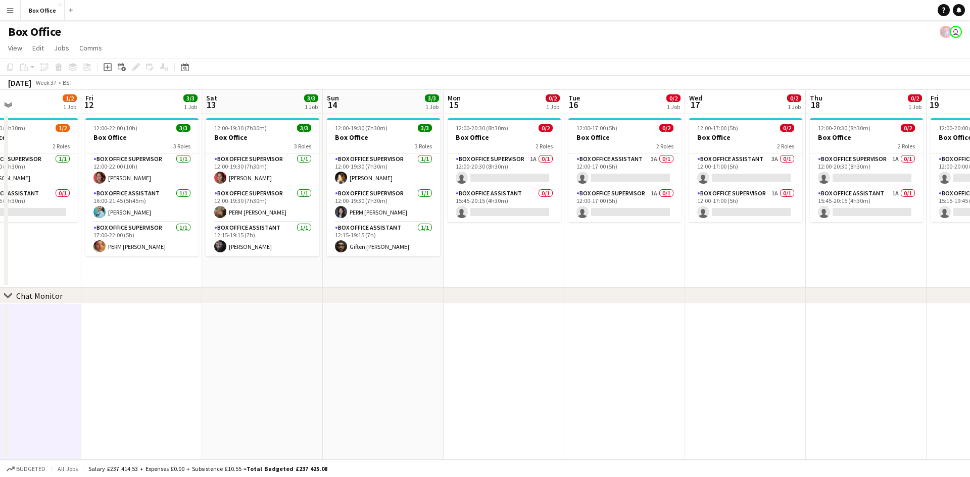
drag, startPoint x: 681, startPoint y: 265, endPoint x: 594, endPoint y: 289, distance: 90.1
click at [595, 289] on div "chevron-right Chat Monitor Mon 8 1/1 1 Job Tue 9 1/1 1 Job Wed 10 2/2 1 Job Thu…" at bounding box center [485, 275] width 970 height 370
click at [495, 160] on app-card-role "Box Office Supervisor 1A 0/1 12:00-20:30 (8h30m) single-neutral-actions" at bounding box center [503, 171] width 113 height 34
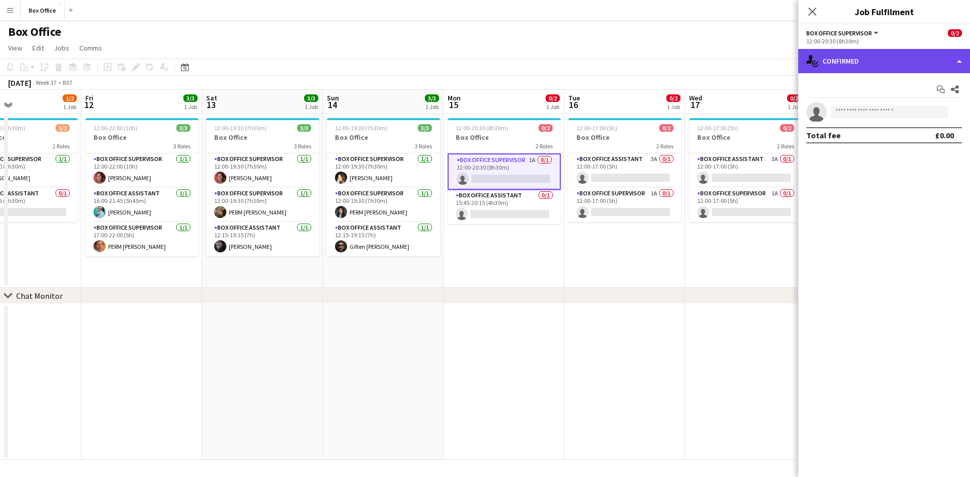
click at [863, 59] on div "single-neutral-actions-check-2 Confirmed" at bounding box center [884, 61] width 172 height 24
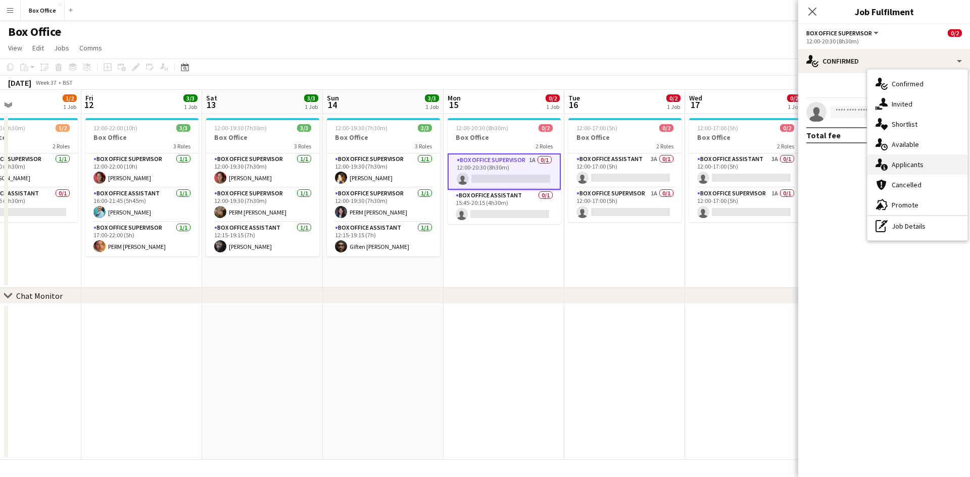
click at [913, 171] on div "single-neutral-actions-information Applicants" at bounding box center [917, 165] width 100 height 20
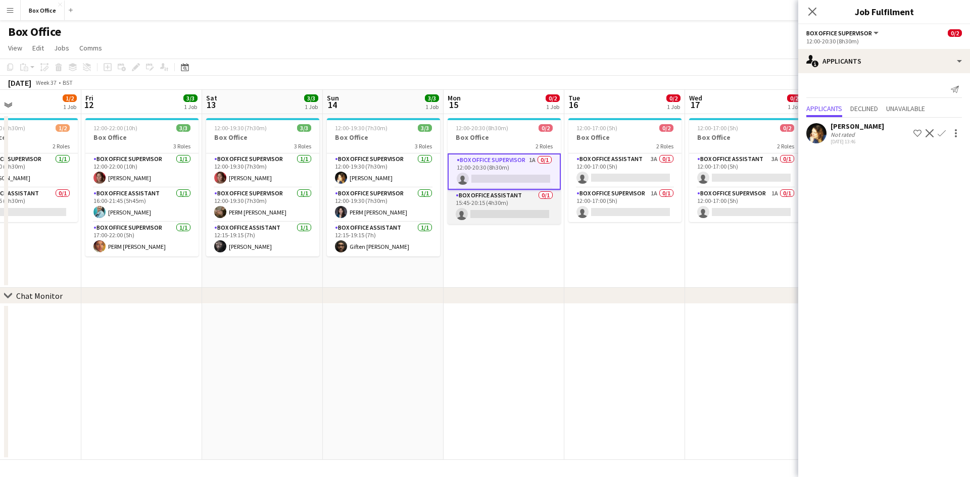
click at [491, 200] on app-card-role "Box Office Assistant 0/1 15:45-20:15 (4h30m) single-neutral-actions" at bounding box center [503, 207] width 113 height 34
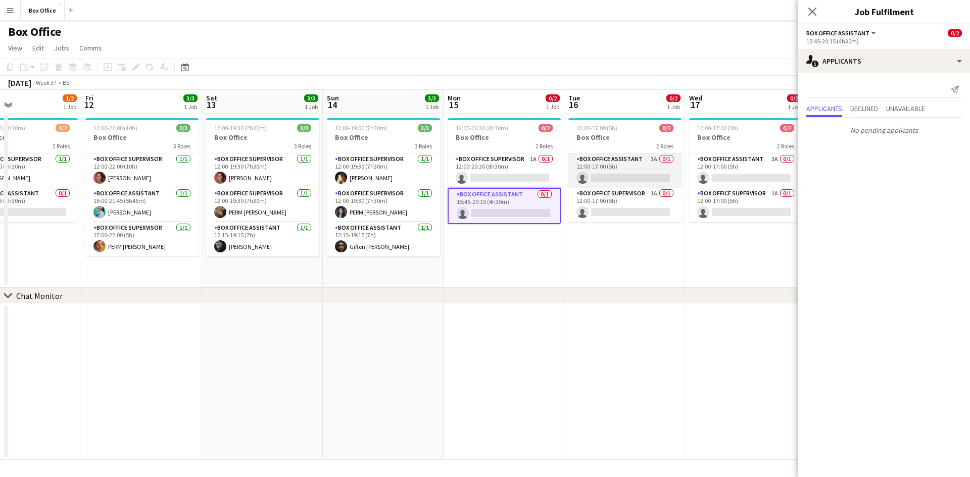
click at [617, 164] on app-card-role "Box Office Assistant 3A 0/1 12:00-17:00 (5h) single-neutral-actions" at bounding box center [624, 171] width 113 height 34
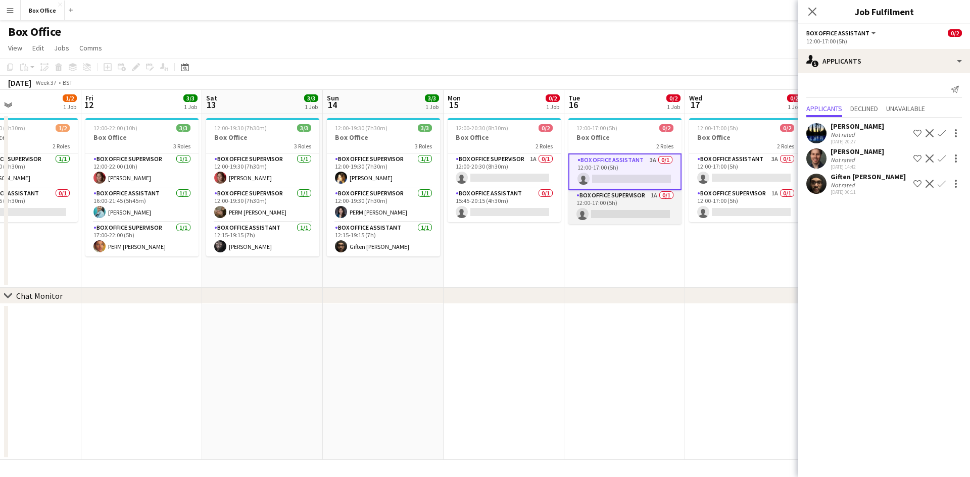
click at [615, 197] on app-card-role "Box Office Supervisor 1A 0/1 12:00-17:00 (5h) single-neutral-actions" at bounding box center [624, 207] width 113 height 34
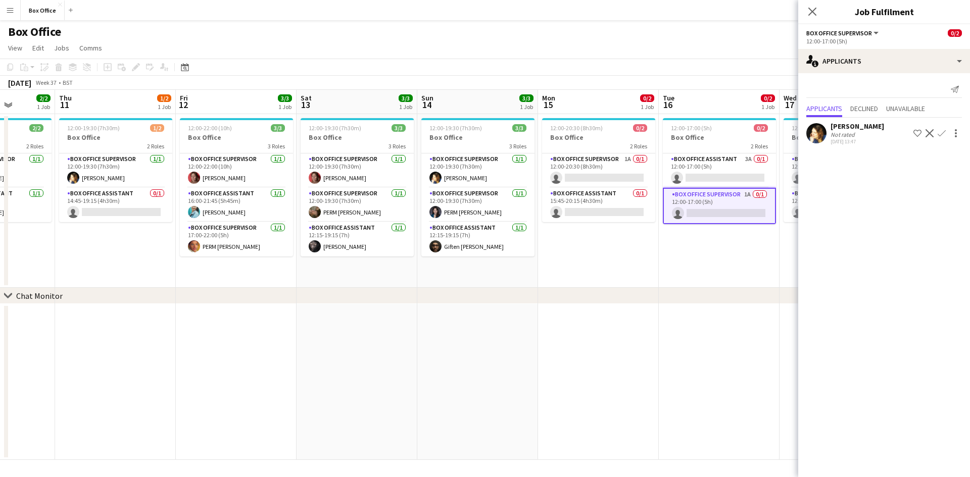
drag, startPoint x: 713, startPoint y: 252, endPoint x: 413, endPoint y: 267, distance: 300.4
click at [413, 274] on app-calendar-viewport "Mon 8 1/1 1 Job Tue 9 1/1 1 Job Wed 10 2/2 1 Job Thu 11 1/2 1 Job Fri 12 3/3 1 …" at bounding box center [485, 275] width 970 height 370
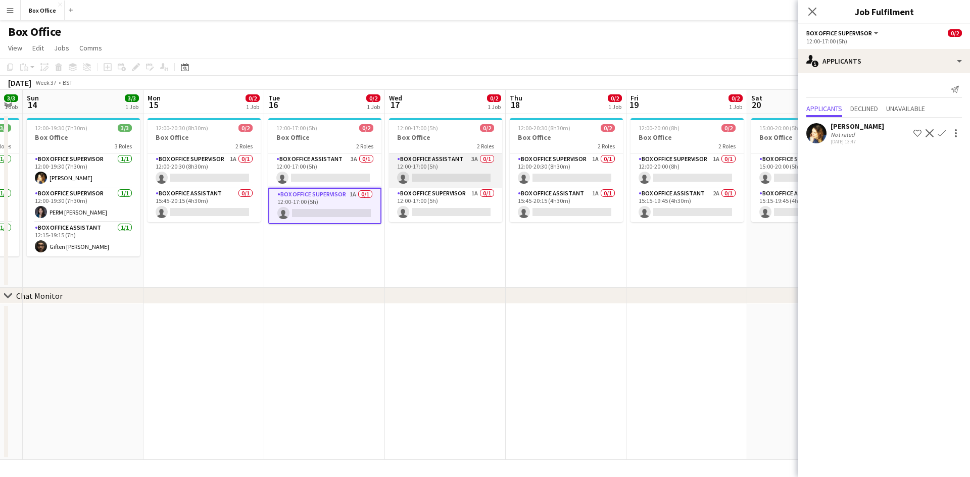
click at [443, 160] on app-card-role "Box Office Assistant 3A 0/1 12:00-17:00 (5h) single-neutral-actions" at bounding box center [445, 171] width 113 height 34
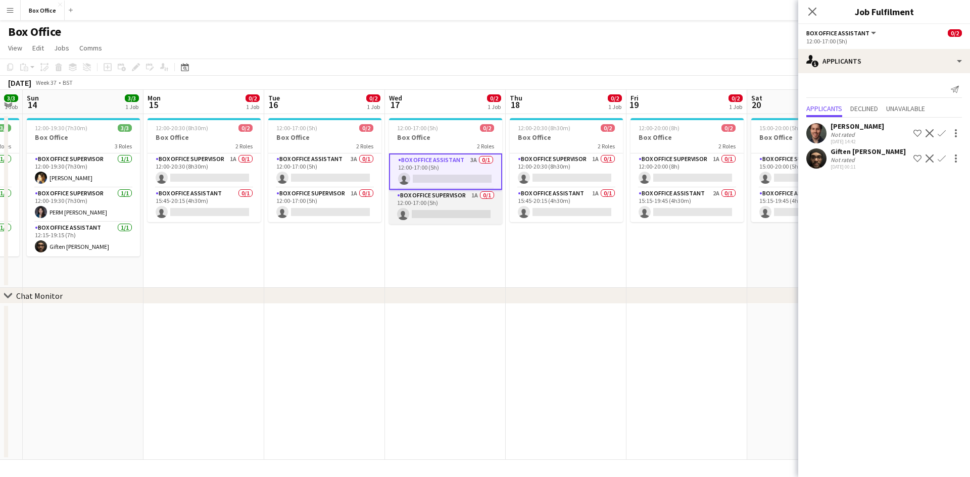
click at [443, 200] on app-card-role "Box Office Supervisor 1A 0/1 12:00-17:00 (5h) single-neutral-actions" at bounding box center [445, 207] width 113 height 34
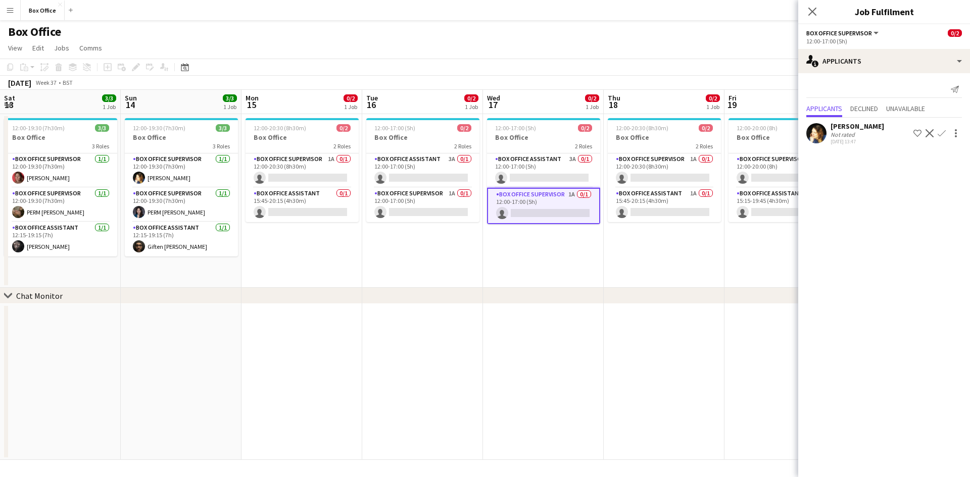
drag, startPoint x: 416, startPoint y: 253, endPoint x: 505, endPoint y: 229, distance: 91.9
click at [595, 195] on app-calendar-viewport "Thu 11 1/2 1 Job Fri 12 3/3 1 Job Sat 13 3/3 1 Job Sun 14 3/3 1 Job Mon 15 0/2 …" at bounding box center [485, 275] width 970 height 370
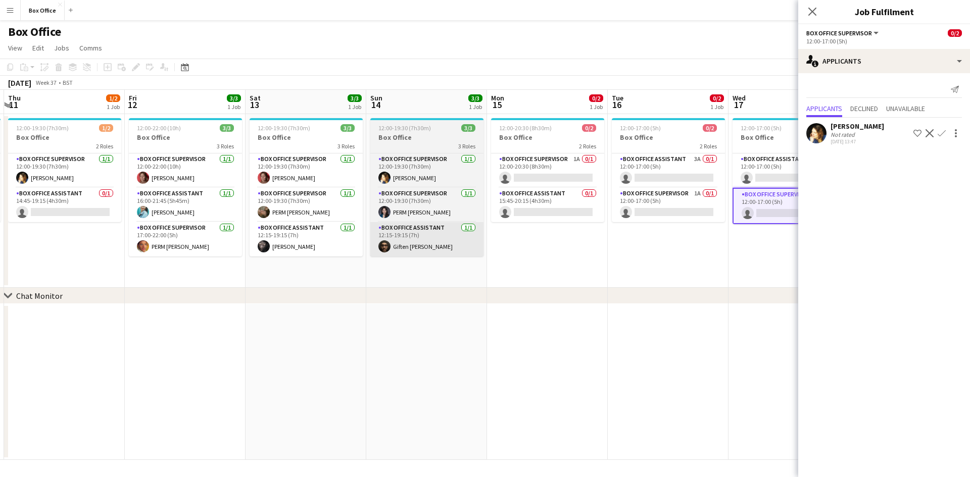
drag, startPoint x: 434, startPoint y: 251, endPoint x: 549, endPoint y: 241, distance: 114.6
click at [727, 208] on app-calendar-viewport "Tue 9 1/1 1 Job Wed 10 2/2 1 Job Thu 11 1/2 1 Job Fri 12 3/3 1 Job Sat 13 3/3 1…" at bounding box center [485, 275] width 970 height 370
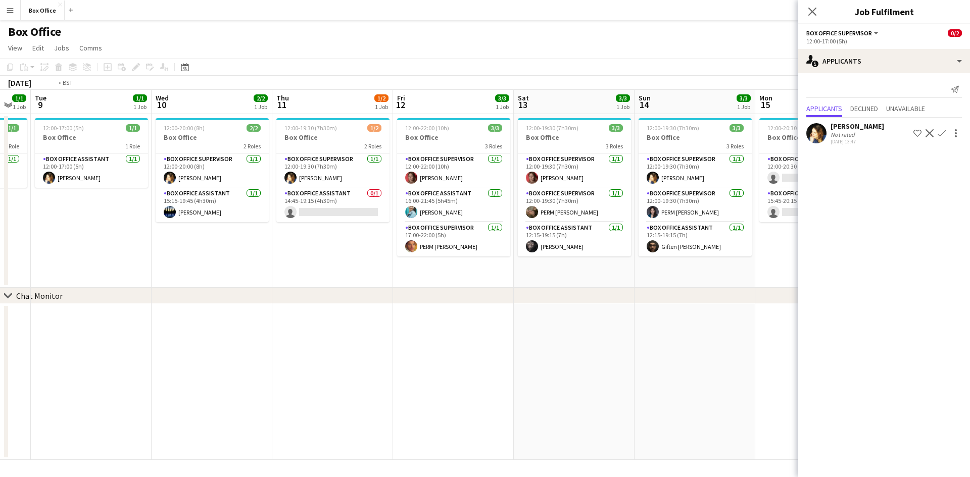
drag, startPoint x: 252, startPoint y: 276, endPoint x: 501, endPoint y: 284, distance: 249.7
click at [501, 284] on app-calendar-viewport "Sun 7 4/4 2 Jobs Mon 8 1/1 1 Job Tue 9 1/1 1 Job Wed 10 2/2 1 Job Thu 11 1/2 1 …" at bounding box center [485, 275] width 970 height 370
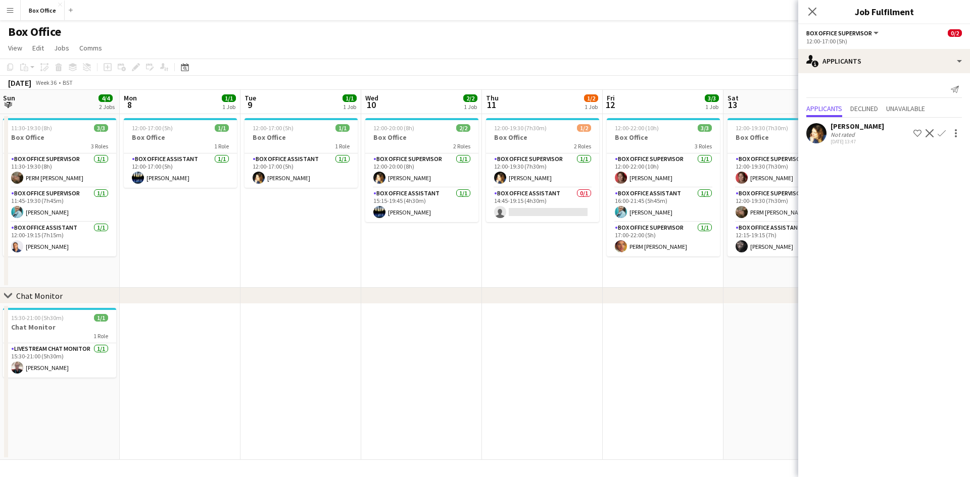
scroll to position [0, 240]
drag, startPoint x: 297, startPoint y: 343, endPoint x: 344, endPoint y: 345, distance: 47.0
click at [344, 345] on app-calendar-viewport "Fri 5 4/5 2 Jobs Sat 6 5/6 2 Jobs Sun 7 4/4 2 Jobs Mon 8 1/1 1 Job Tue 9 1/1 1 …" at bounding box center [485, 275] width 970 height 370
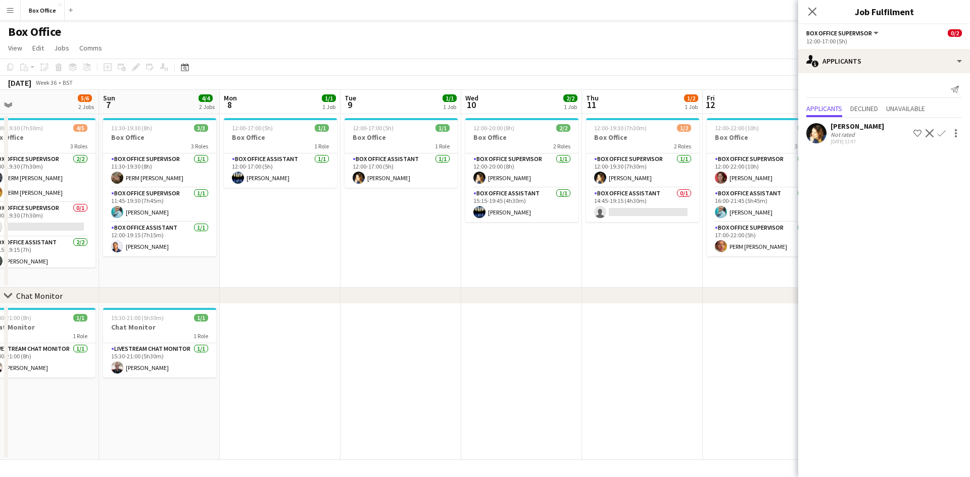
drag, startPoint x: 472, startPoint y: 337, endPoint x: 586, endPoint y: 326, distance: 114.7
click at [586, 326] on app-calendar-viewport "Thu 4 2/2 1 Job Fri 5 4/5 2 Jobs Sat 6 5/6 2 Jobs Sun 7 4/4 2 Jobs Mon 8 1/1 1 …" at bounding box center [485, 275] width 970 height 370
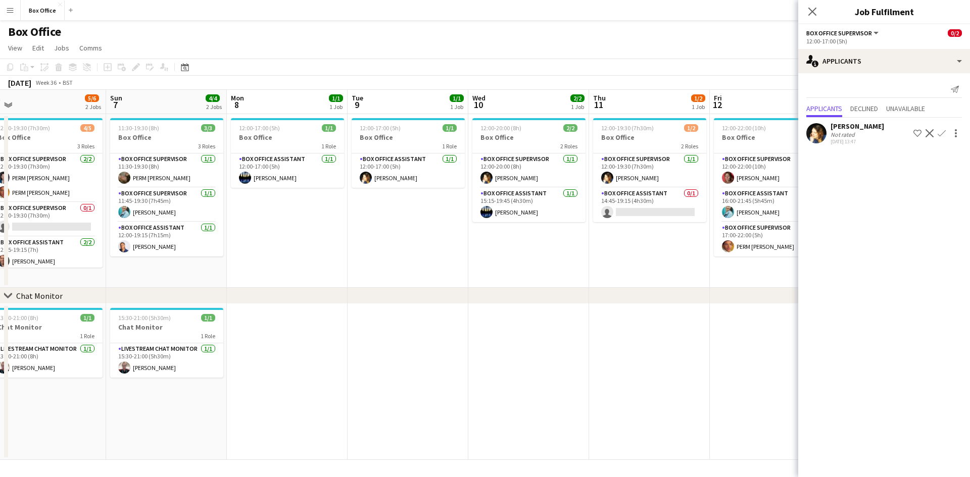
scroll to position [0, 276]
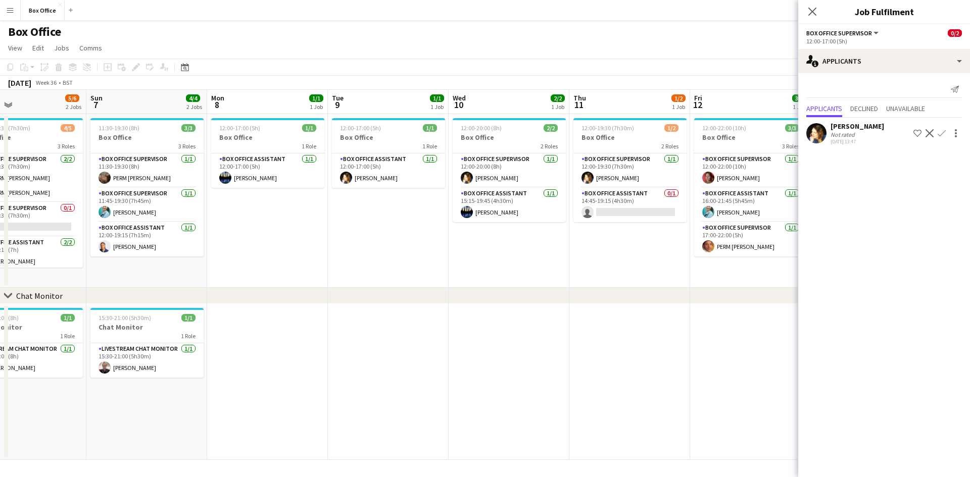
drag, startPoint x: 502, startPoint y: 344, endPoint x: 701, endPoint y: 329, distance: 199.5
click at [701, 329] on app-calendar-viewport "Thu 4 2/2 1 Job Fri 5 4/5 2 Jobs Sat 6 5/6 2 Jobs Sun 7 4/4 2 Jobs Mon 8 1/1 1 …" at bounding box center [485, 275] width 970 height 370
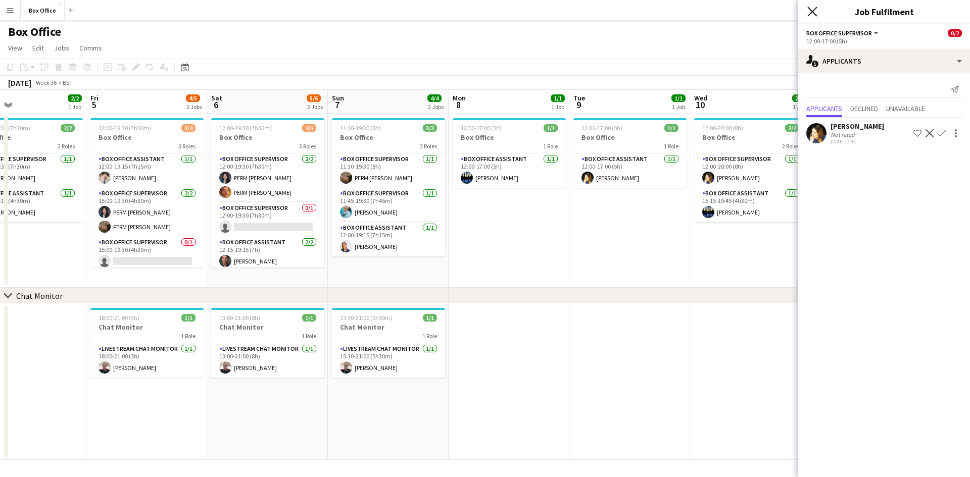
click at [813, 8] on icon "Close pop-in" at bounding box center [812, 12] width 10 height 10
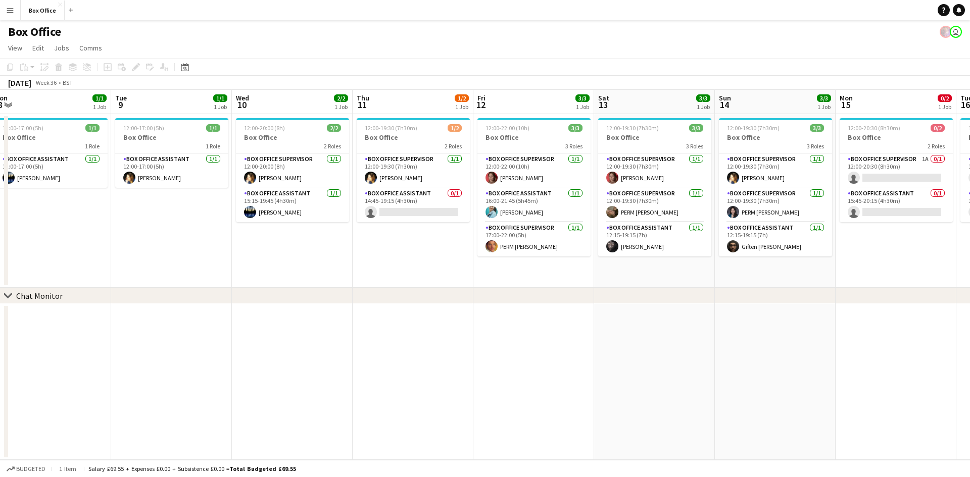
scroll to position [0, 282]
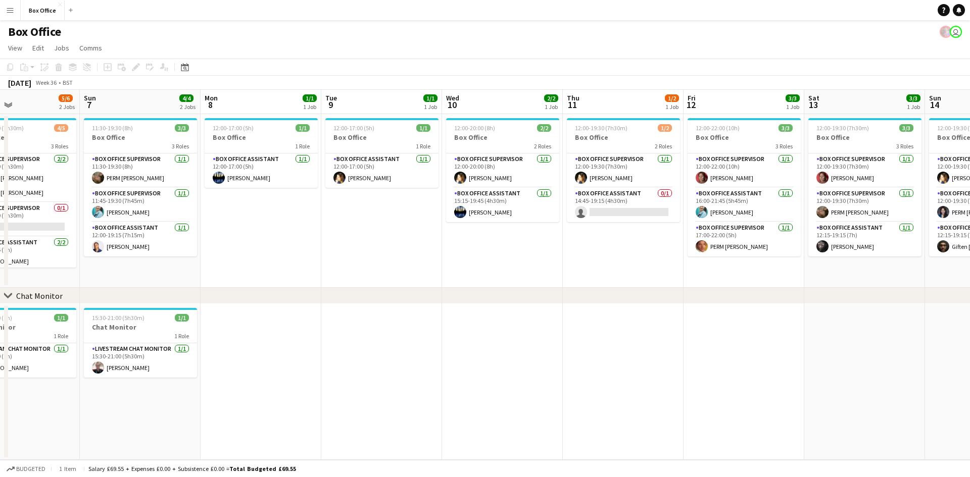
drag, startPoint x: 834, startPoint y: 396, endPoint x: 586, endPoint y: 374, distance: 249.0
click at [586, 374] on app-calendar-viewport "Thu 4 2/2 1 Job Fri 5 4/5 2 Jobs Sat 6 5/6 2 Jobs Sun 7 4/4 2 Jobs Mon 8 1/1 1 …" at bounding box center [485, 275] width 970 height 370
click at [764, 303] on div "chevron-right Chat Monitor" at bounding box center [485, 296] width 970 height 16
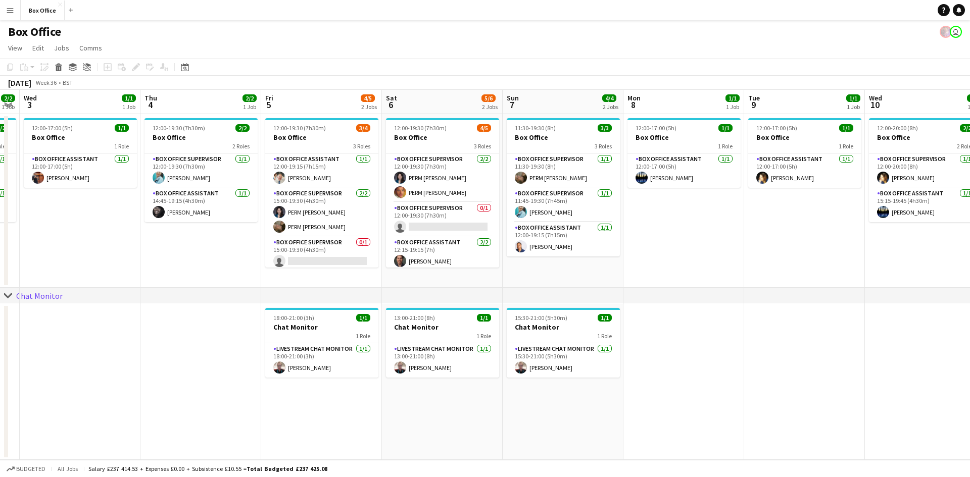
drag, startPoint x: 300, startPoint y: 277, endPoint x: 748, endPoint y: 194, distance: 455.5
click at [748, 194] on app-calendar-viewport "Mon 1 1/1 1 Job Tue 2 2/2 1 Job Wed 3 1/1 1 Job Thu 4 2/2 1 Job Fri 5 4/5 2 Job…" at bounding box center [485, 275] width 970 height 370
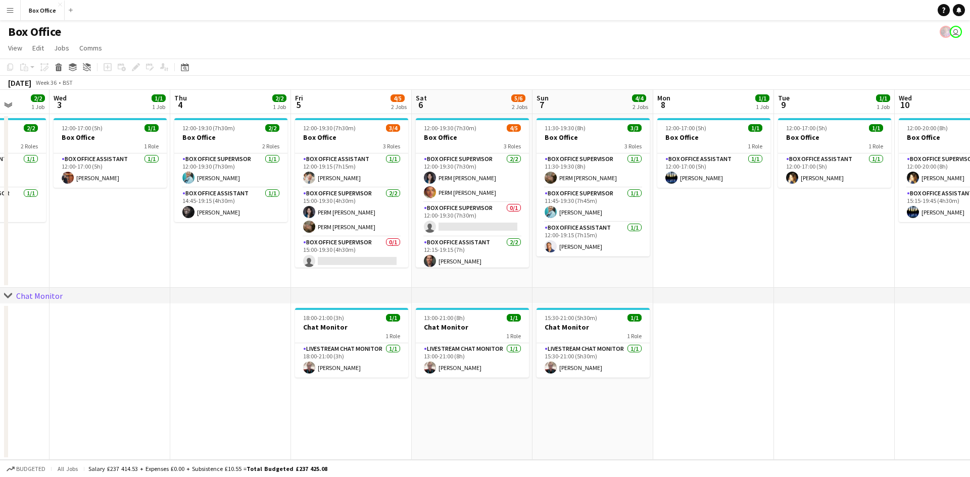
scroll to position [0, 313]
drag, startPoint x: 479, startPoint y: 274, endPoint x: 632, endPoint y: 262, distance: 153.5
click at [638, 260] on div "chevron-right Chat Monitor Sun 31 Mon 1 1/1 1 Job Tue 2 2/2 1 Job Wed 3 1/1 1 J…" at bounding box center [485, 275] width 970 height 370
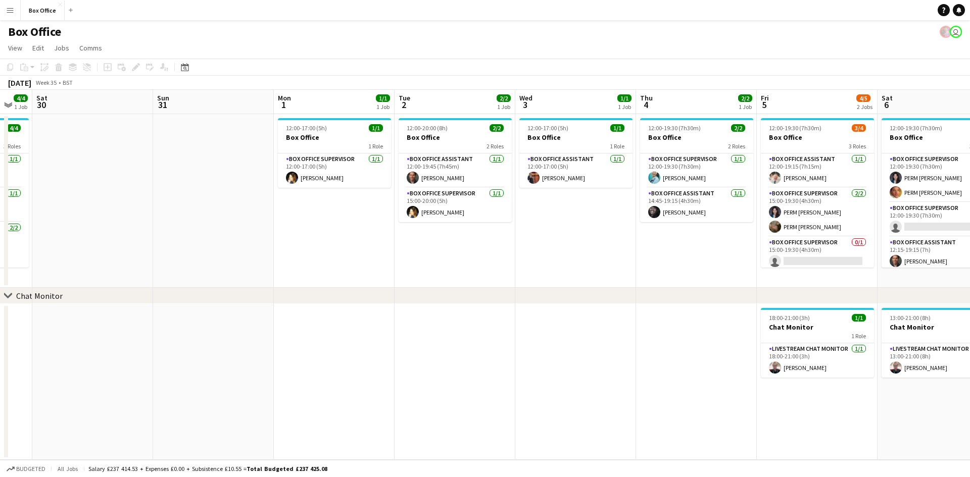
drag, startPoint x: 416, startPoint y: 250, endPoint x: 392, endPoint y: 278, distance: 37.3
click at [668, 225] on app-calendar-viewport "Thu 28 1/1 1 Job Fri 29 4/4 1 Job Sat 30 Sun 31 Mon 1 1/1 1 Job Tue 2 2/2 1 Job…" at bounding box center [485, 275] width 970 height 370
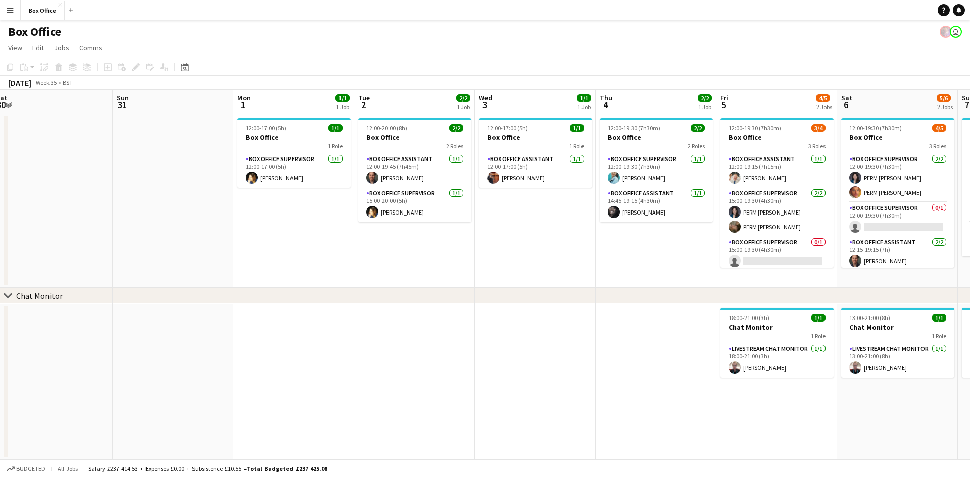
drag, startPoint x: 329, startPoint y: 290, endPoint x: 659, endPoint y: 232, distance: 334.9
click at [702, 224] on div "chevron-right Chat Monitor Thu 28 1/1 1 Job Fri 29 4/4 1 Job Sat 30 Sun 31 Mon …" at bounding box center [485, 275] width 970 height 370
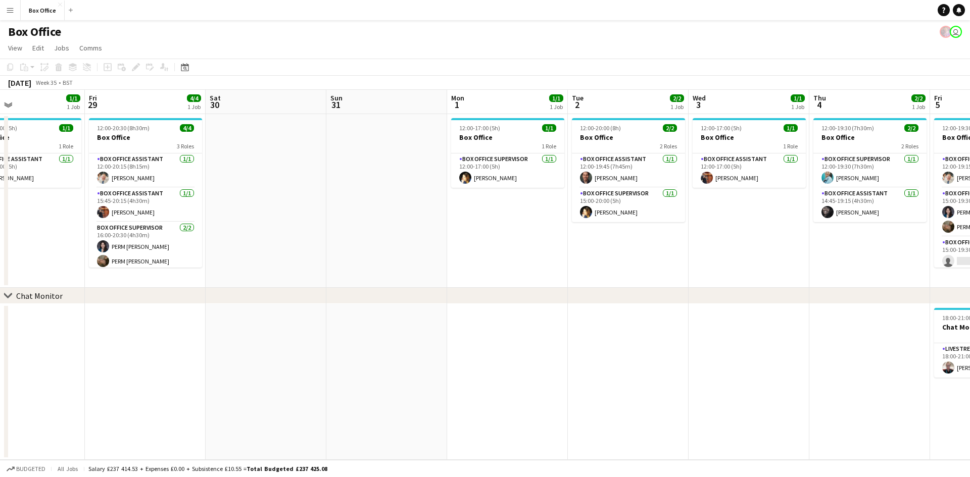
drag, startPoint x: 626, startPoint y: 204, endPoint x: 774, endPoint y: 169, distance: 152.2
click at [774, 169] on app-calendar-viewport "Tue 26 2/2 1 Job Wed 27 1/1 1 Job Thu 28 1/1 1 Job Fri 29 4/4 1 Job Sat 30 Sun …" at bounding box center [485, 275] width 970 height 370
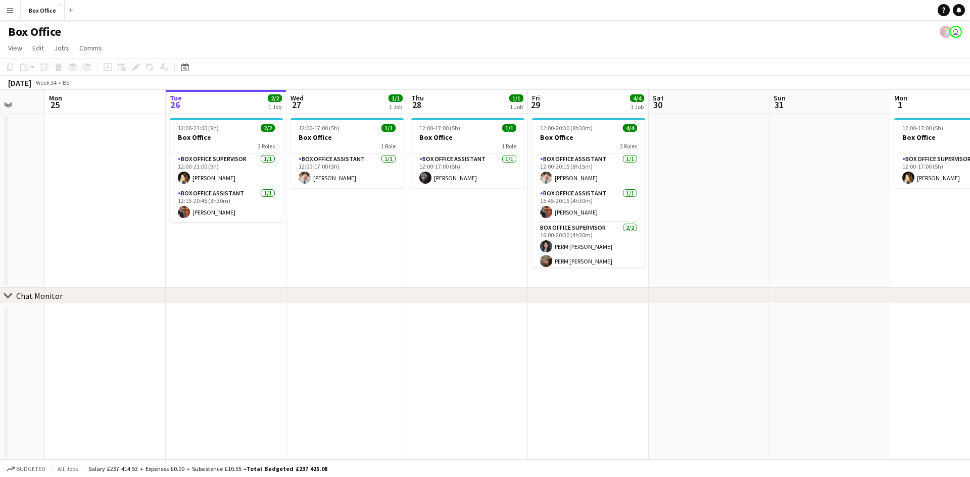
scroll to position [0, 318]
drag, startPoint x: 141, startPoint y: 267, endPoint x: 468, endPoint y: 258, distance: 327.4
click at [468, 258] on app-calendar-viewport "Fri 22 1/1 1 Job Sat 23 Sun 24 Mon 25 Tue 26 2/2 1 Job Wed 27 1/1 1 Job Thu 28 …" at bounding box center [485, 275] width 970 height 370
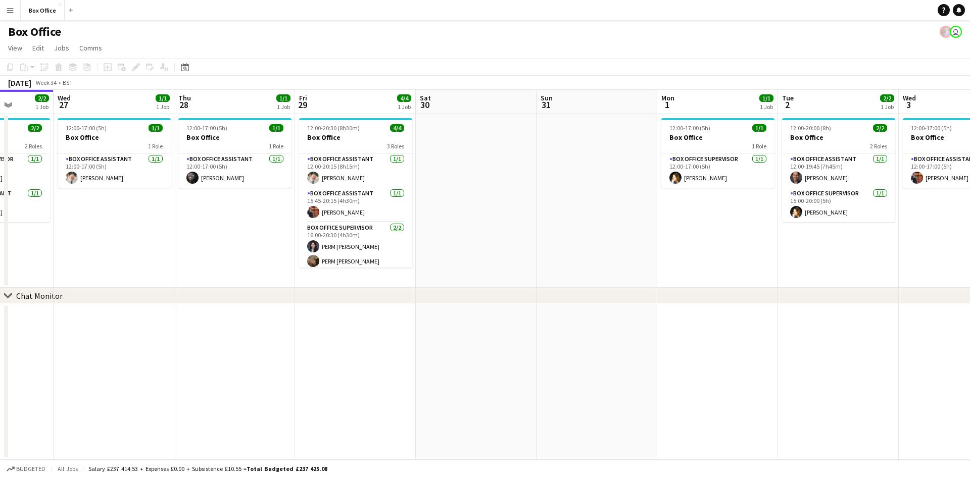
drag, startPoint x: 487, startPoint y: 240, endPoint x: 252, endPoint y: 225, distance: 235.3
click at [253, 225] on app-calendar-viewport "Sun 24 Mon 25 Tue 26 2/2 1 Job Wed 27 1/1 1 Job Thu 28 1/1 1 Job Fri 29 4/4 1 J…" at bounding box center [485, 275] width 970 height 370
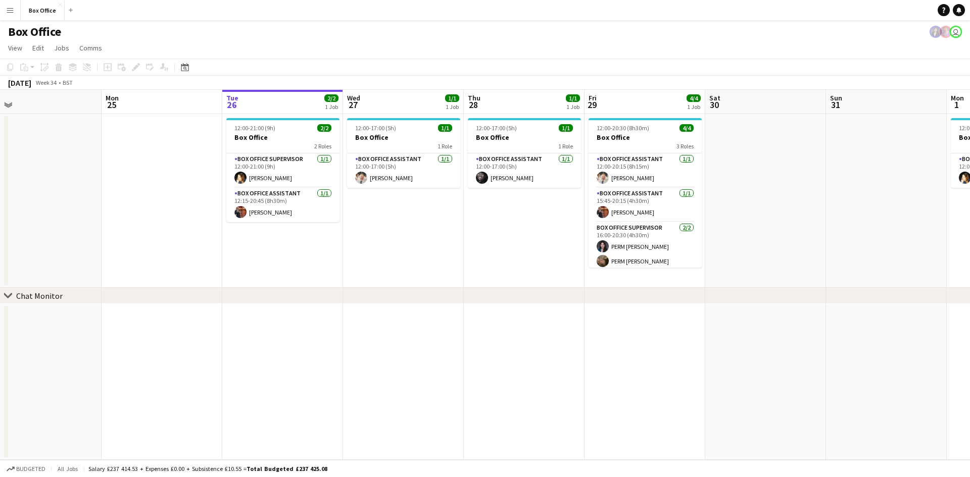
scroll to position [0, 262]
drag, startPoint x: 154, startPoint y: 350, endPoint x: 444, endPoint y: 316, distance: 292.4
click at [444, 316] on app-calendar-viewport "Fri 22 1/1 1 Job Sat 23 Sun 24 Mon 25 Tue 26 2/2 1 Job Wed 27 1/1 1 Job Thu 28 …" at bounding box center [485, 275] width 970 height 370
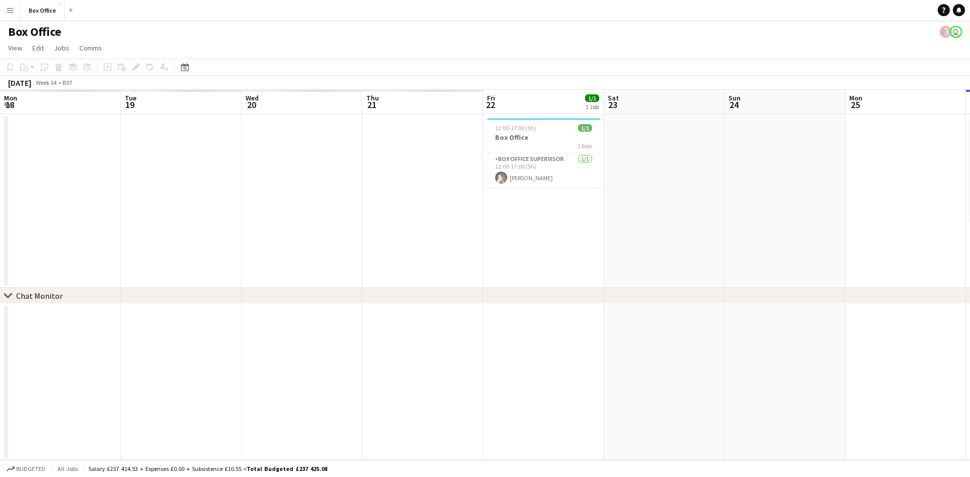
drag, startPoint x: 257, startPoint y: 321, endPoint x: 793, endPoint y: 322, distance: 536.9
click at [793, 322] on app-calendar-viewport "Mon 18 Tue 19 Wed 20 Thu 21 Fri 22 1/1 1 Job Sat 23 Sun 24 Mon 25 Tue 26 2/2 1 …" at bounding box center [485, 275] width 970 height 370
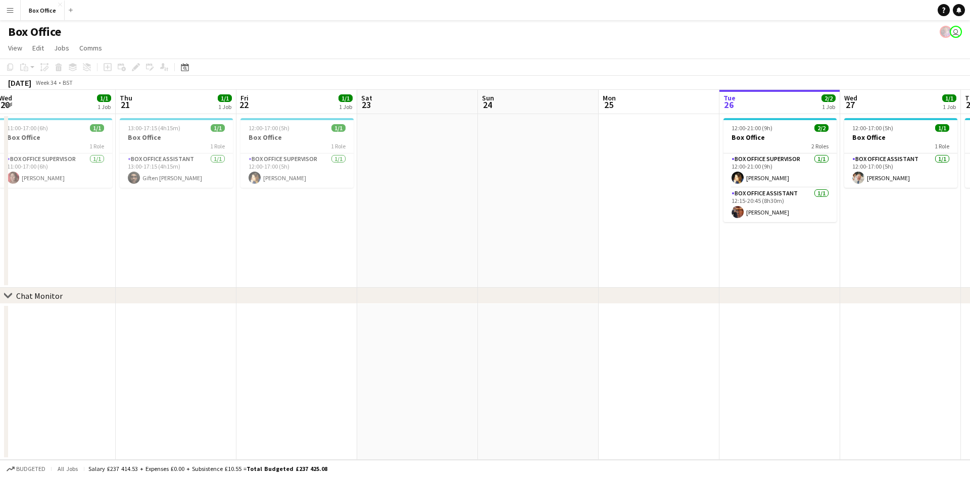
drag, startPoint x: 795, startPoint y: 277, endPoint x: 239, endPoint y: 283, distance: 555.6
click at [234, 288] on div "chevron-right Chat Monitor Mon 18 1/1 1 Job Tue 19 1/1 1 Job Wed 20 1/1 1 Job T…" at bounding box center [485, 275] width 970 height 370
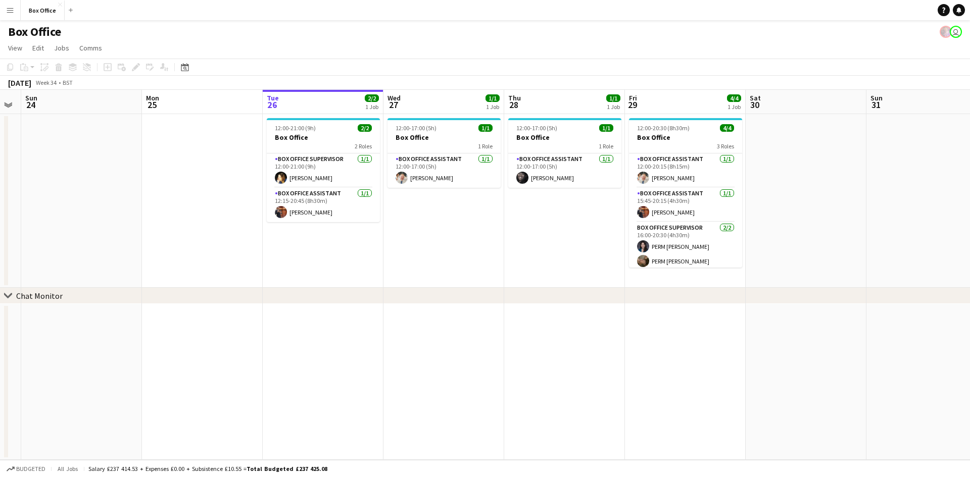
drag, startPoint x: 758, startPoint y: 228, endPoint x: 317, endPoint y: 233, distance: 441.0
click at [297, 239] on app-calendar-viewport "Thu 21 1/1 1 Job Fri 22 1/1 1 Job Sat 23 Sun 24 Mon 25 Tue 26 2/2 1 Job Wed 27 …" at bounding box center [485, 275] width 970 height 370
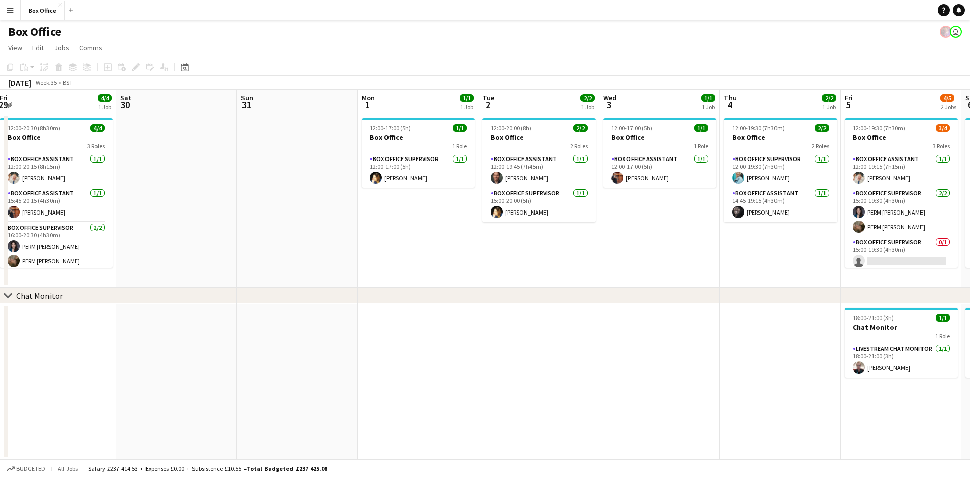
drag, startPoint x: 884, startPoint y: 227, endPoint x: 244, endPoint y: 240, distance: 640.1
click at [241, 242] on app-calendar-viewport "Tue 26 2/2 1 Job Wed 27 1/1 1 Job Thu 28 1/1 1 Job Fri 29 4/4 1 Job Sat 30 Sun …" at bounding box center [485, 275] width 970 height 370
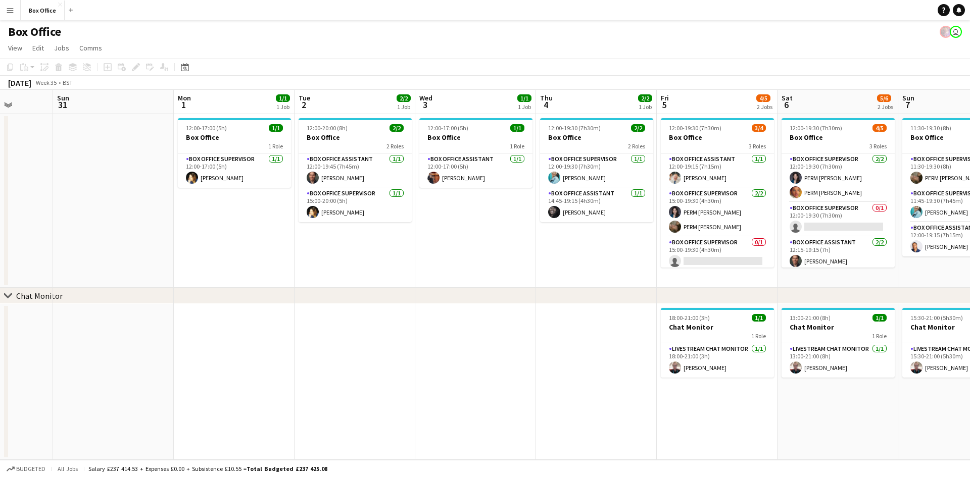
drag, startPoint x: 644, startPoint y: 244, endPoint x: 480, endPoint y: 247, distance: 163.7
click at [480, 247] on app-calendar-viewport "Thu 28 1/1 1 Job Fri 29 4/4 1 Job Sat 30 Sun 31 Mon 1 1/1 1 Job Tue 2 2/2 1 Job…" at bounding box center [485, 275] width 970 height 370
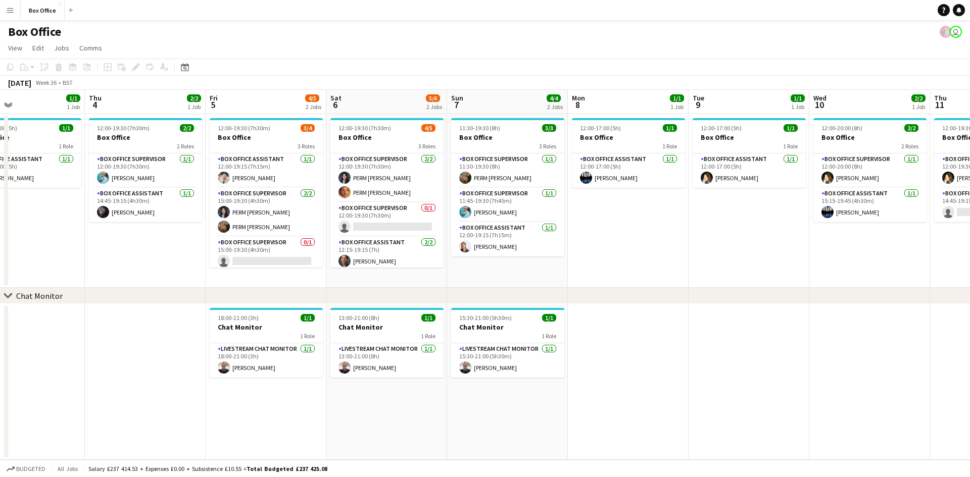
drag, startPoint x: 572, startPoint y: 256, endPoint x: 447, endPoint y: 247, distance: 125.0
click at [391, 250] on app-calendar-viewport "Sat 30 Sun 31 Mon 1 1/1 1 Job Tue 2 2/2 1 Job Wed 3 1/1 1 Job Thu 4 2/2 1 Job F…" at bounding box center [485, 275] width 970 height 370
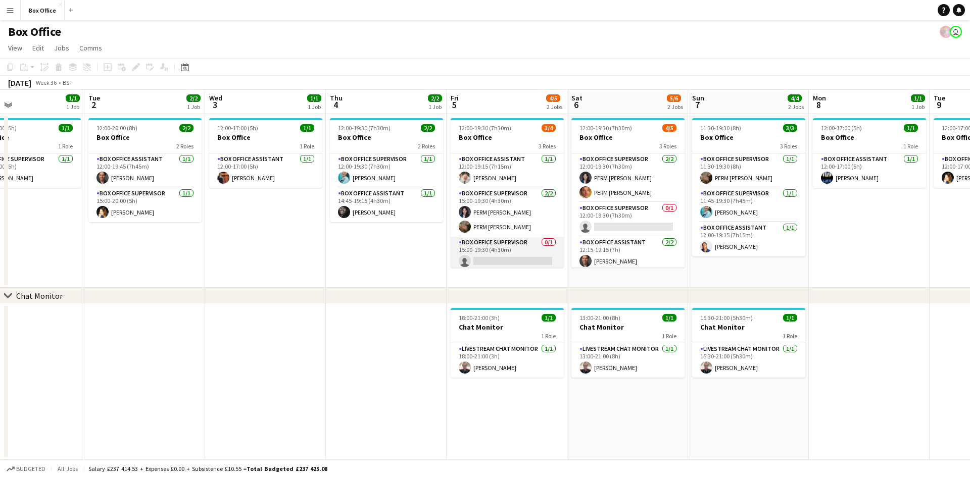
click at [514, 240] on app-card-role "Box Office Supervisor 0/1 15:00-19:30 (4h30m) single-neutral-actions" at bounding box center [507, 254] width 113 height 34
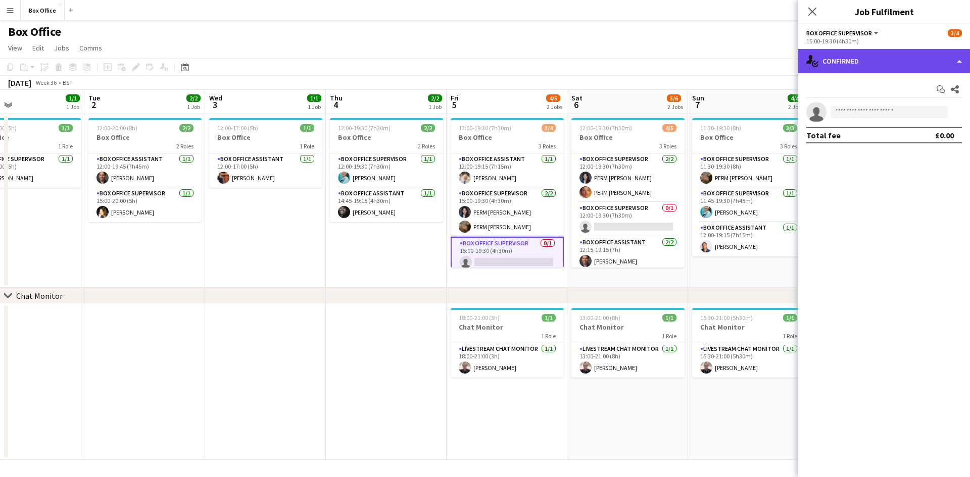
click at [865, 53] on div "single-neutral-actions-check-2 Confirmed" at bounding box center [884, 61] width 172 height 24
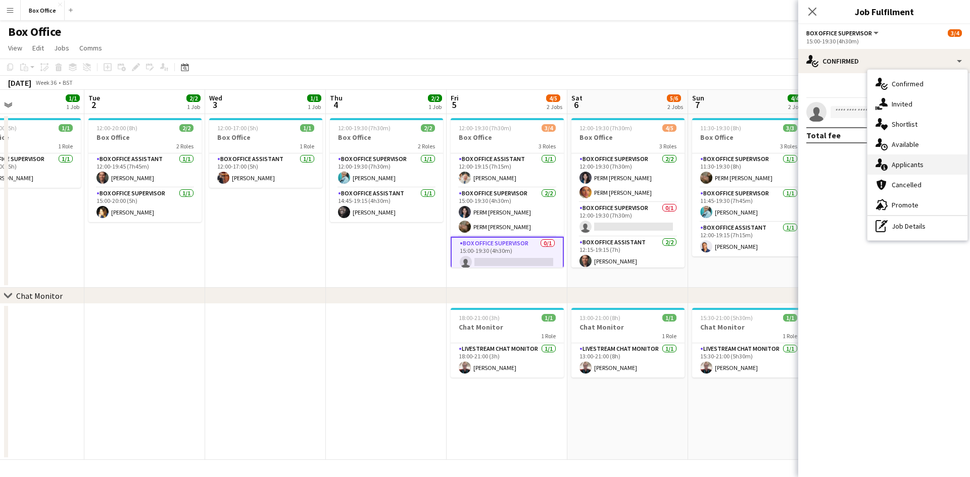
click at [902, 165] on div "single-neutral-actions-information Applicants" at bounding box center [917, 165] width 100 height 20
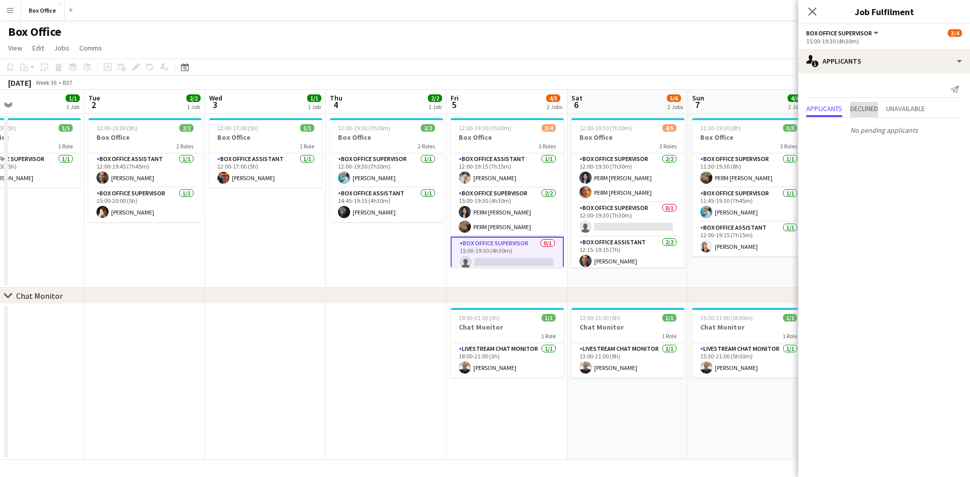
click at [857, 111] on span "Declined" at bounding box center [864, 108] width 28 height 7
click at [897, 91] on span "Unavailable" at bounding box center [905, 87] width 39 height 7
click at [844, 93] on div "Applicants Declined Unavailable" at bounding box center [884, 89] width 156 height 16
click at [827, 91] on span "Applicants" at bounding box center [824, 87] width 36 height 7
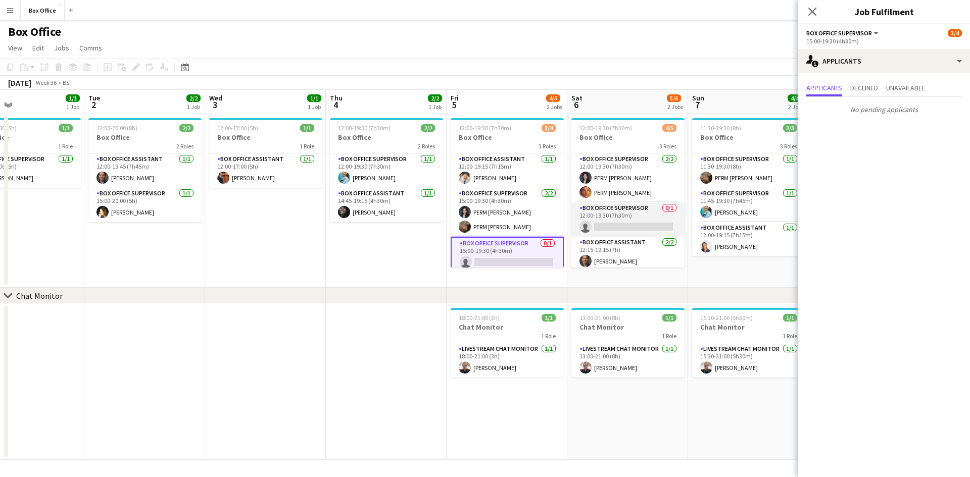
click at [616, 208] on app-card-role "Box Office Supervisor 0/1 12:00-19:30 (7h30m) single-neutral-actions" at bounding box center [627, 220] width 113 height 34
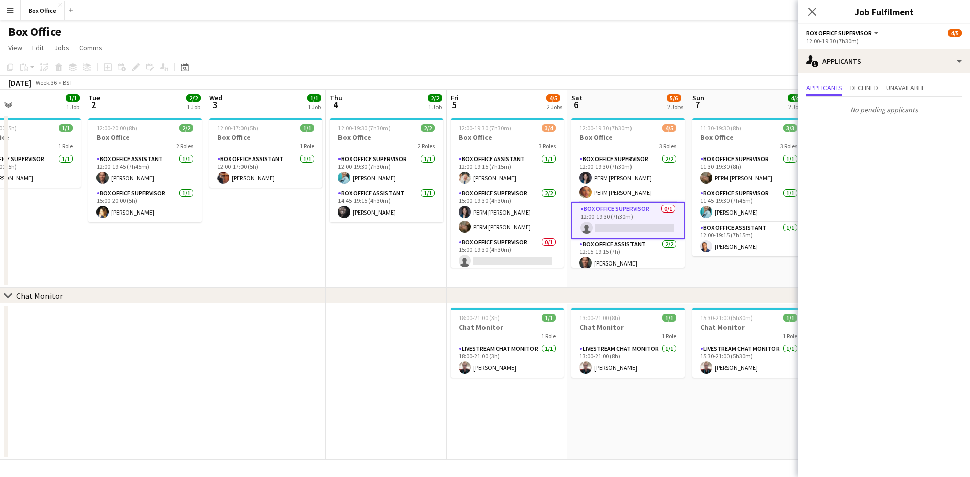
click at [286, 229] on app-date-cell "12:00-17:00 (5h) 1/1 Box Office 1 Role Box Office Assistant [DATE] 12:00-17:00 …" at bounding box center [265, 201] width 121 height 174
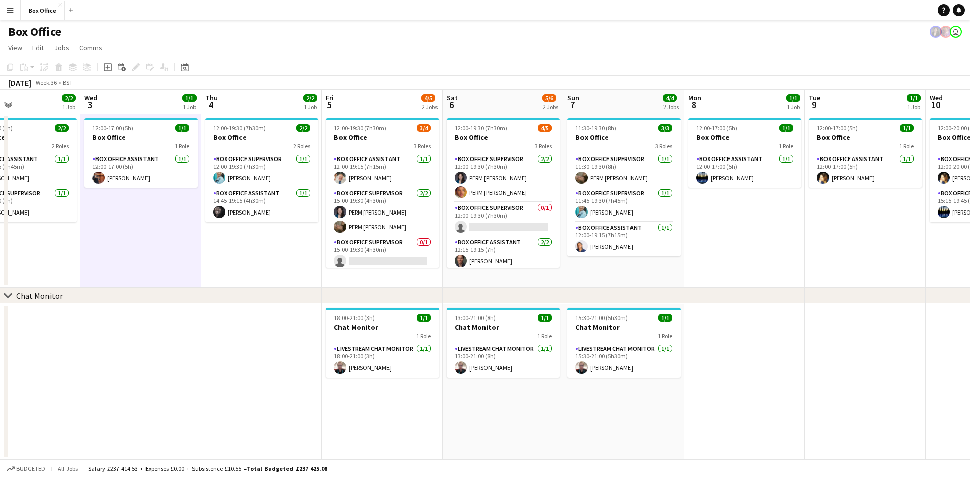
drag, startPoint x: 394, startPoint y: 257, endPoint x: 270, endPoint y: 267, distance: 124.2
click at [269, 266] on app-calendar-viewport "Sat 30 Sun 31 Mon 1 1/1 1 Job Tue 2 2/2 1 Job Wed 3 1/1 1 Job Thu 4 2/2 1 Job F…" at bounding box center [485, 275] width 970 height 370
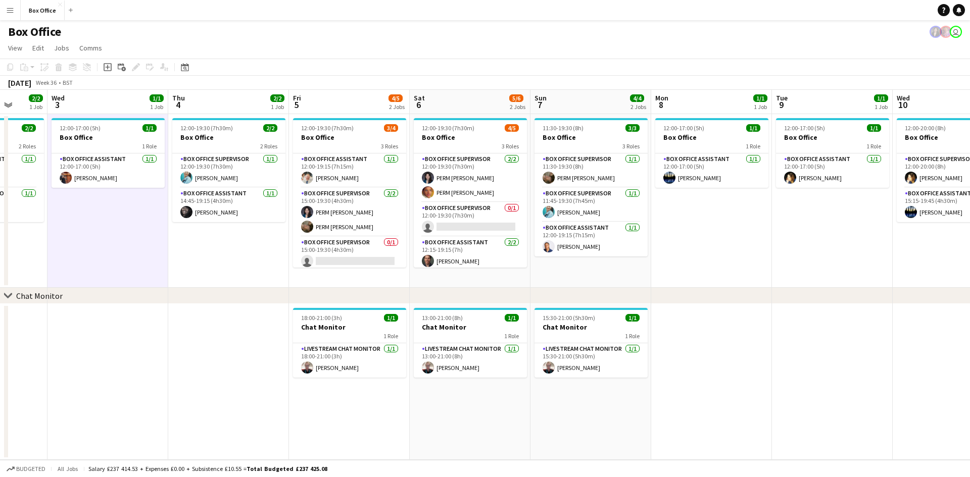
scroll to position [0, 483]
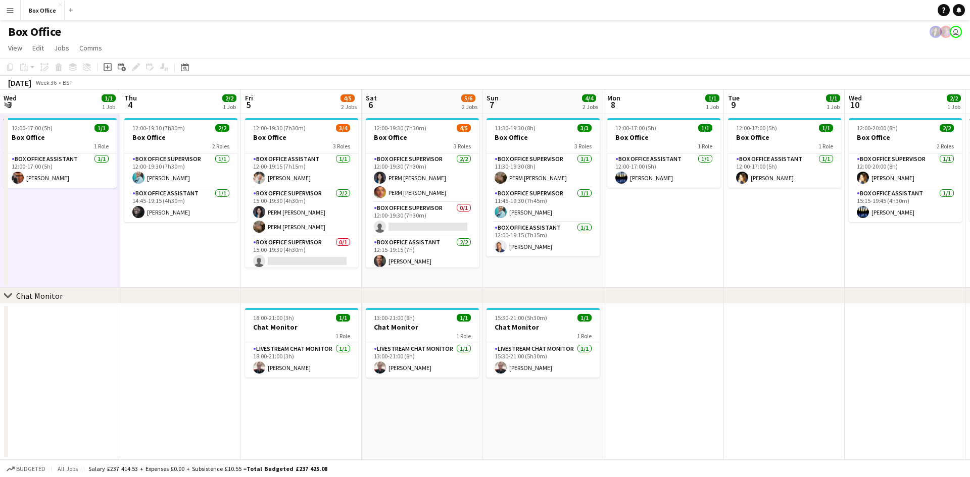
drag, startPoint x: 772, startPoint y: 224, endPoint x: 753, endPoint y: 226, distance: 18.9
click at [753, 226] on app-calendar-viewport "Sat 30 Sun 31 Mon 1 1/1 1 Job Tue 2 2/2 1 Job Wed 3 1/1 1 Job Thu 4 2/2 1 Job F…" at bounding box center [485, 275] width 970 height 370
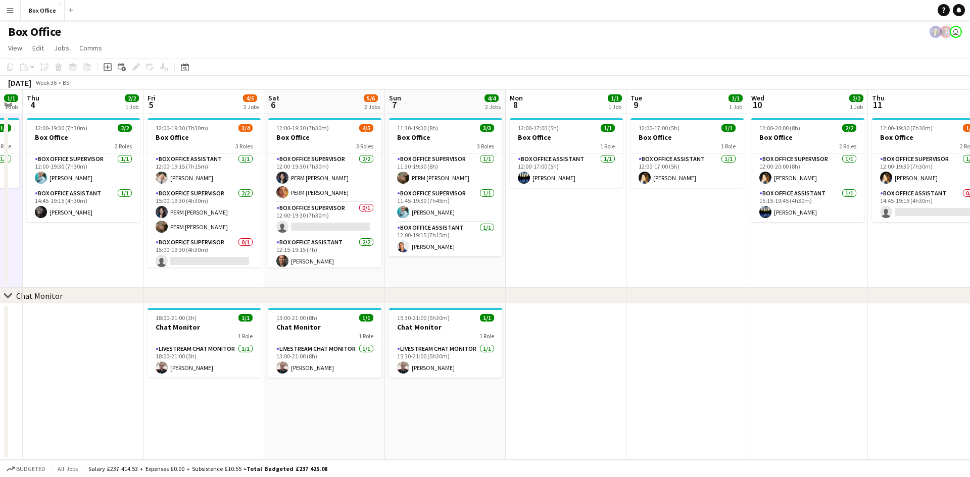
scroll to position [0, 291]
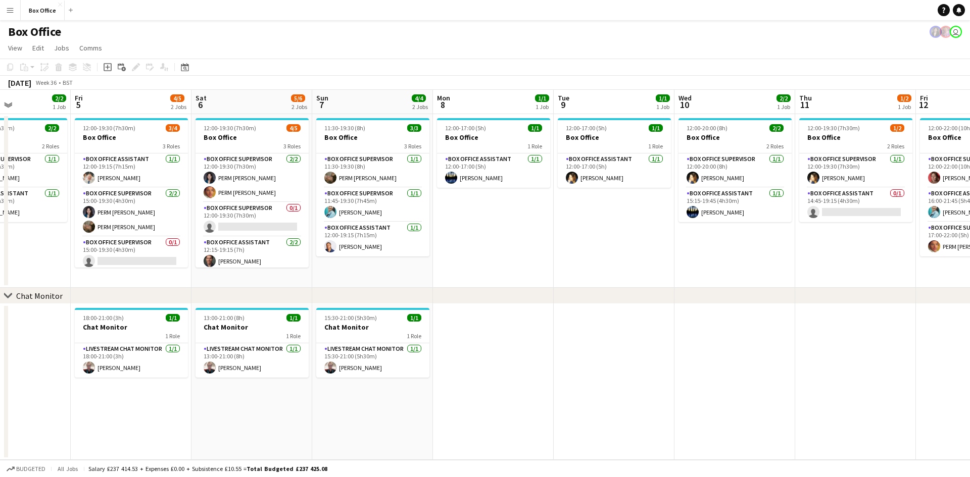
drag, startPoint x: 753, startPoint y: 226, endPoint x: 583, endPoint y: 257, distance: 172.9
click at [583, 257] on app-calendar-viewport "Tue 2 2/2 1 Job Wed 3 1/1 1 Job Thu 4 2/2 1 Job Fri 5 4/5 2 Jobs Sat 6 5/6 2 Jo…" at bounding box center [485, 275] width 970 height 370
click at [851, 338] on app-date-cell at bounding box center [855, 382] width 121 height 156
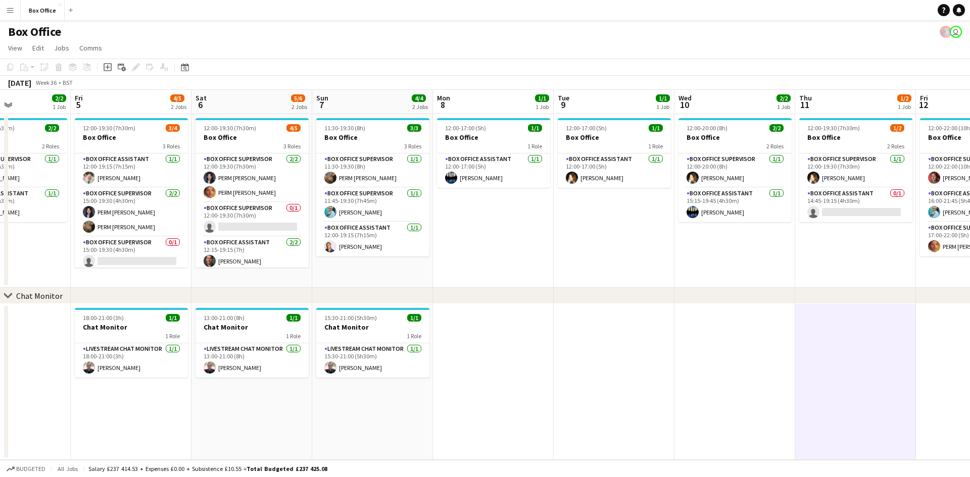
click at [148, 409] on app-date-cell "18:00-21:00 (3h) 1/1 Chat Monitor 1 Role Livestream Chat Monitor [DATE] 18:00-2…" at bounding box center [131, 382] width 121 height 156
